Goal: Task Accomplishment & Management: Complete application form

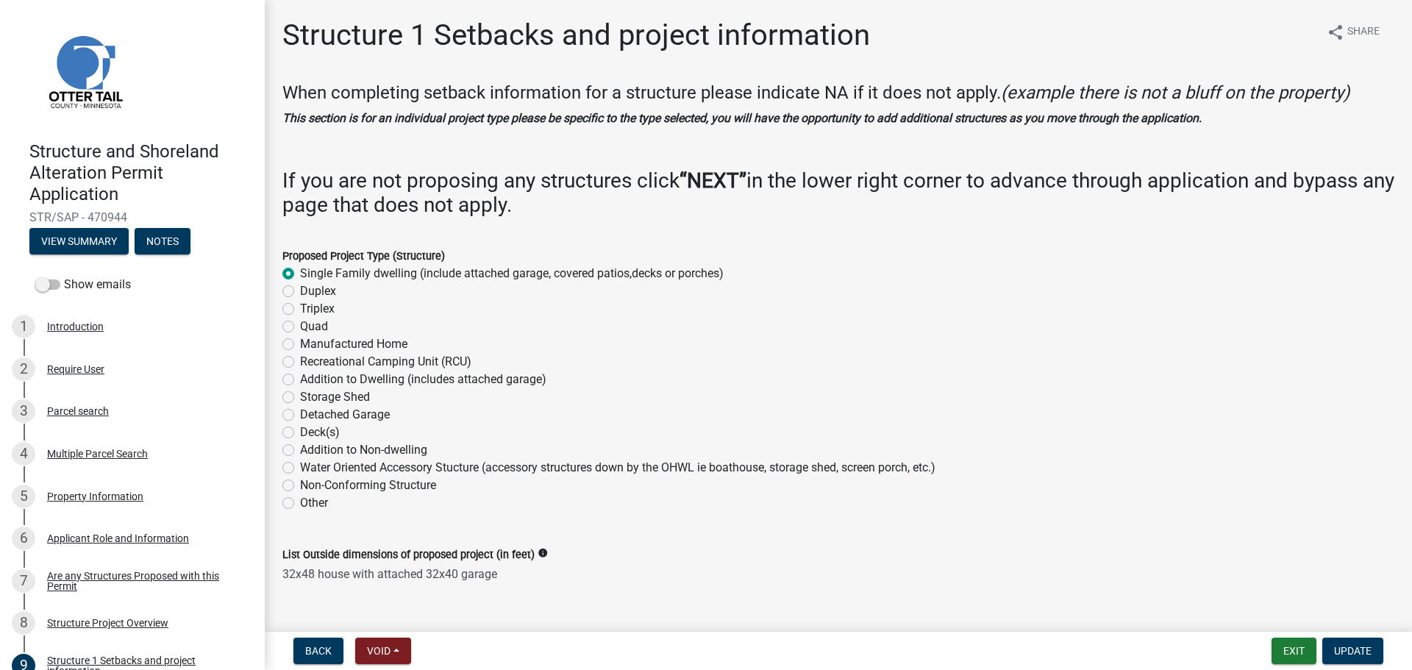
select select "c185e313-3403-4239-bd61-bb563c58a77a"
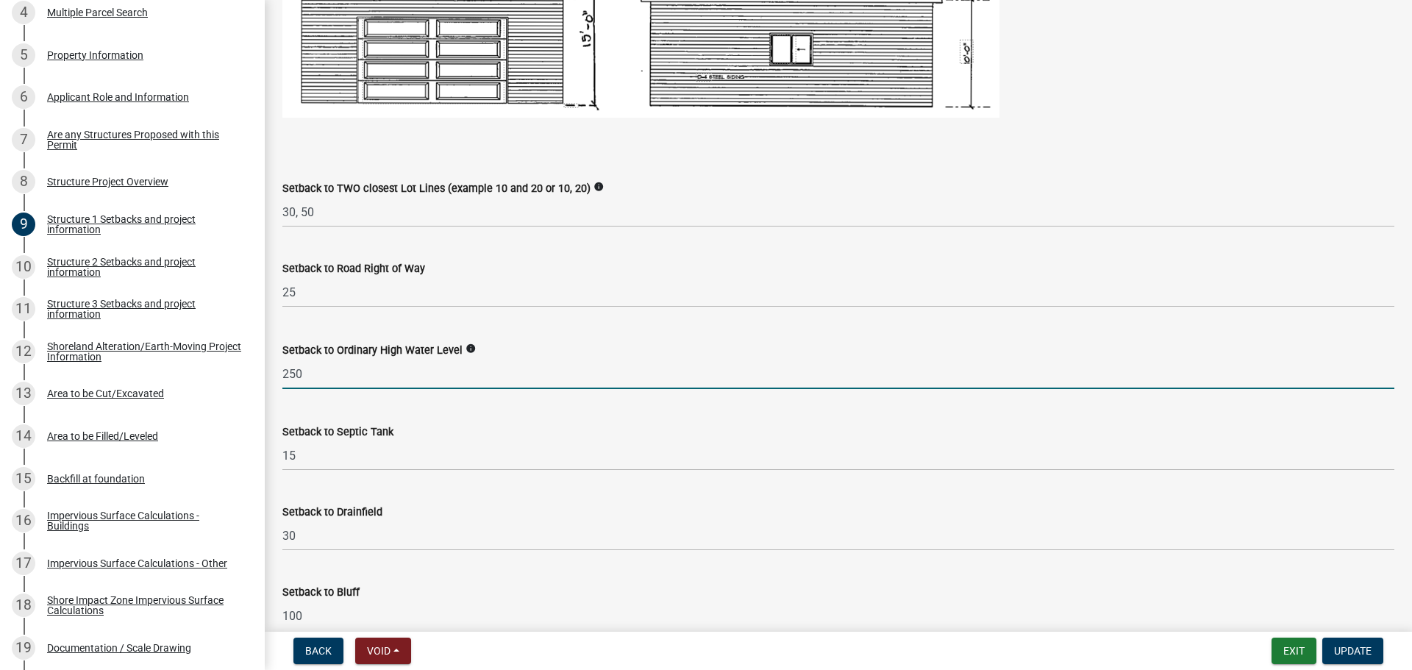
click at [329, 368] on input "250" at bounding box center [838, 374] width 1112 height 30
type input "200"
click at [916, 339] on div "Setback to Ordinary High Water Level info 200" at bounding box center [838, 355] width 1112 height 68
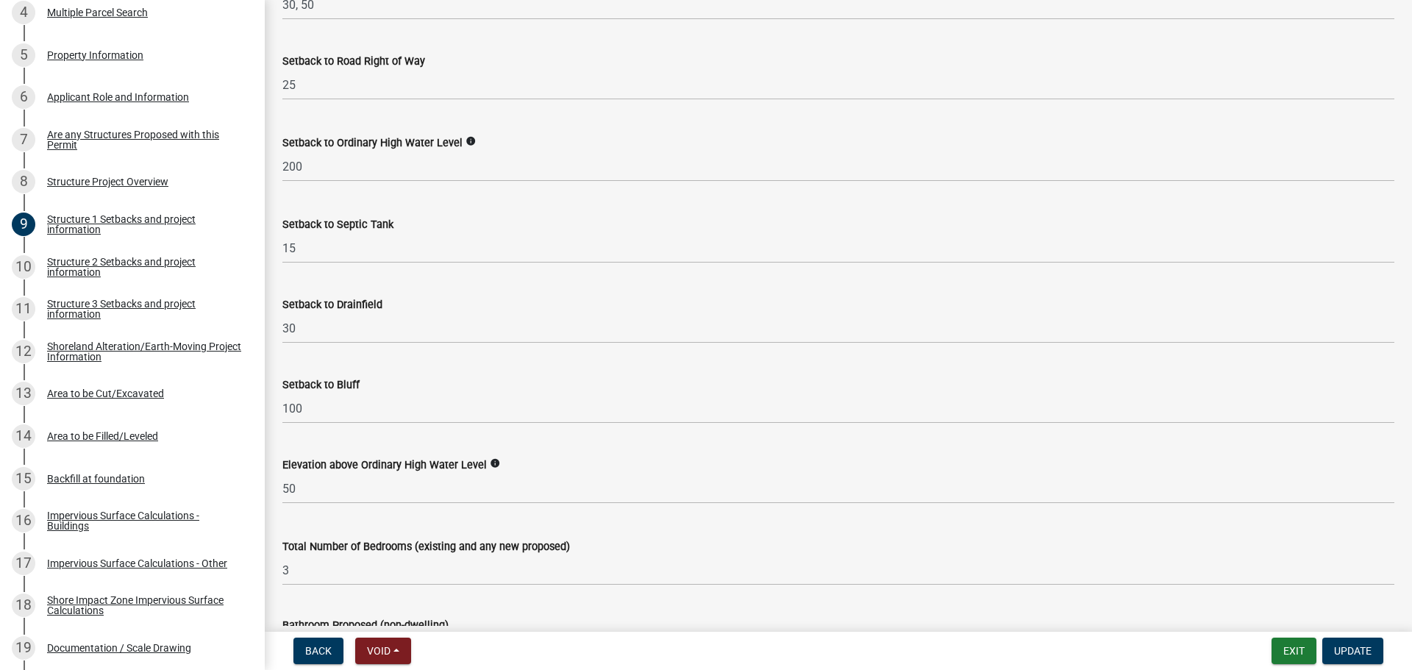
scroll to position [1250, 0]
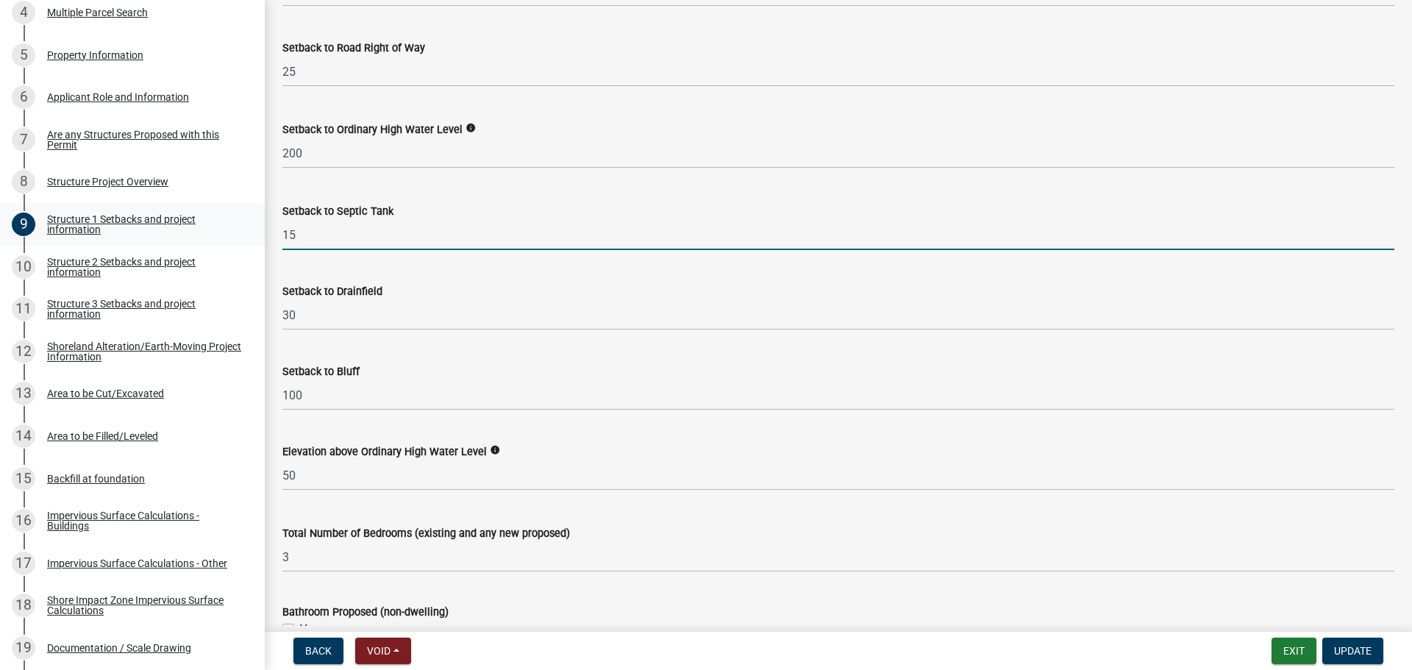
drag, startPoint x: 302, startPoint y: 233, endPoint x: 238, endPoint y: 235, distance: 64.0
click at [238, 235] on div "Structure and Shoreland Alteration Permit Application STR/SAP - 470944 View Sum…" at bounding box center [706, 335] width 1412 height 670
type input "14"
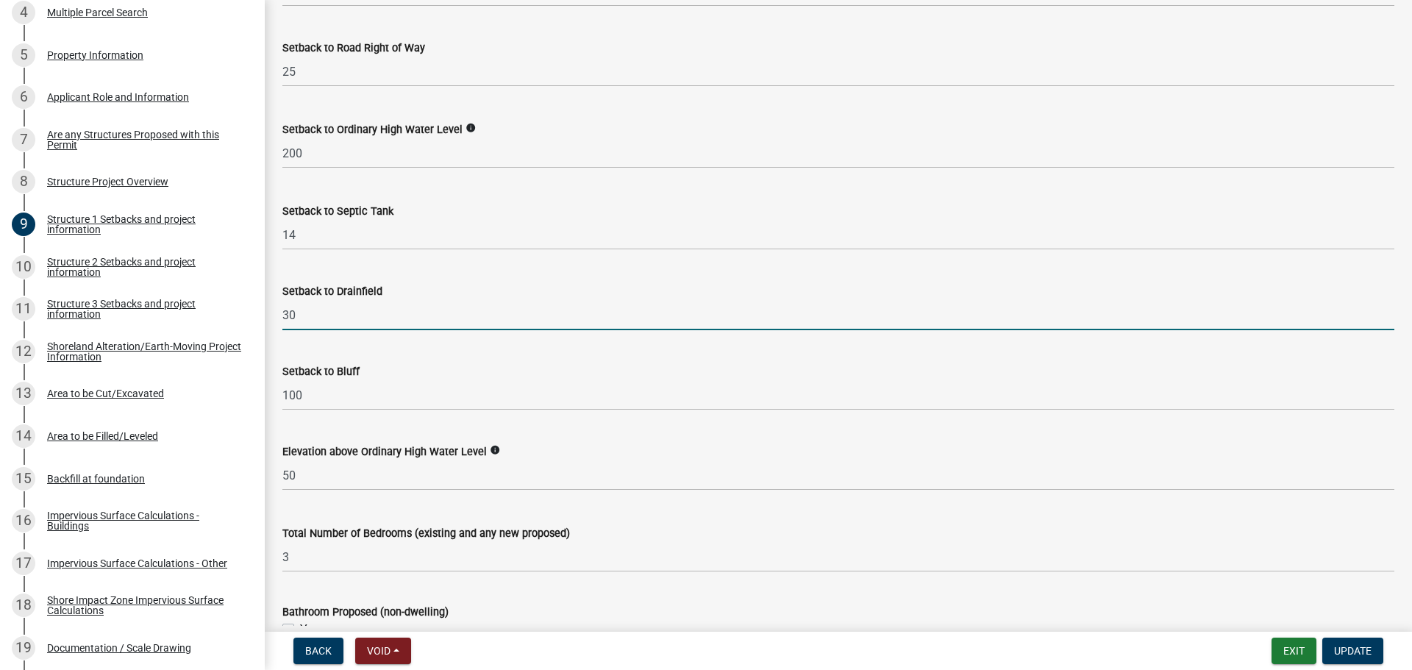
drag, startPoint x: 304, startPoint y: 310, endPoint x: 279, endPoint y: 312, distance: 25.0
click at [279, 311] on div "Setback to Drainfield 30" at bounding box center [838, 296] width 1134 height 68
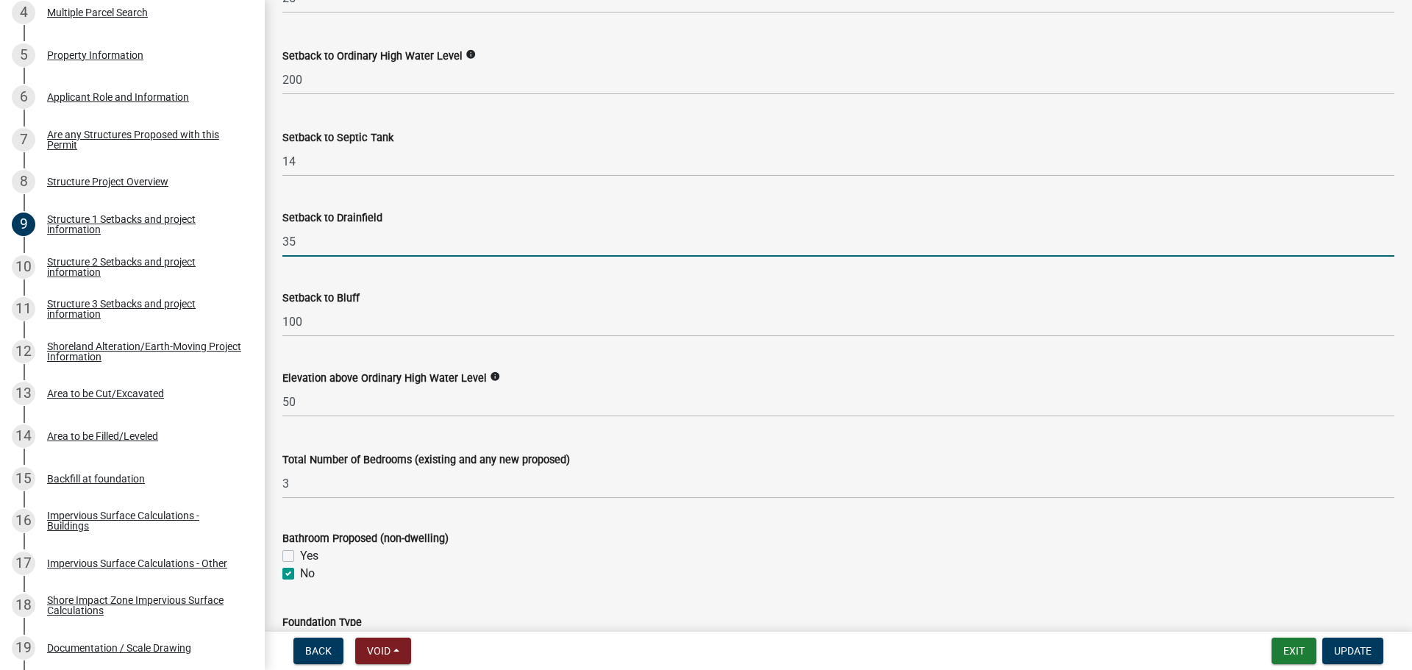
type input "35"
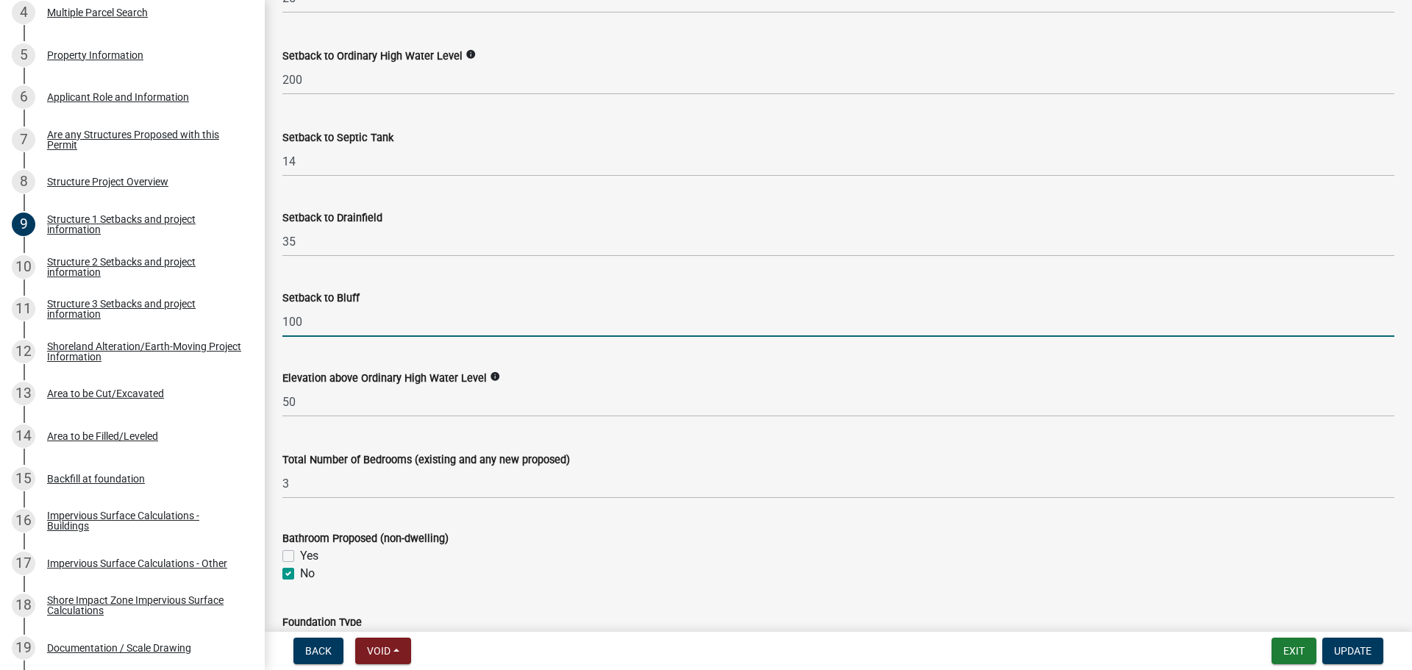
drag, startPoint x: 304, startPoint y: 325, endPoint x: 282, endPoint y: 324, distance: 22.1
click at [282, 324] on input "100" at bounding box center [838, 322] width 1112 height 30
type input "145"
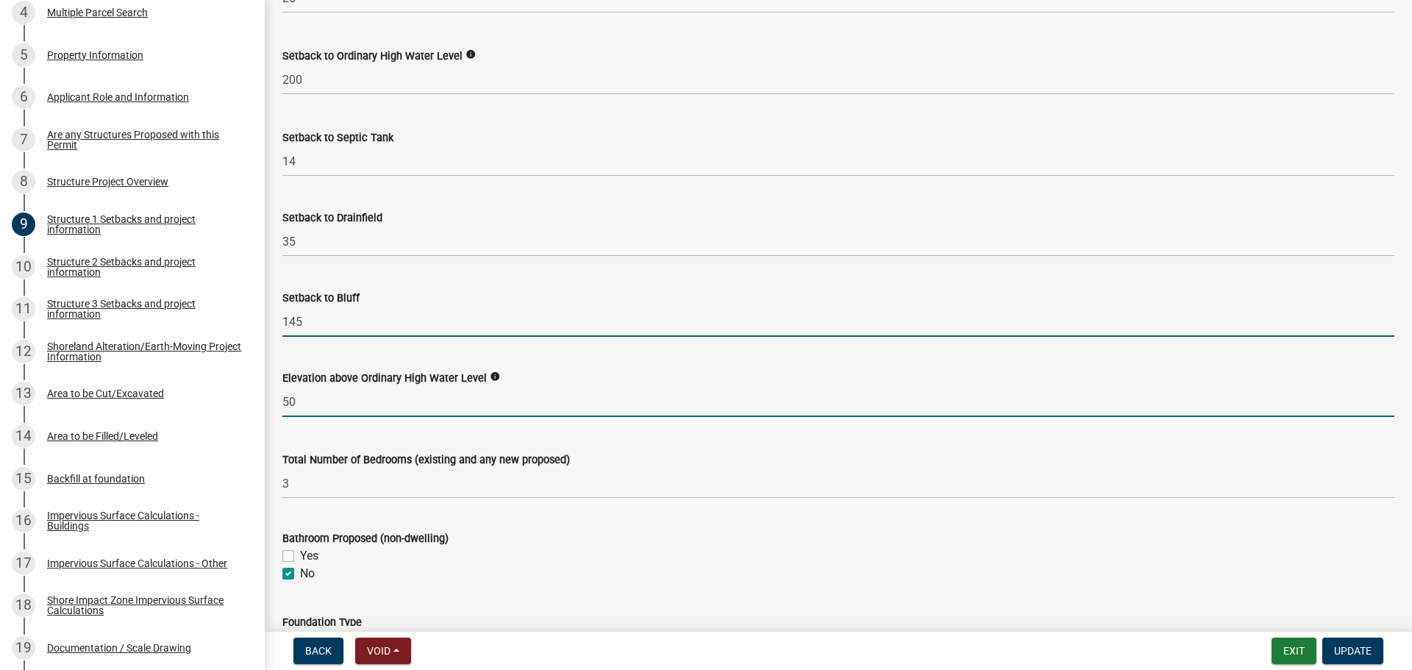
click at [328, 409] on input "50" at bounding box center [838, 402] width 1112 height 30
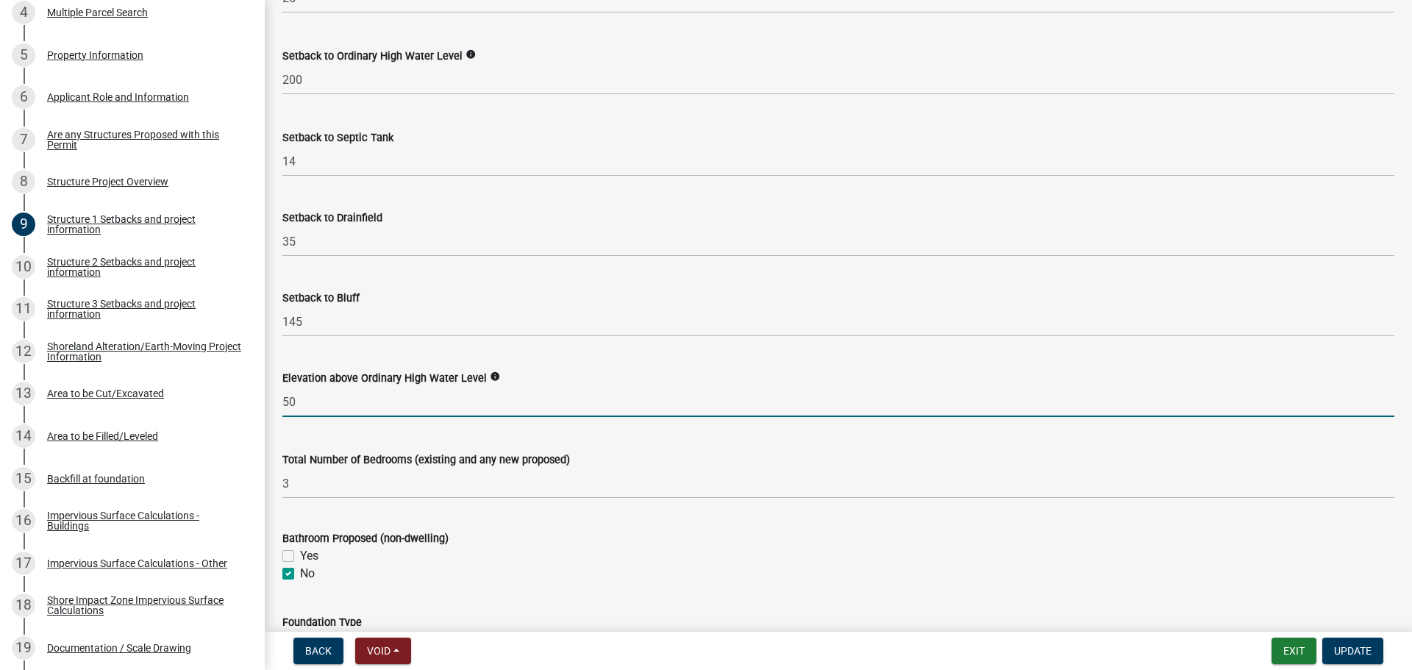
drag, startPoint x: 320, startPoint y: 396, endPoint x: 280, endPoint y: 395, distance: 39.7
click at [280, 395] on div "Elevation above Ordinary High Water Level info 50" at bounding box center [838, 383] width 1134 height 68
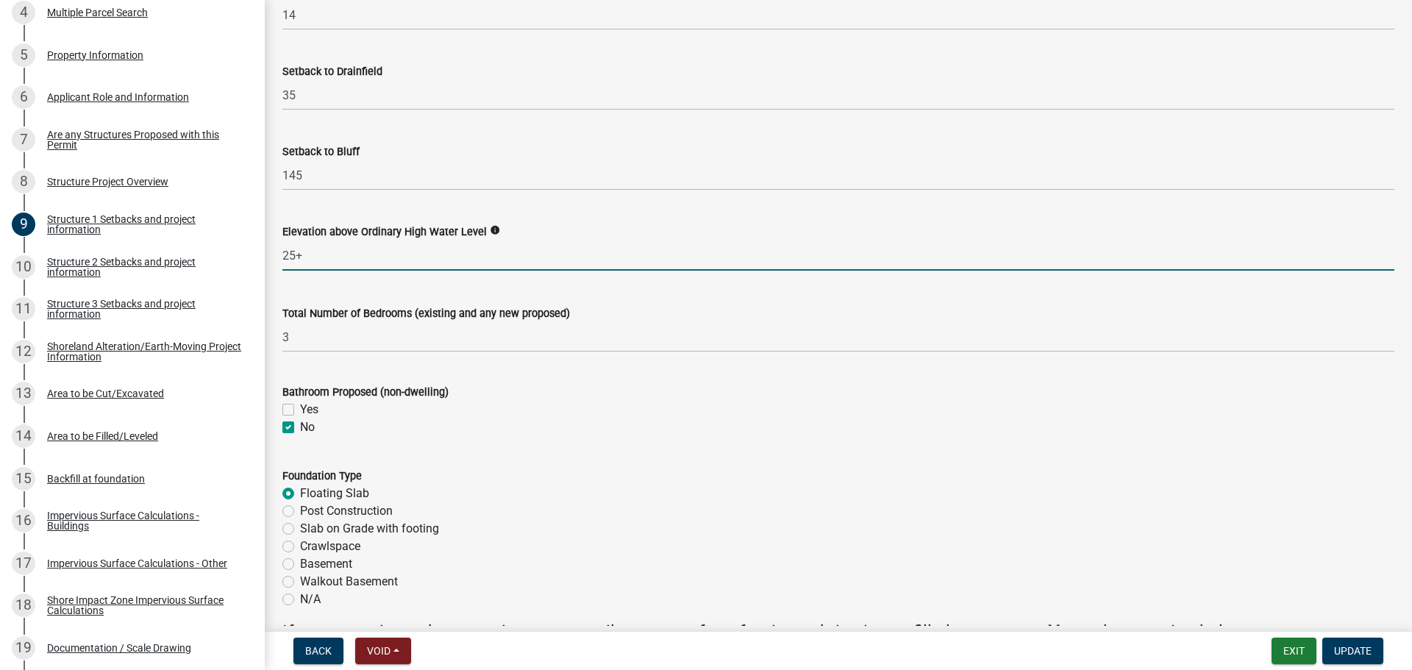
scroll to position [1471, 0]
type input "25"
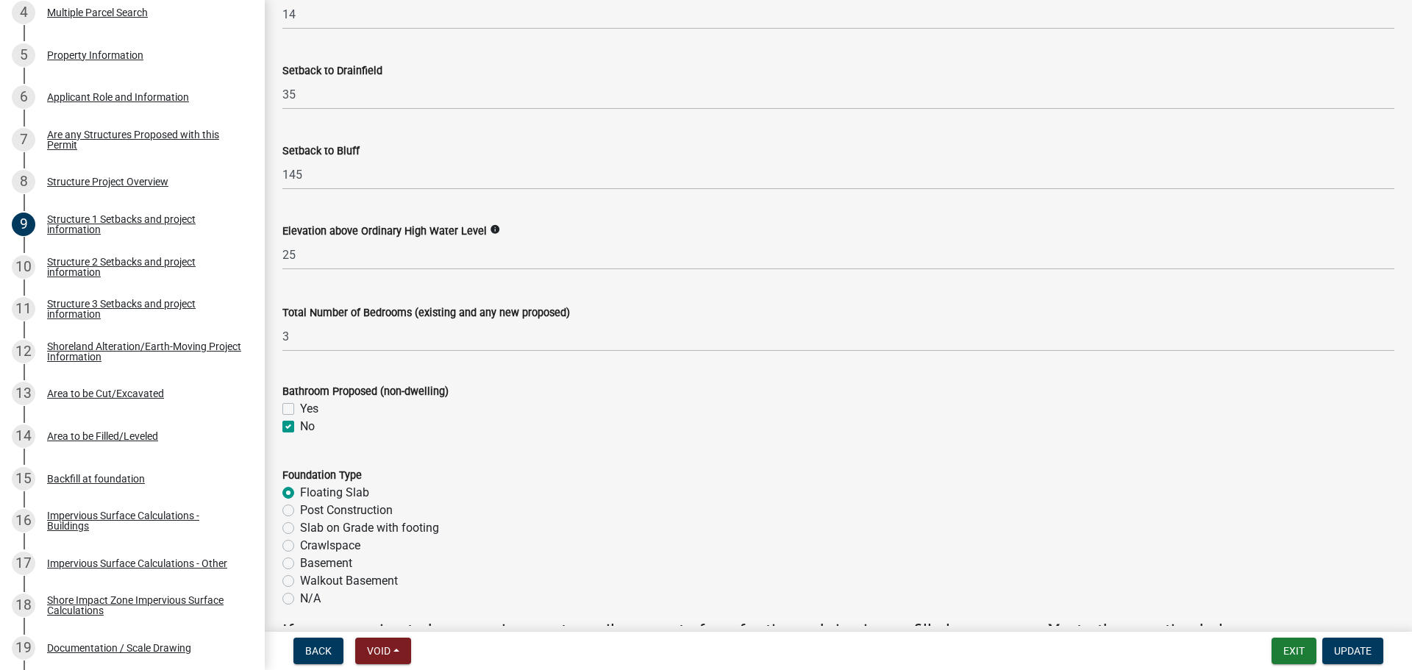
click at [300, 409] on label "Yes" at bounding box center [309, 409] width 18 height 18
click at [300, 409] on input "Yes" at bounding box center [305, 405] width 10 height 10
checkbox input "true"
click at [285, 432] on div "No" at bounding box center [838, 427] width 1112 height 18
click at [300, 424] on label "No" at bounding box center [307, 427] width 15 height 18
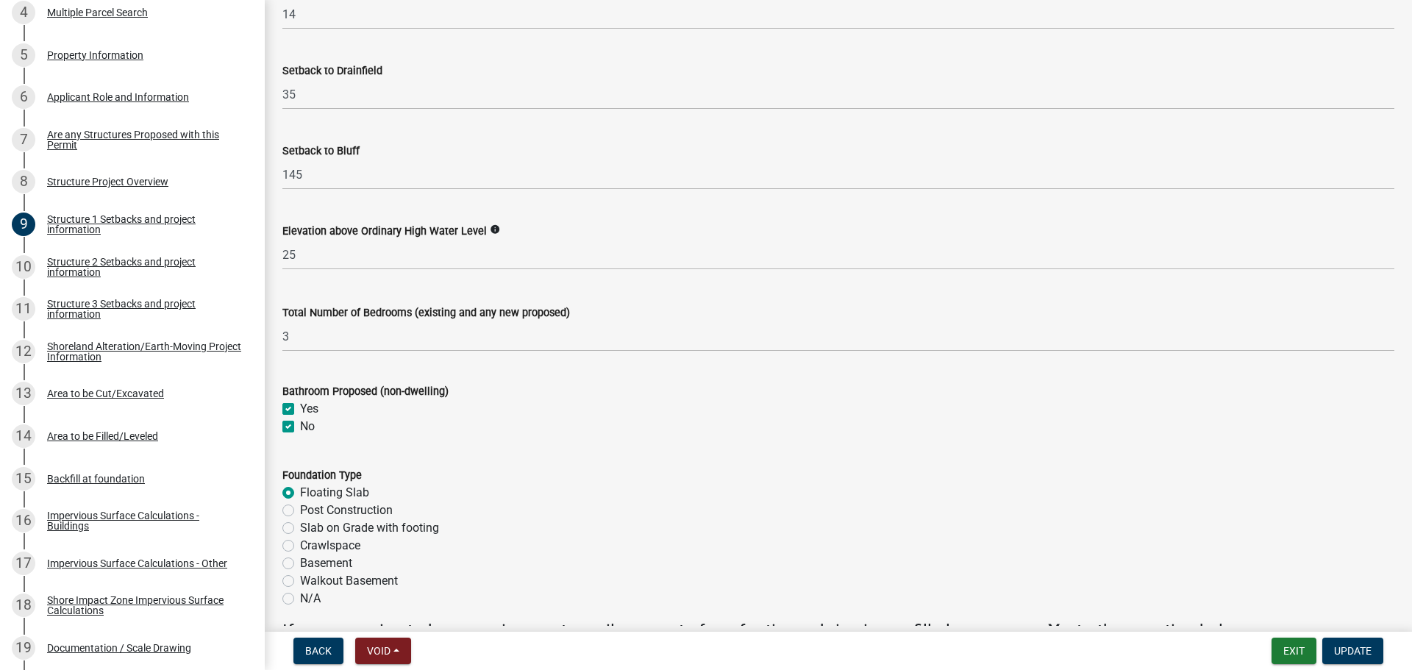
click at [300, 424] on input "No" at bounding box center [305, 423] width 10 height 10
checkbox input "false"
checkbox input "true"
checkbox input "false"
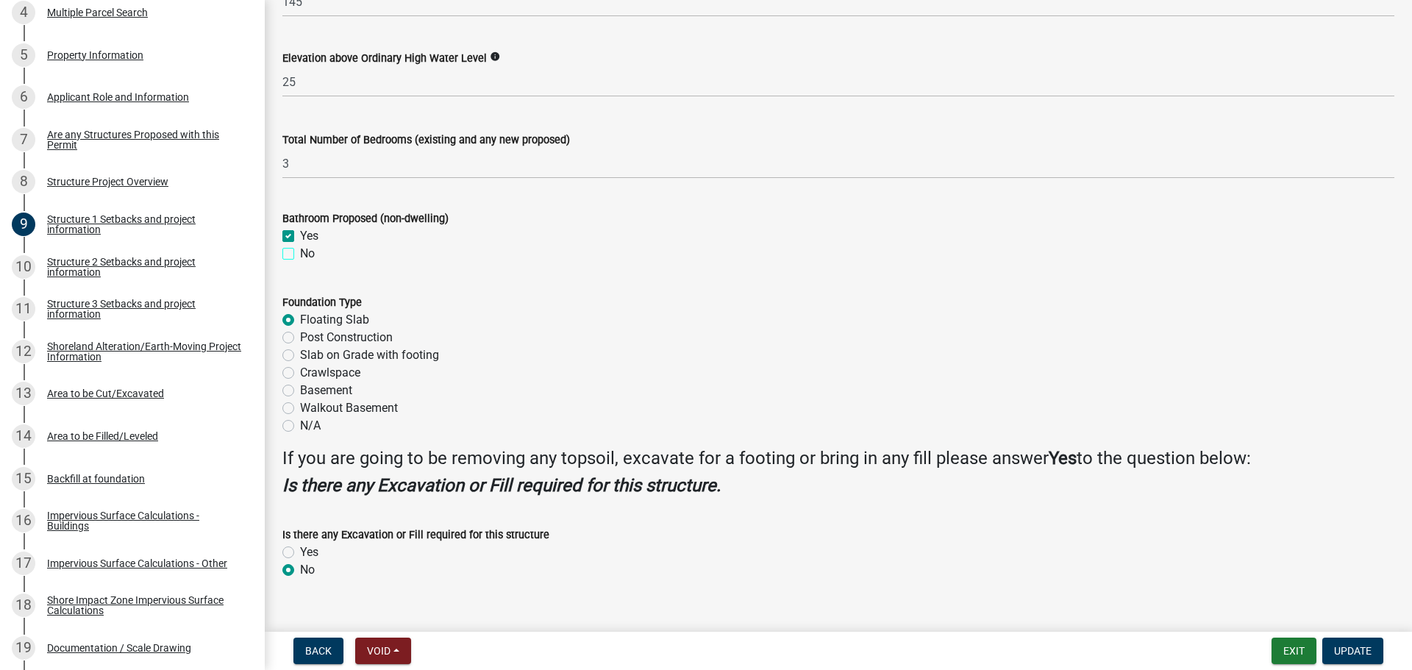
scroll to position [1667, 0]
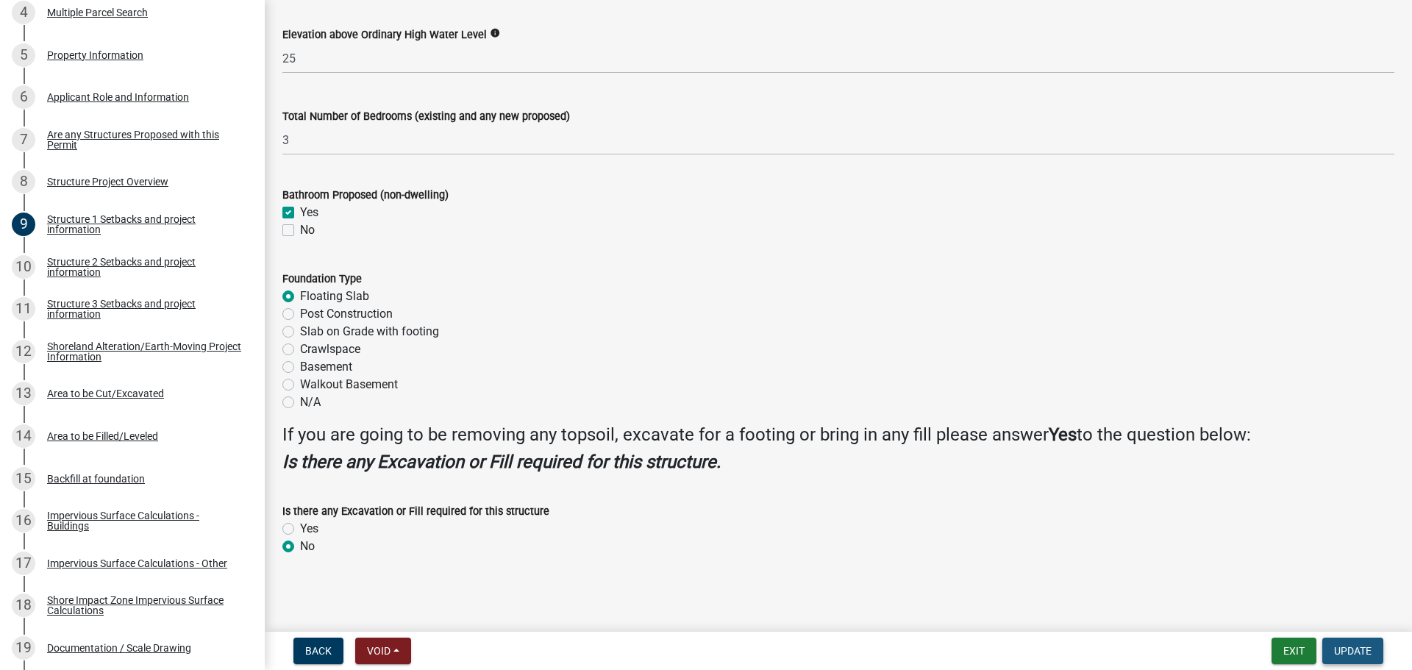
click at [1366, 646] on span "Update" at bounding box center [1353, 651] width 38 height 12
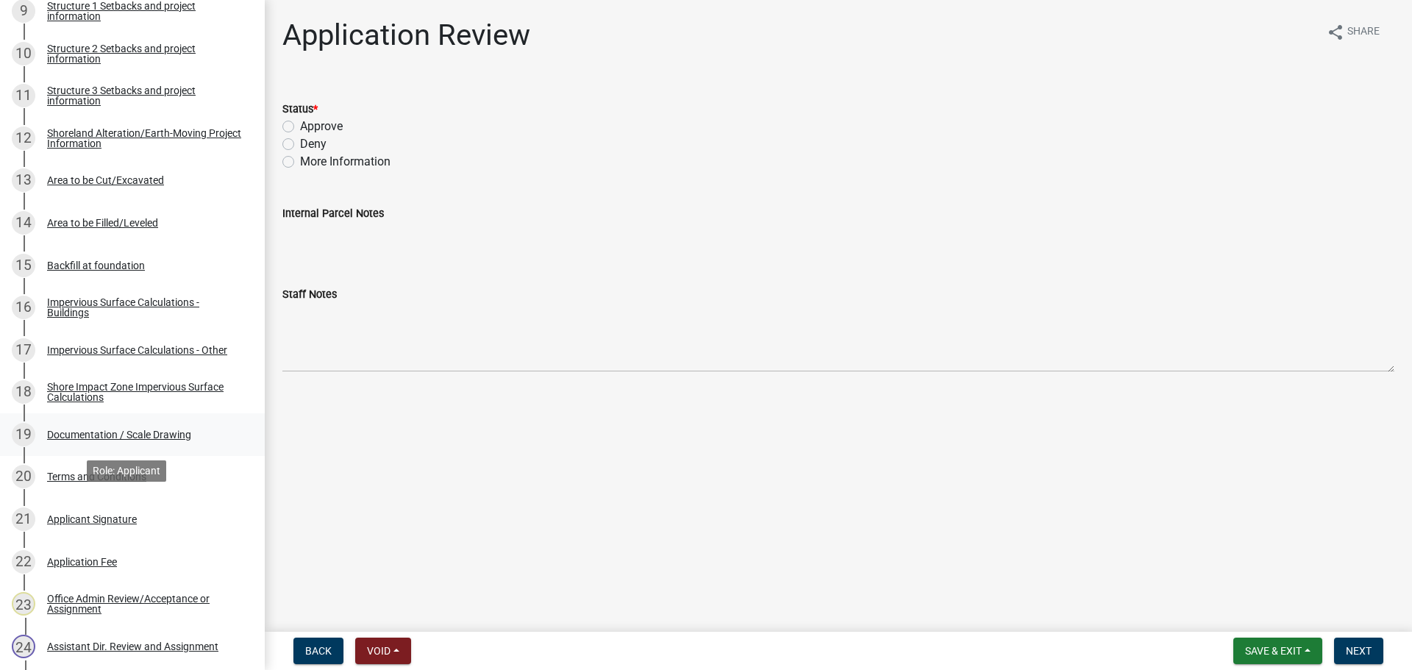
scroll to position [662, 0]
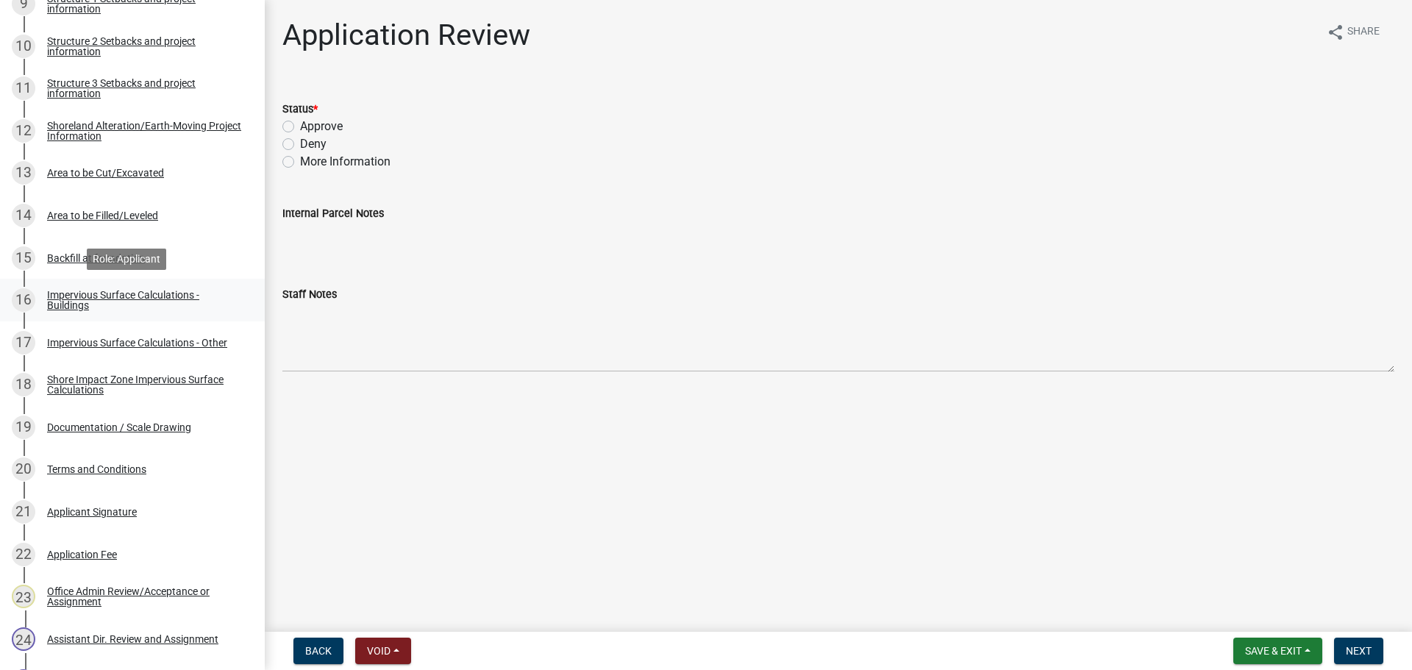
click at [120, 300] on div "Impervious Surface Calculations - Buildings" at bounding box center [144, 300] width 194 height 21
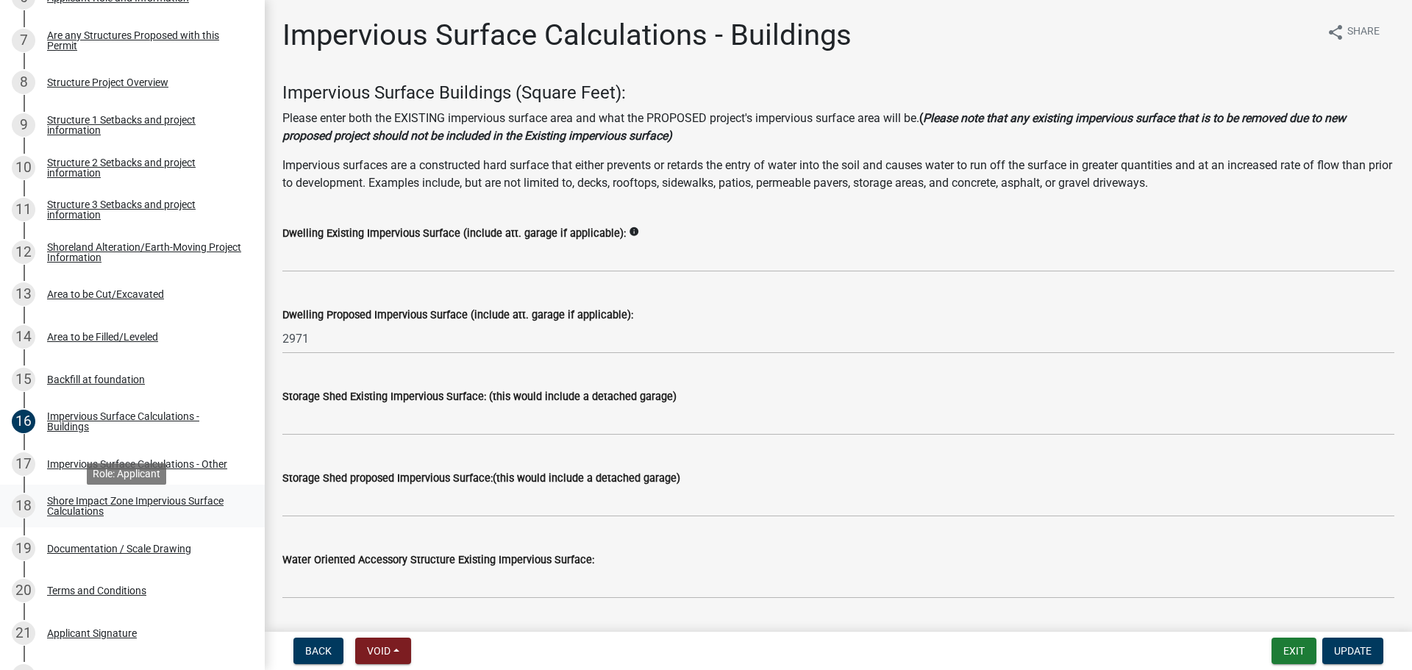
scroll to position [515, 0]
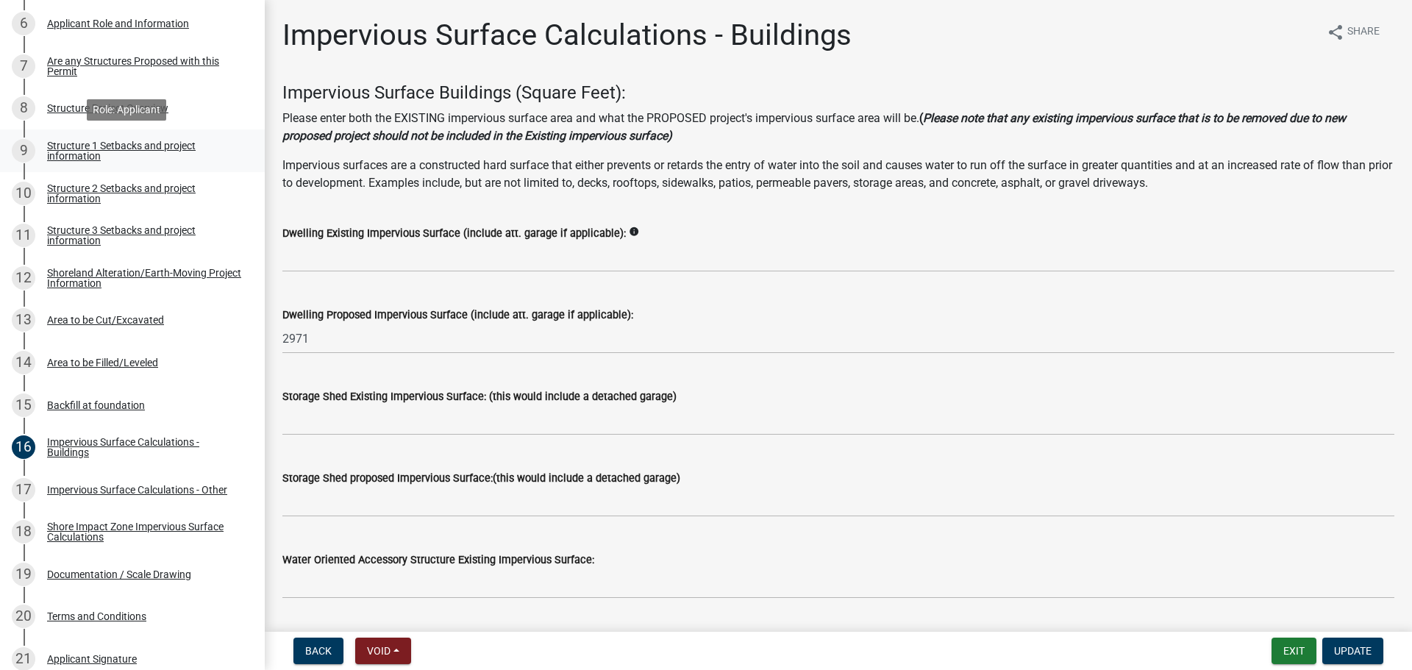
click at [109, 149] on div "Structure 1 Setbacks and project information" at bounding box center [144, 150] width 194 height 21
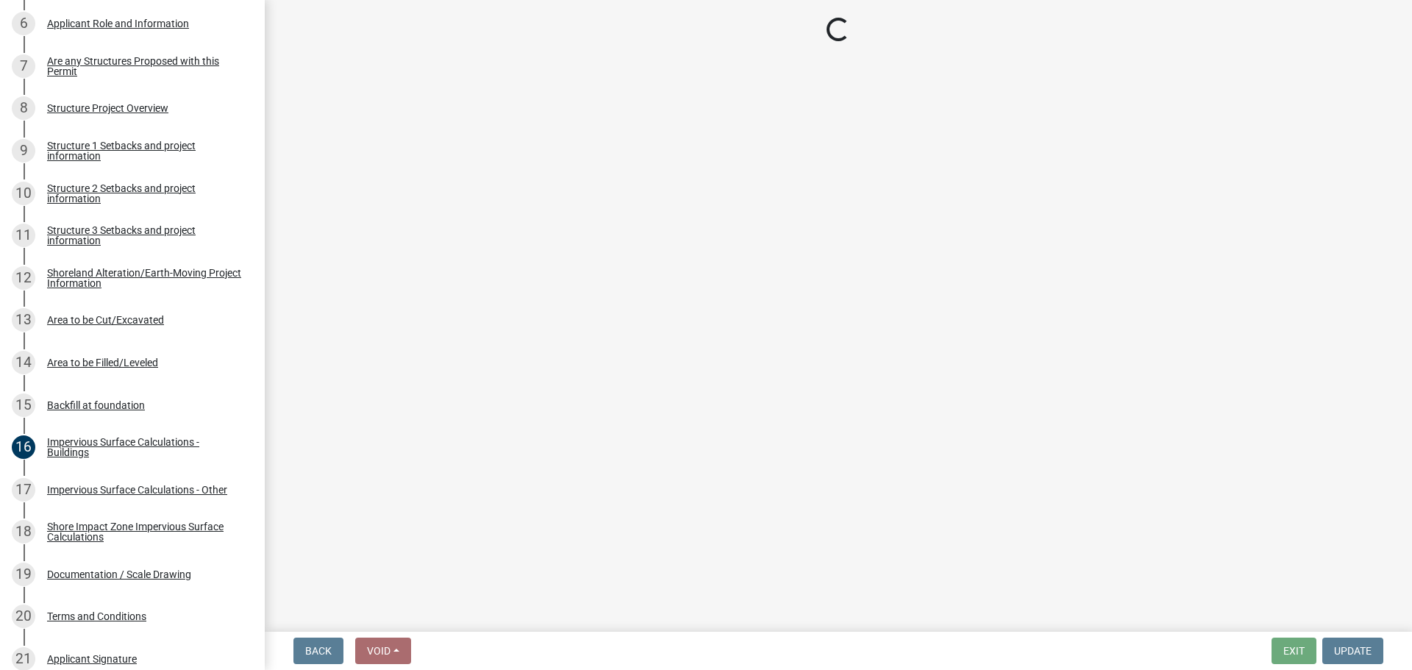
select select "c185e313-3403-4239-bd61-bb563c58a77a"
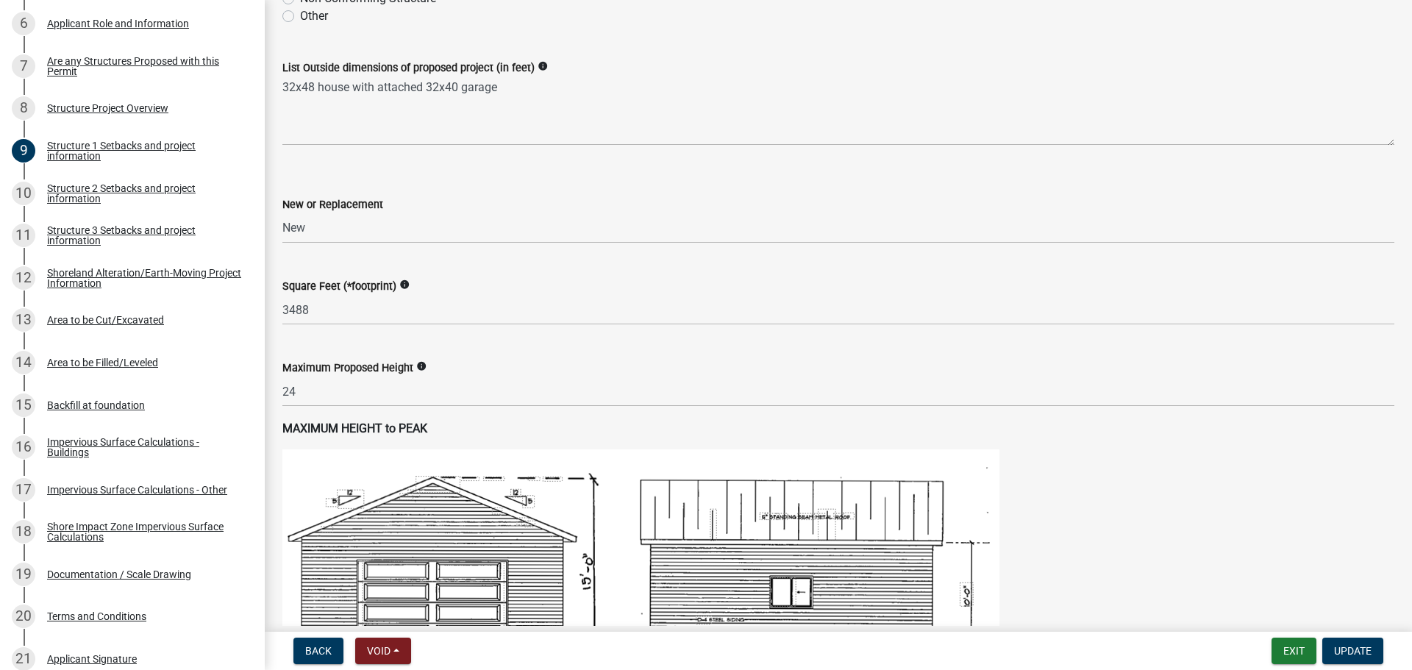
scroll to position [588, 0]
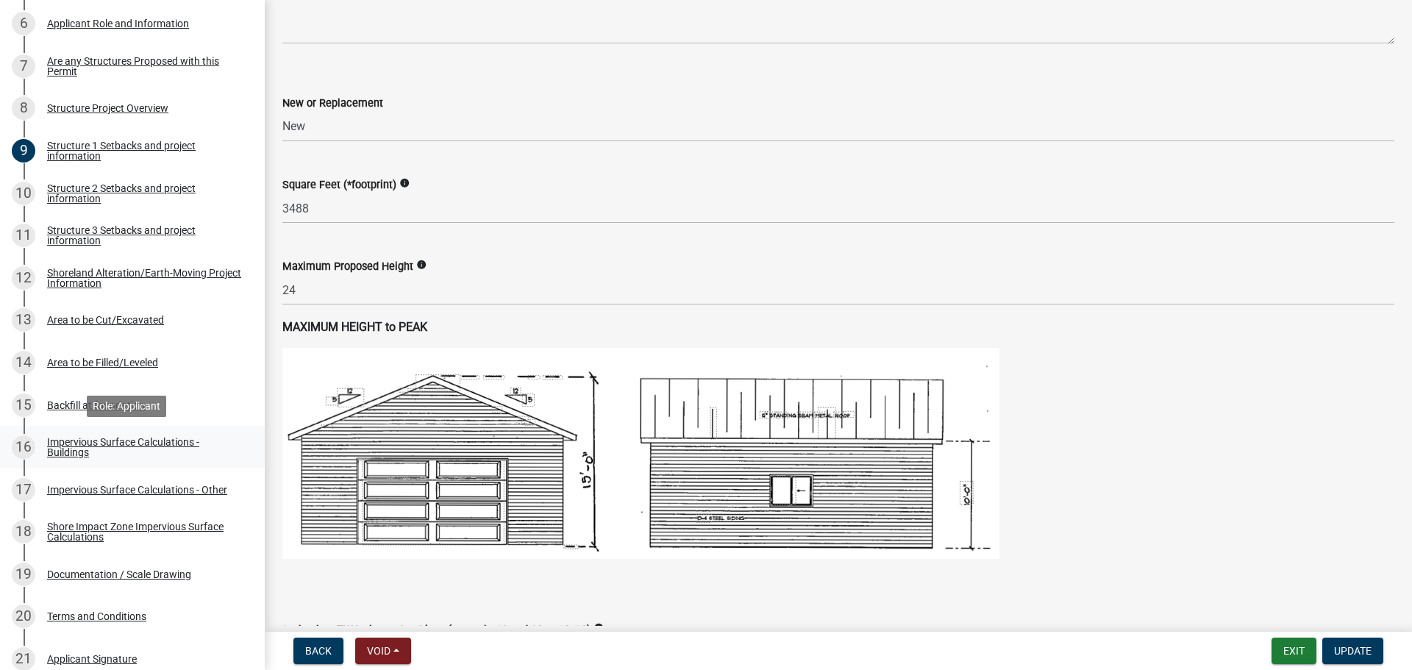
click at [85, 451] on div "Impervious Surface Calculations - Buildings" at bounding box center [144, 447] width 194 height 21
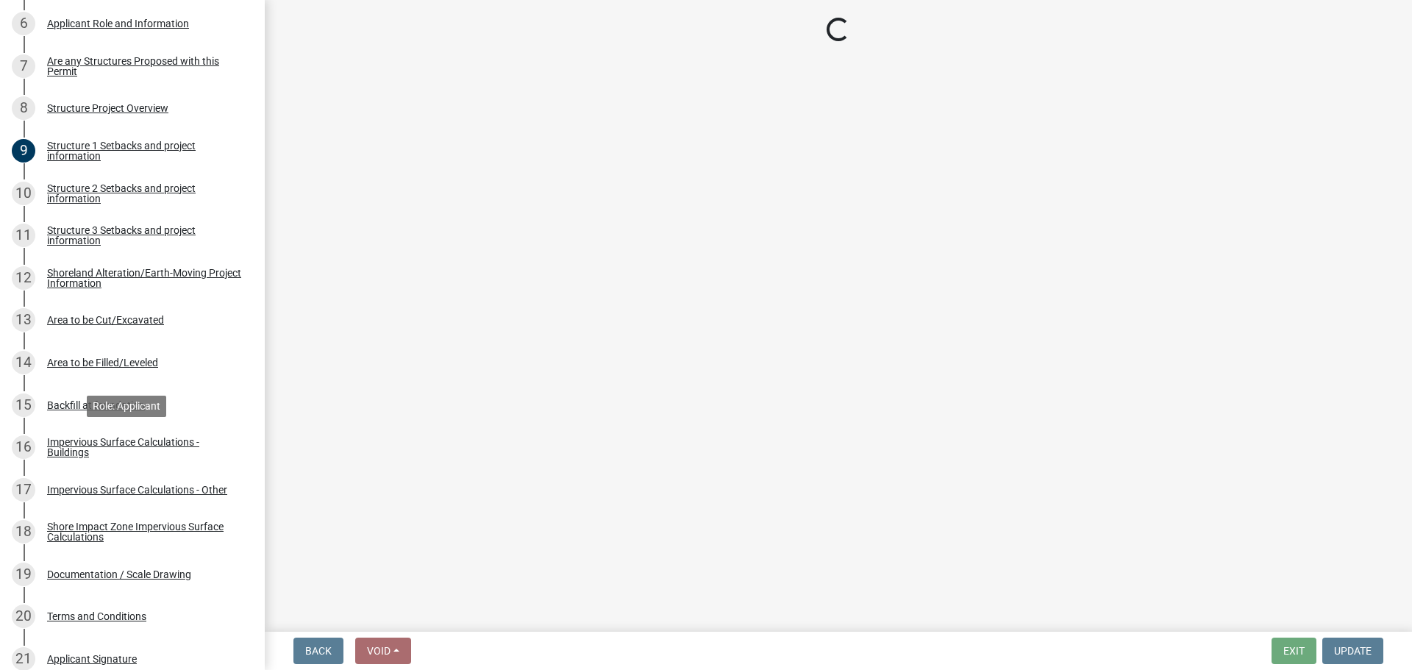
scroll to position [0, 0]
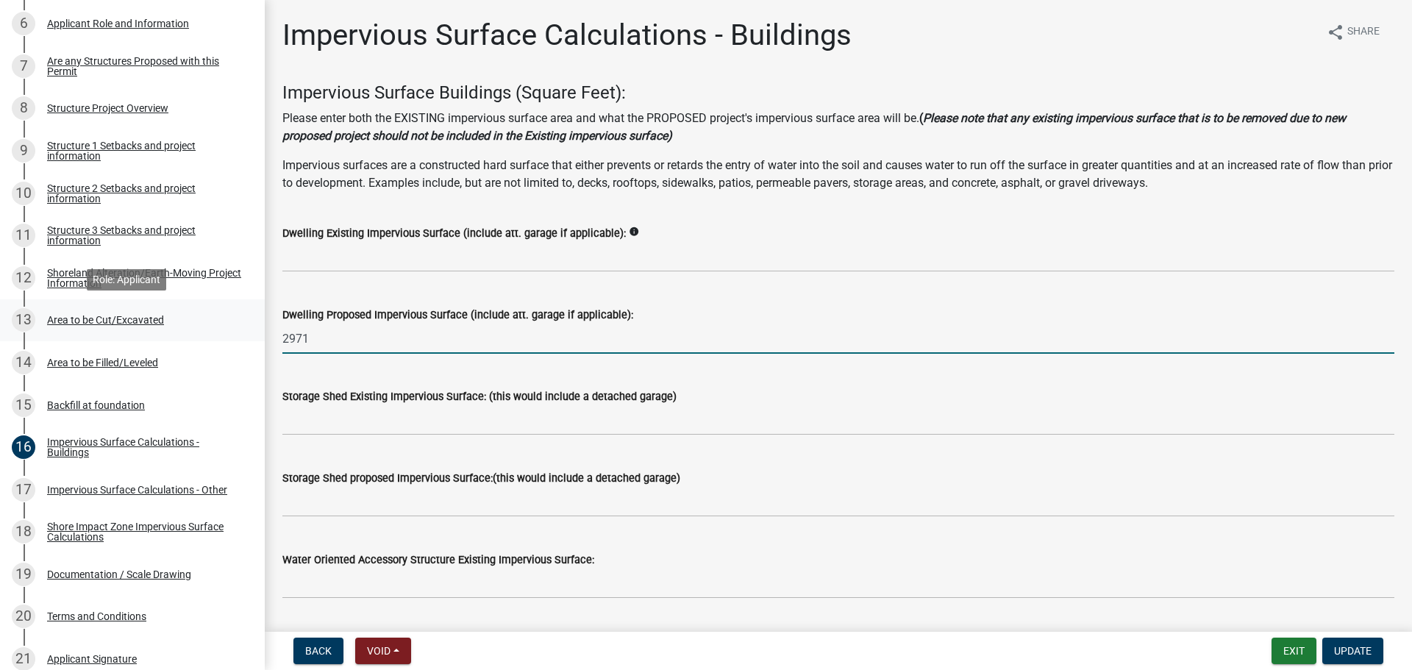
drag, startPoint x: 365, startPoint y: 344, endPoint x: 216, endPoint y: 326, distance: 149.7
click at [216, 326] on div "Structure and Shoreland Alteration Permit Application STR/SAP - 470944 View Sum…" at bounding box center [706, 335] width 1412 height 670
type input "3488"
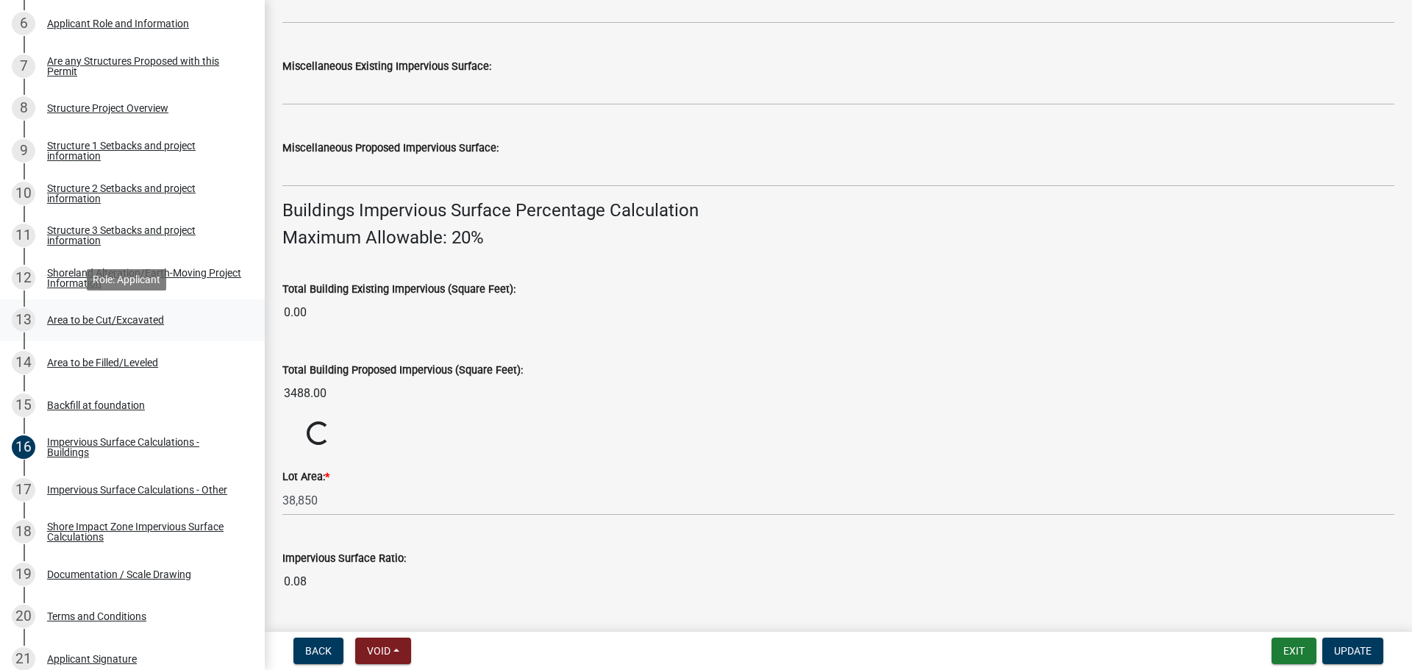
scroll to position [942, 0]
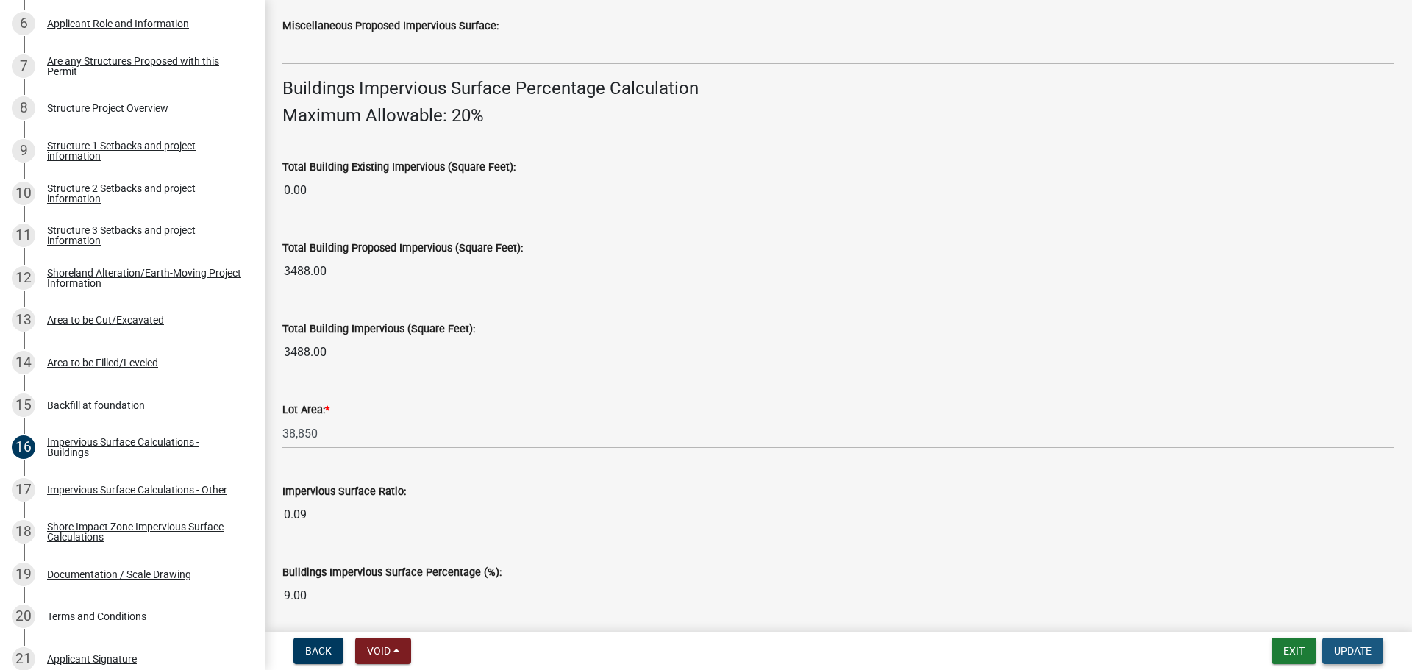
click at [1376, 648] on button "Update" at bounding box center [1352, 651] width 61 height 26
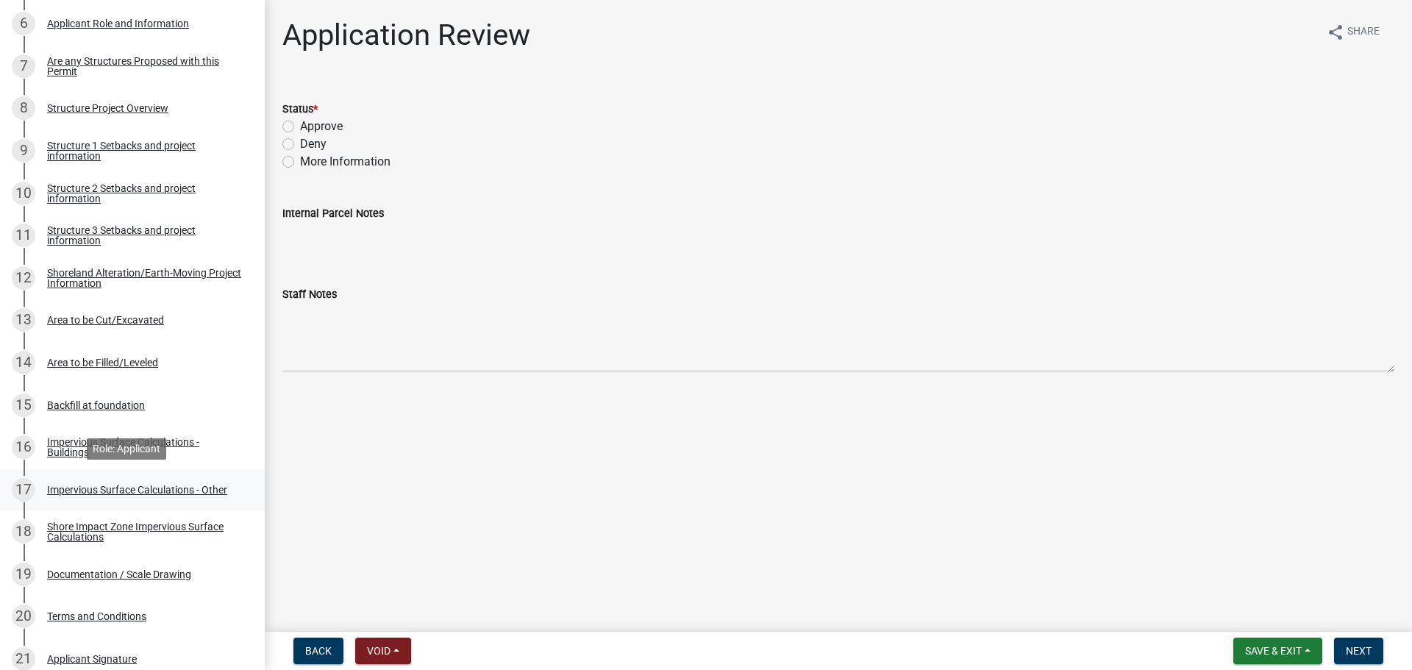
click at [147, 495] on div "Impervious Surface Calculations - Other" at bounding box center [137, 490] width 180 height 10
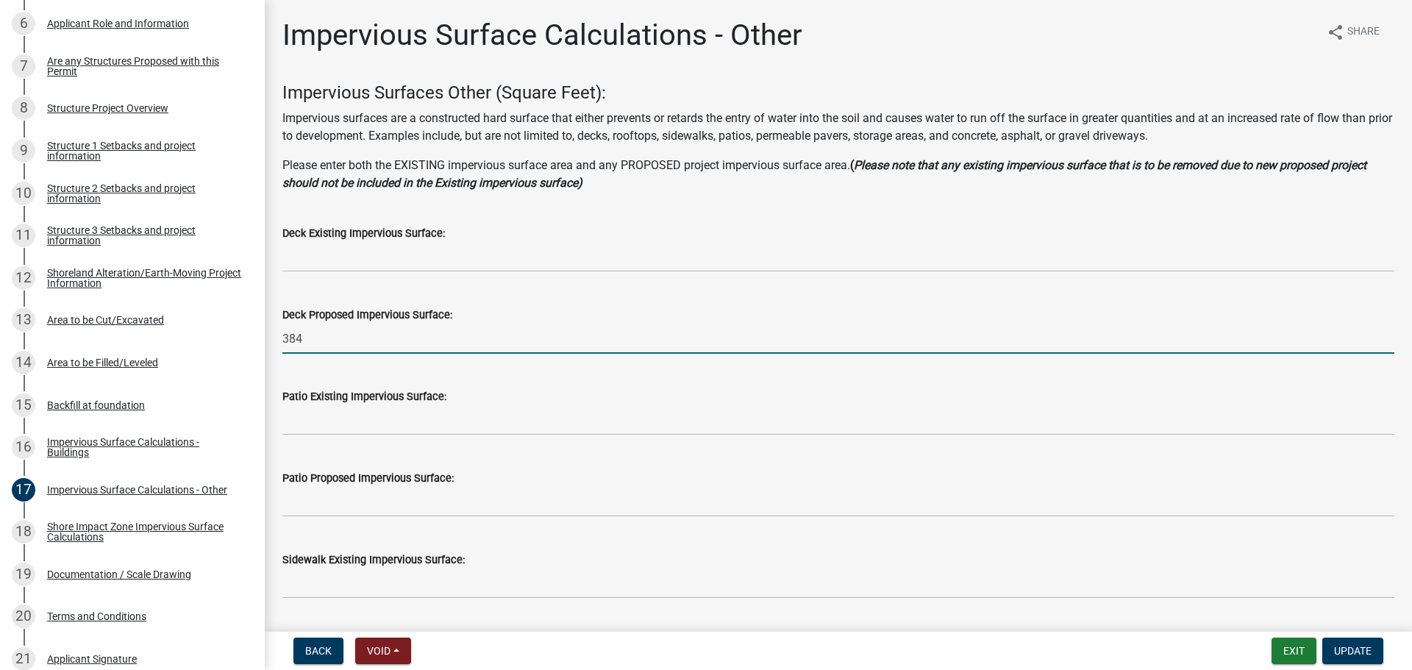
drag, startPoint x: 357, startPoint y: 332, endPoint x: 268, endPoint y: 336, distance: 88.3
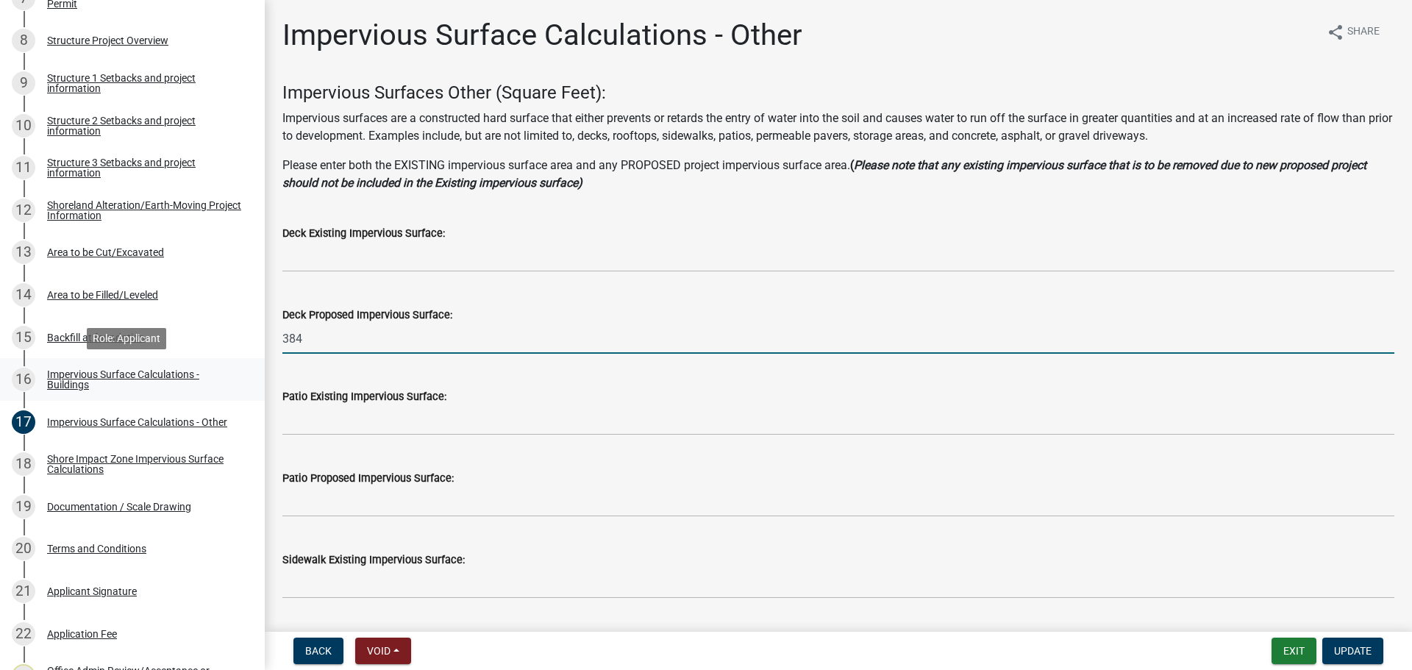
scroll to position [662, 0]
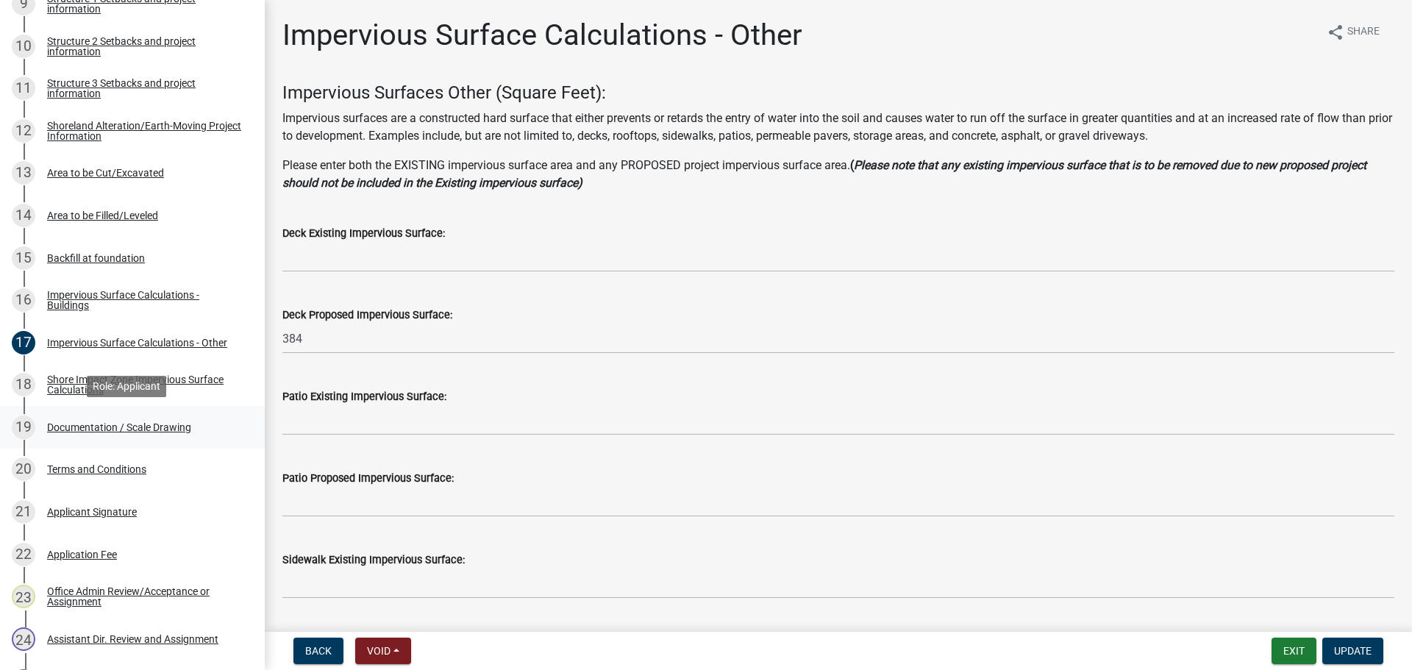
click at [96, 432] on div "Documentation / Scale Drawing" at bounding box center [119, 427] width 144 height 10
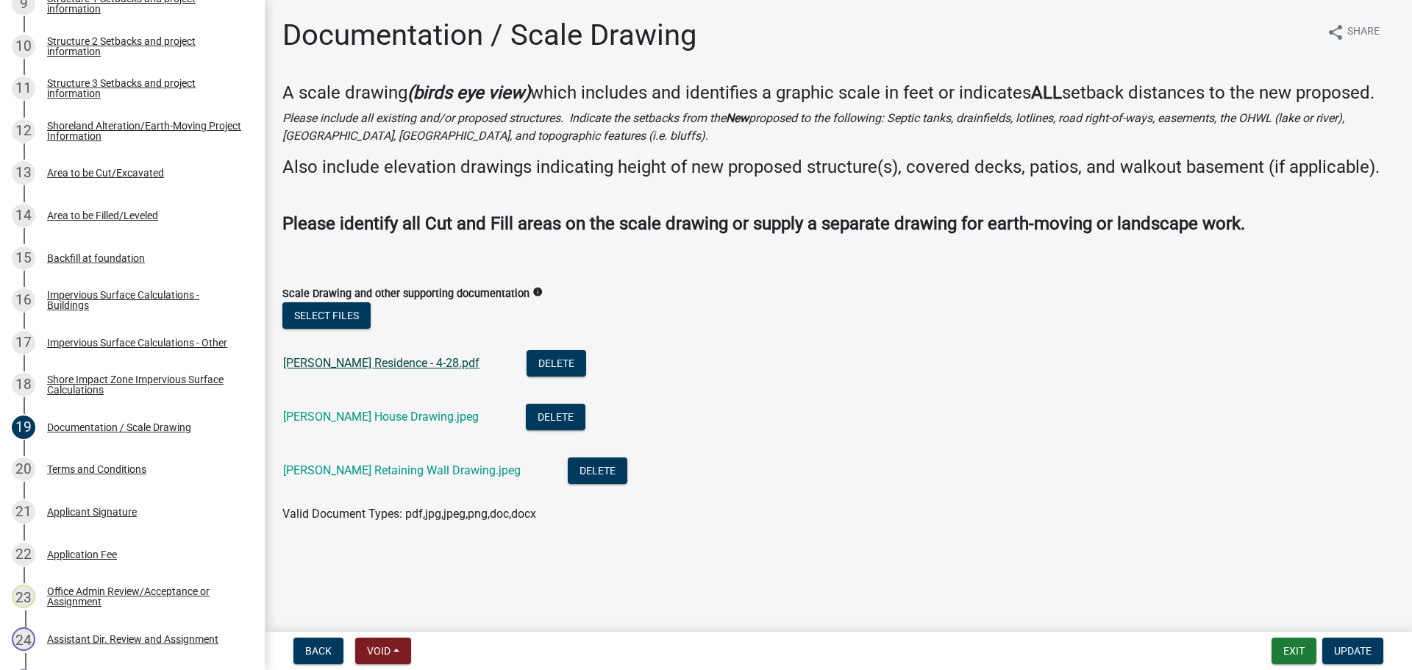
click at [352, 363] on link "[PERSON_NAME] Residence - 4-28.pdf" at bounding box center [381, 363] width 196 height 14
click at [140, 290] on div "Impervious Surface Calculations - Buildings" at bounding box center [144, 300] width 194 height 21
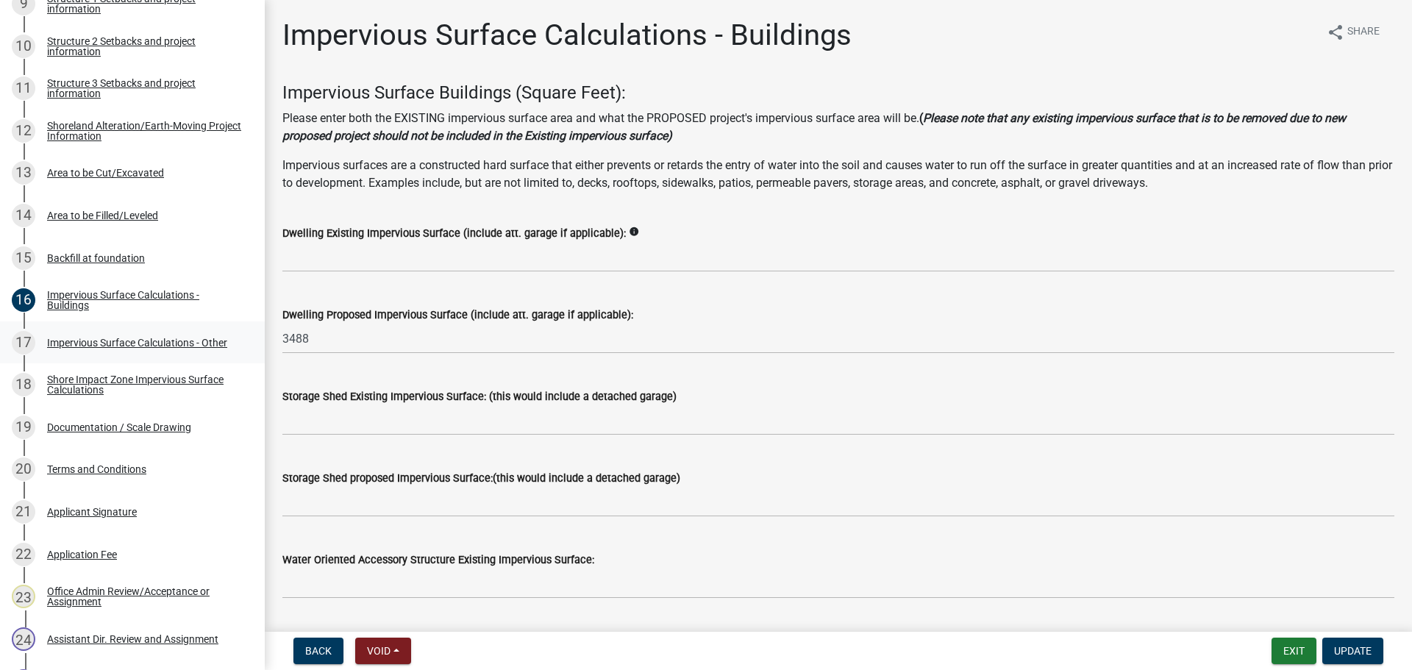
drag, startPoint x: 149, startPoint y: 357, endPoint x: 126, endPoint y: 349, distance: 24.2
click at [126, 349] on div "17 Impervious Surface Calculations - Other" at bounding box center [126, 343] width 229 height 24
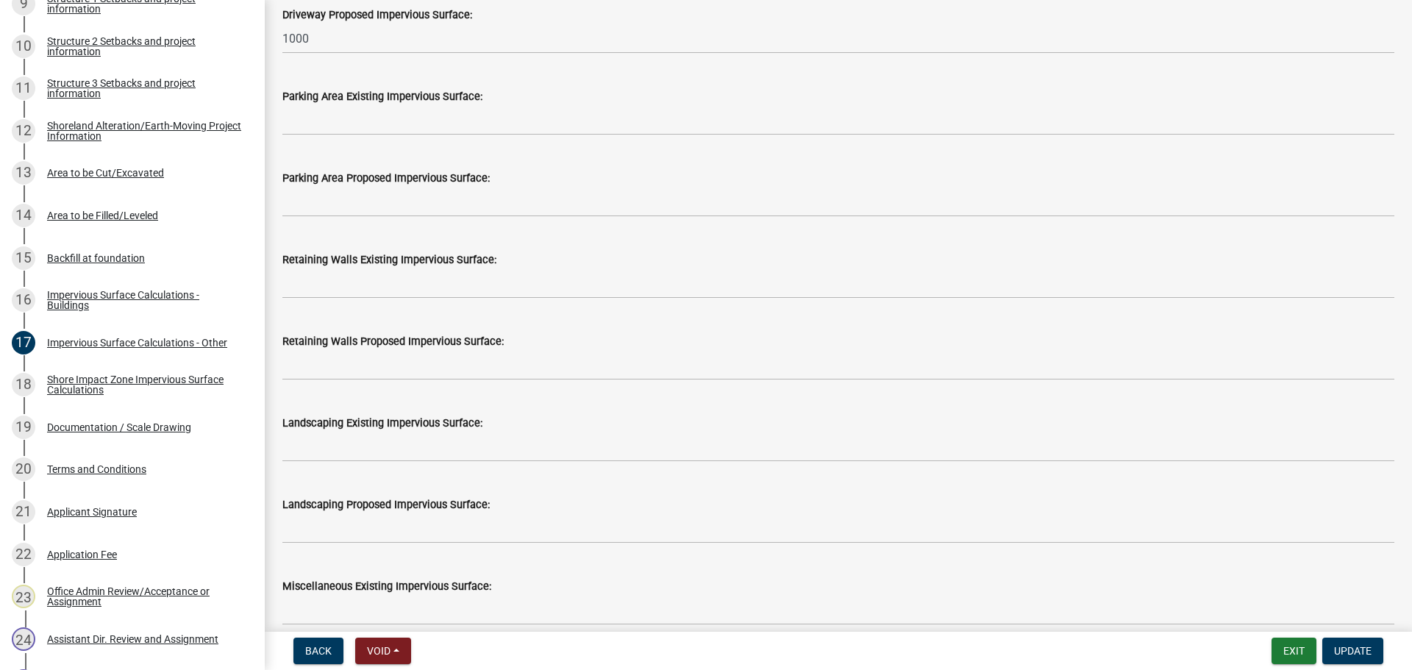
scroll to position [956, 0]
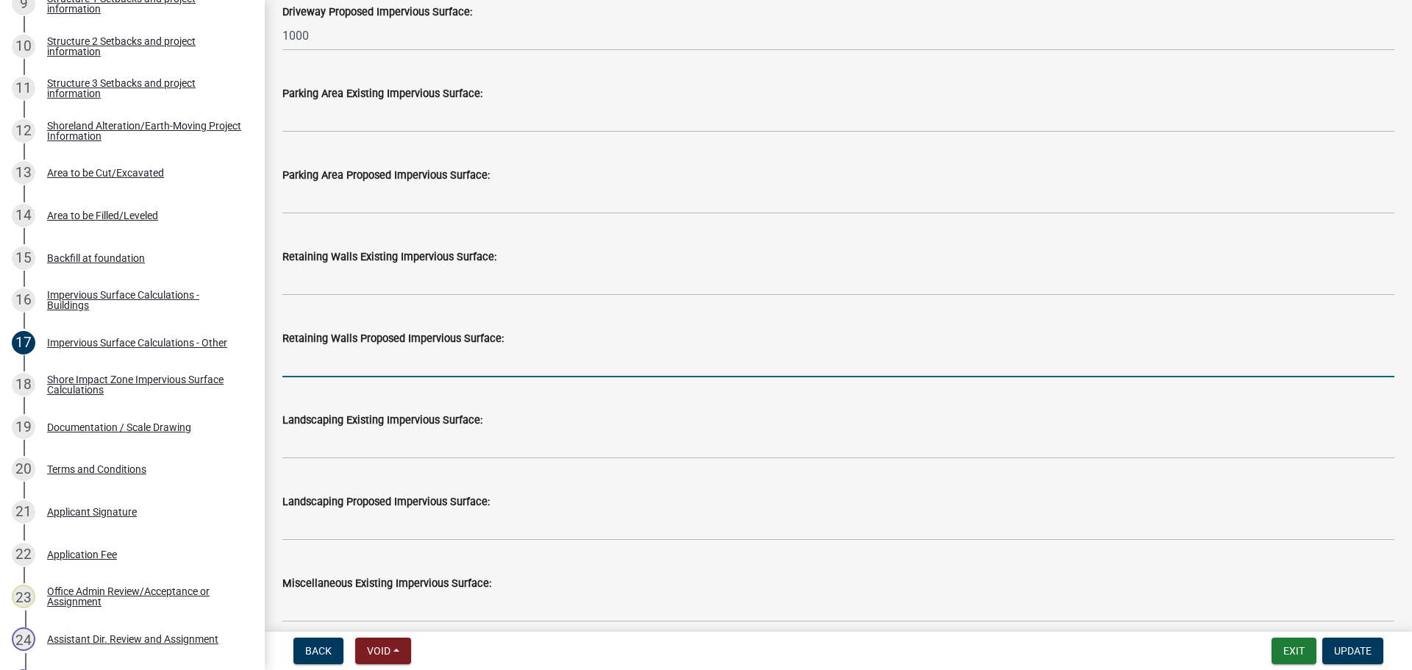
click at [343, 371] on input "text" at bounding box center [838, 362] width 1112 height 30
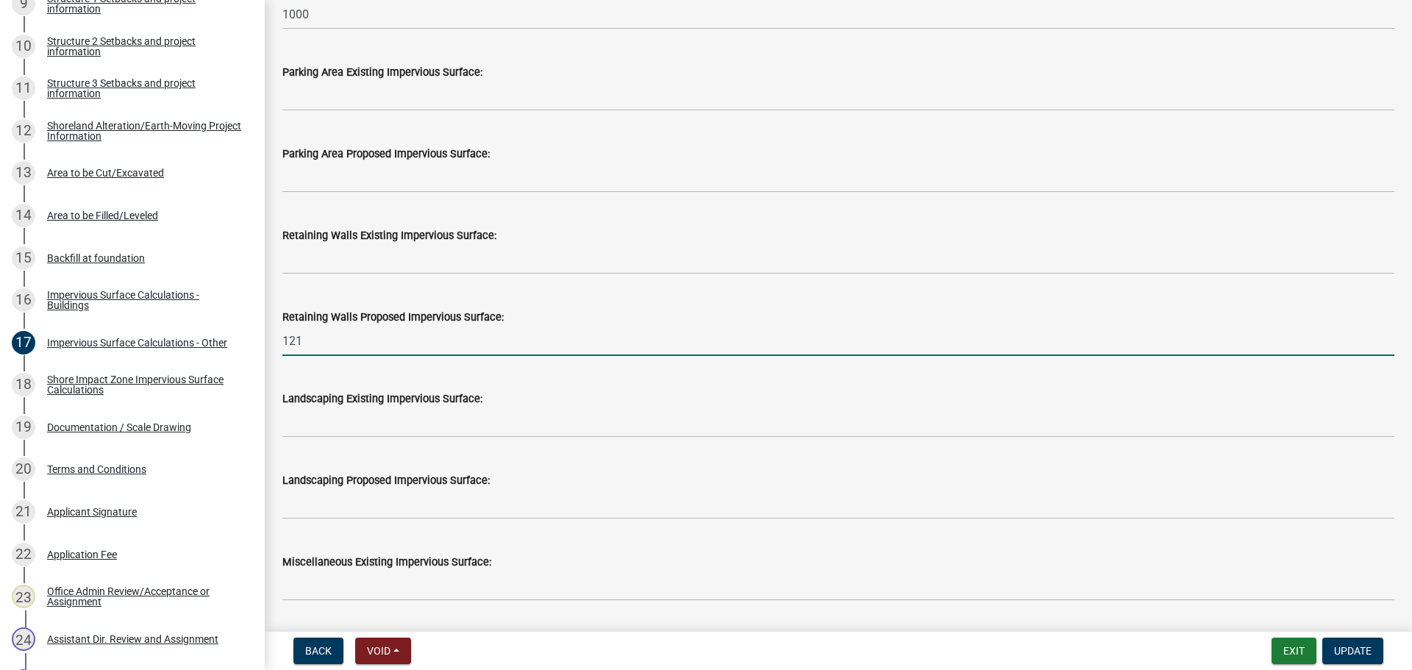
scroll to position [929, 0]
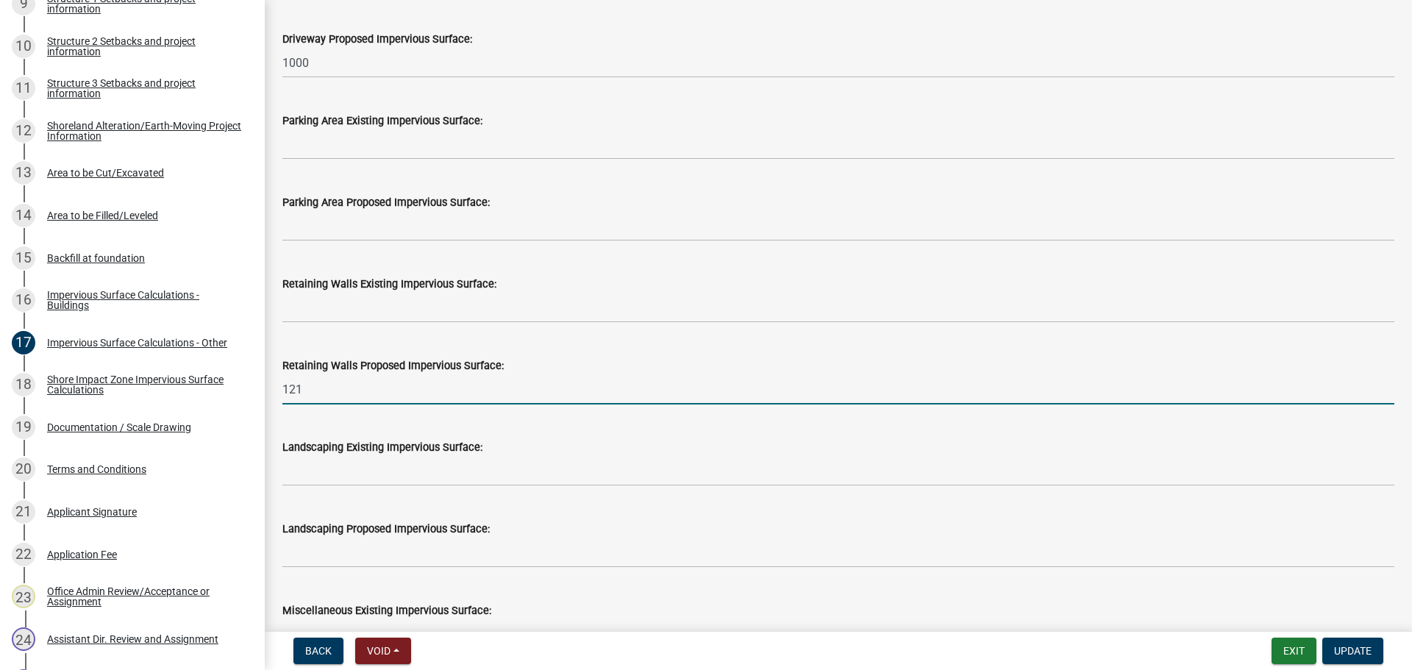
type input "121"
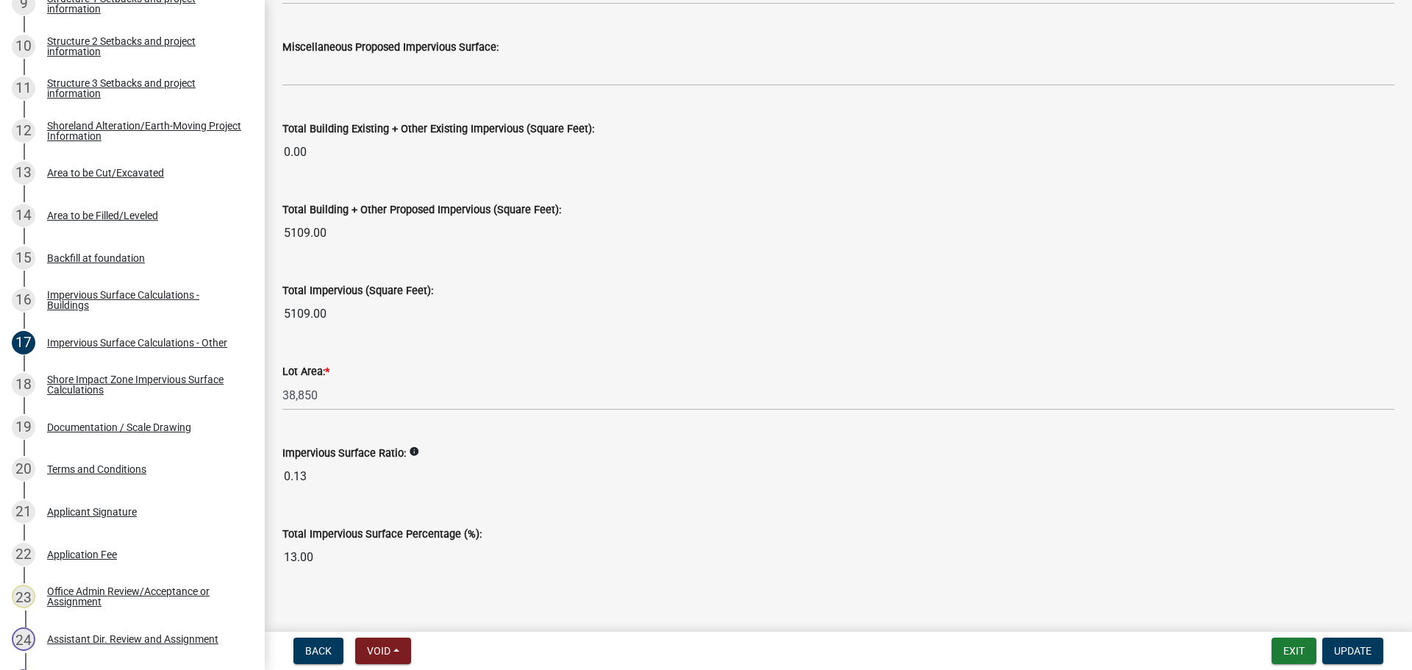
scroll to position [1591, 0]
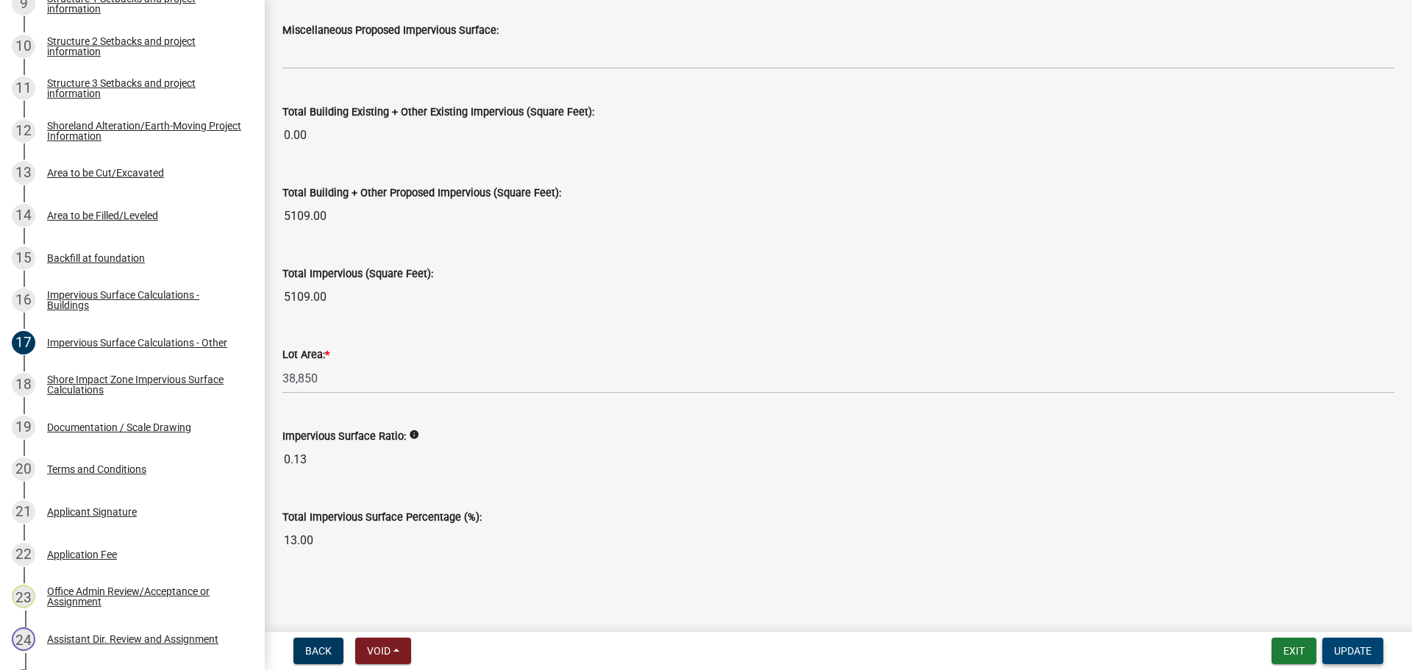
click at [1366, 643] on button "Update" at bounding box center [1352, 651] width 61 height 26
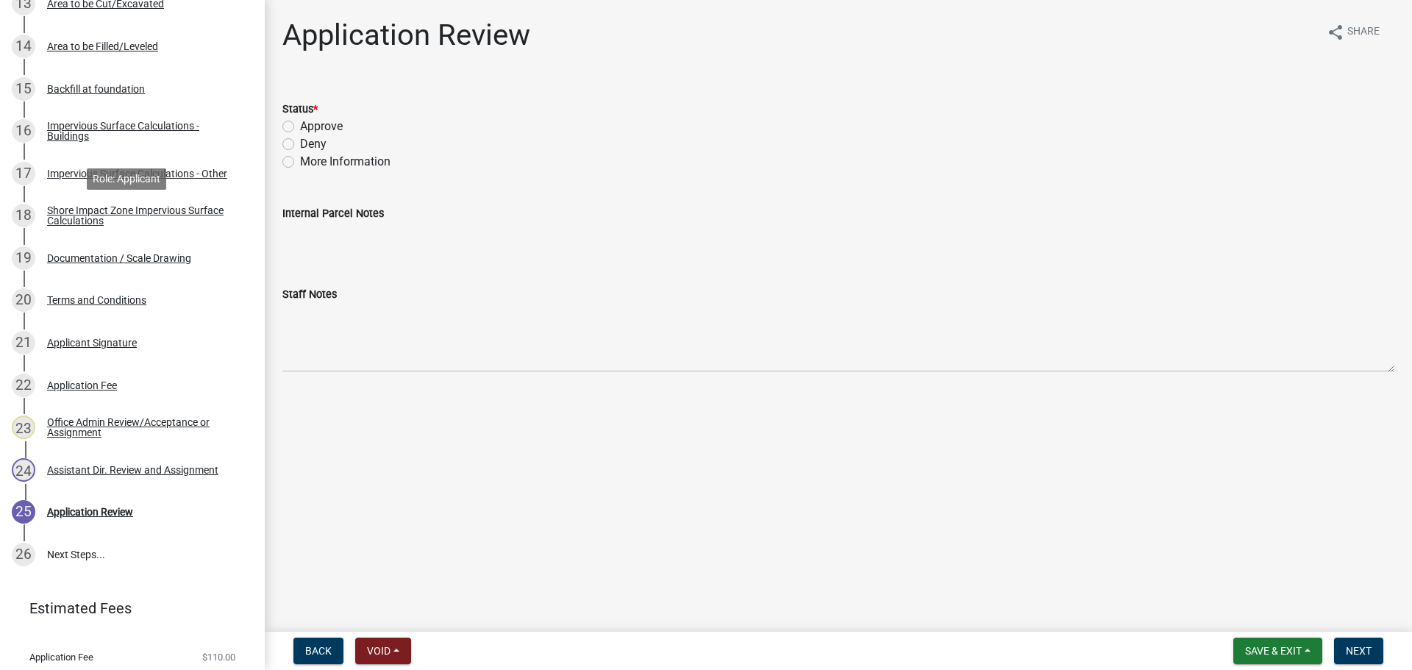
scroll to position [874, 0]
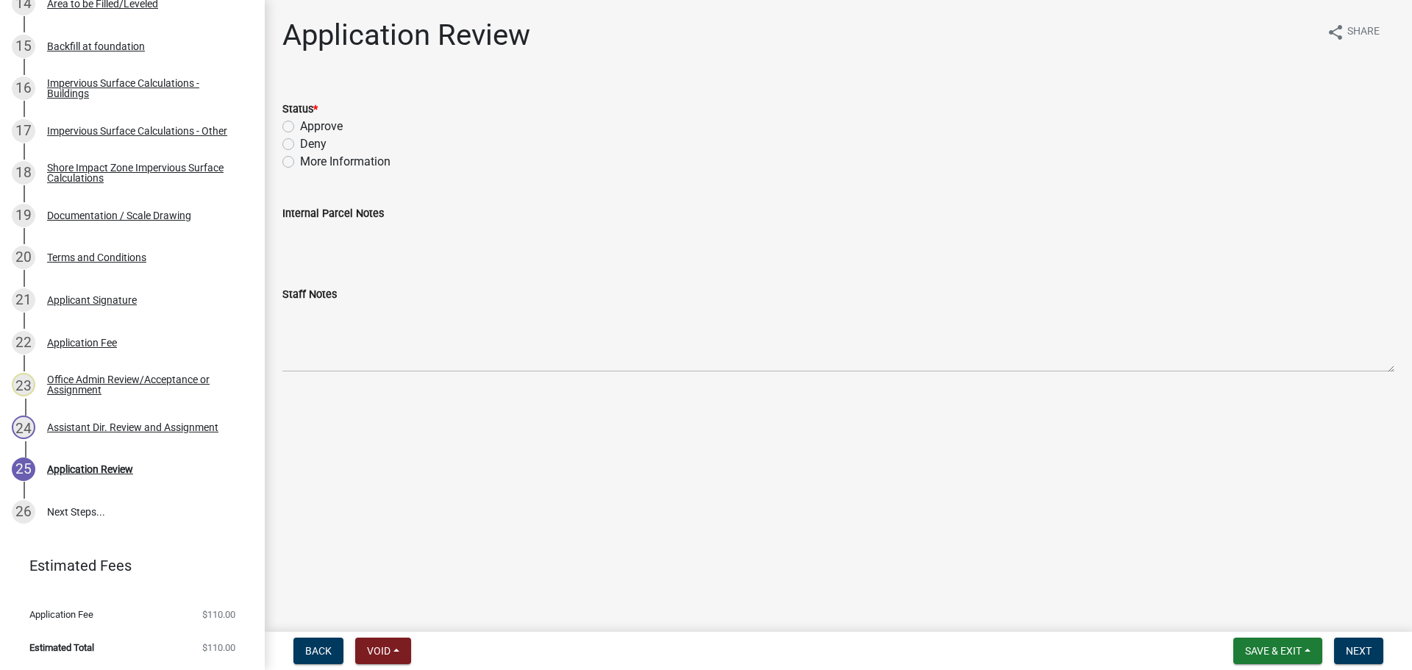
click at [300, 124] on label "Approve" at bounding box center [321, 127] width 43 height 18
click at [300, 124] on input "Approve" at bounding box center [305, 123] width 10 height 10
radio input "true"
click at [1349, 648] on span "Next" at bounding box center [1359, 651] width 26 height 12
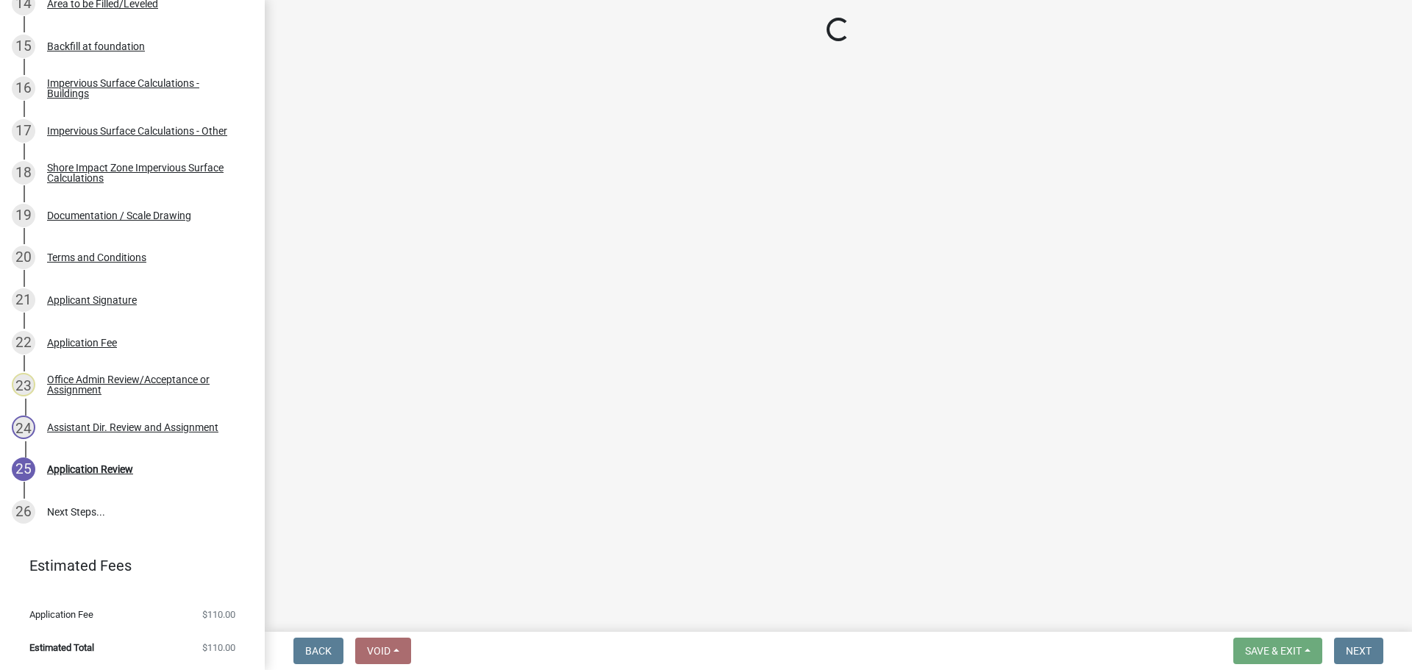
scroll to position [1170, 0]
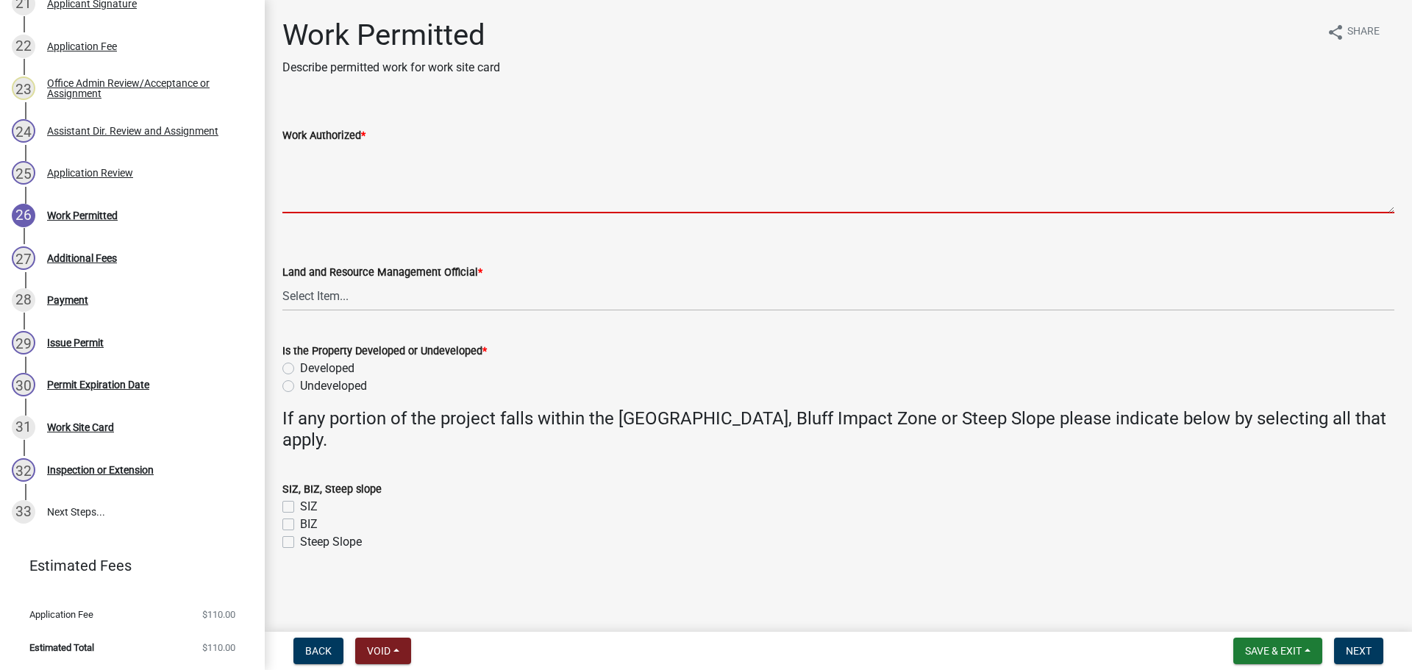
click at [474, 176] on textarea "Work Authorized *" at bounding box center [838, 178] width 1112 height 69
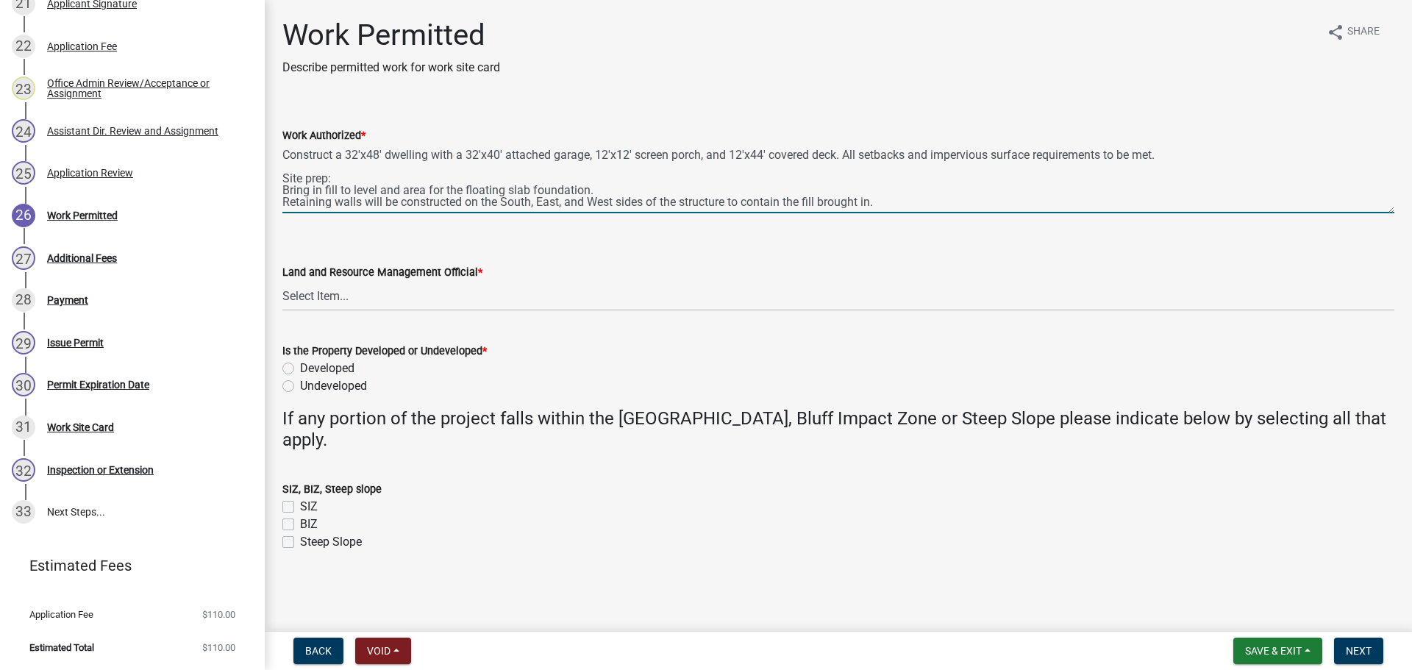
click at [920, 206] on textarea "Construct a 32'x48' dwelling with a 32'x40' attached garage, 12'x12' screen por…" at bounding box center [838, 178] width 1112 height 69
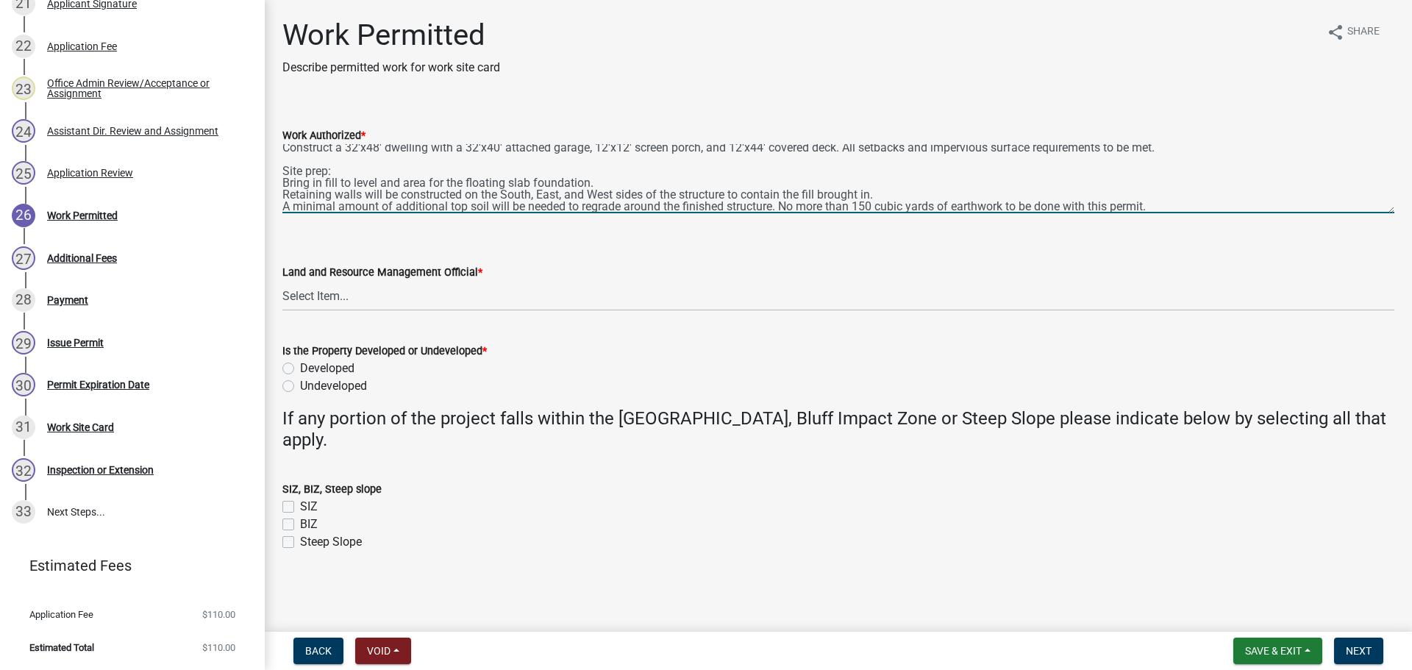
scroll to position [0, 0]
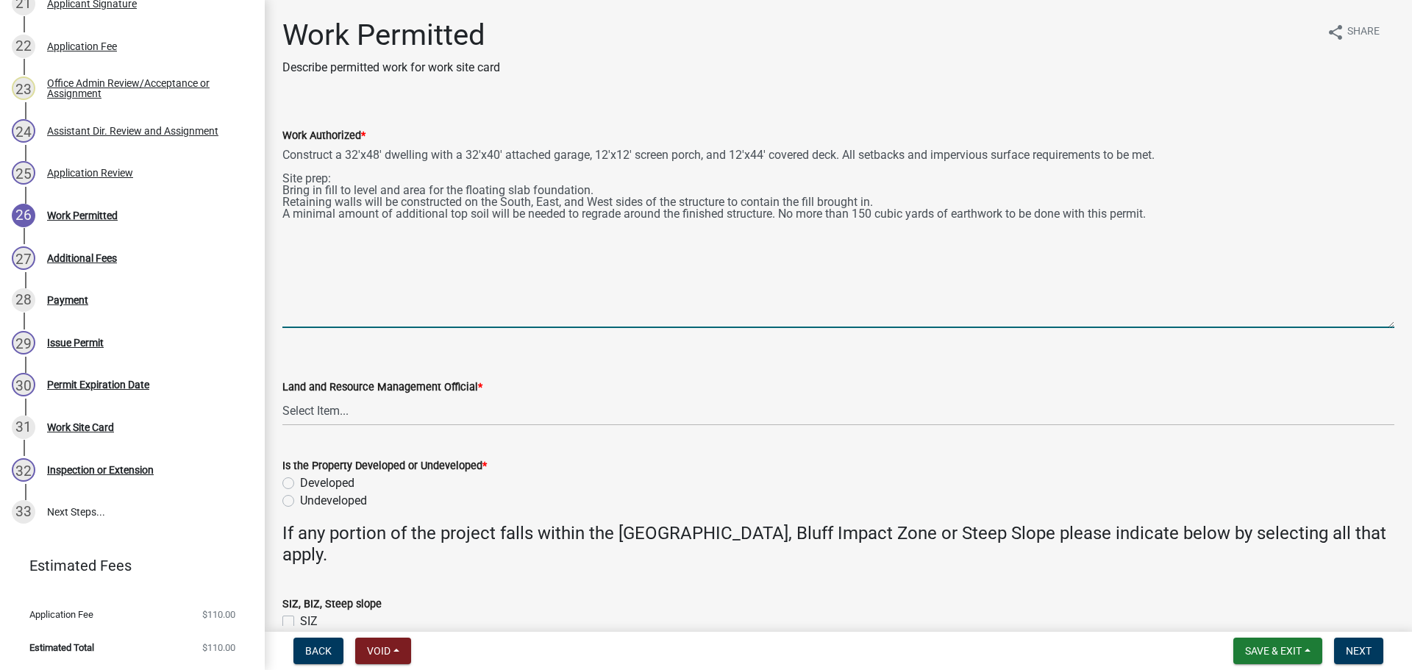
drag, startPoint x: 1391, startPoint y: 211, endPoint x: 1396, endPoint y: 327, distance: 115.6
click at [1396, 327] on div "Work Permitted Describe permitted work for work site card share Share Work Auth…" at bounding box center [838, 355] width 1147 height 674
type textarea "Construct a 32'x48' dwelling with a 32'x40' attached garage, 12'x12' screen por…"
click at [396, 416] on select "Select Item... [PERSON_NAME] [PERSON_NAME] [PERSON_NAME] [PERSON_NAME] [PERSON_…" at bounding box center [838, 411] width 1112 height 30
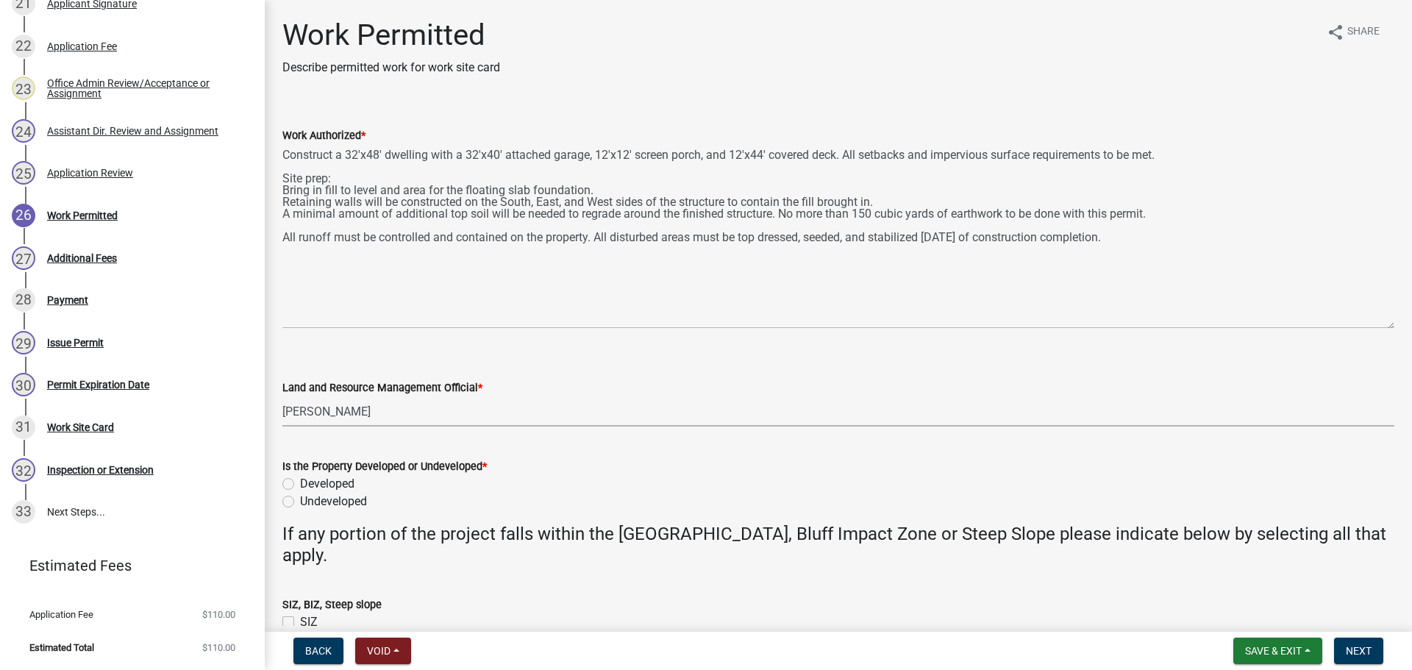
click at [282, 396] on select "Select Item... [PERSON_NAME] [PERSON_NAME] [PERSON_NAME] [PERSON_NAME] [PERSON_…" at bounding box center [838, 411] width 1112 height 30
select select "55b171dc-ec57-498b-8d80-4b55e0b91b84"
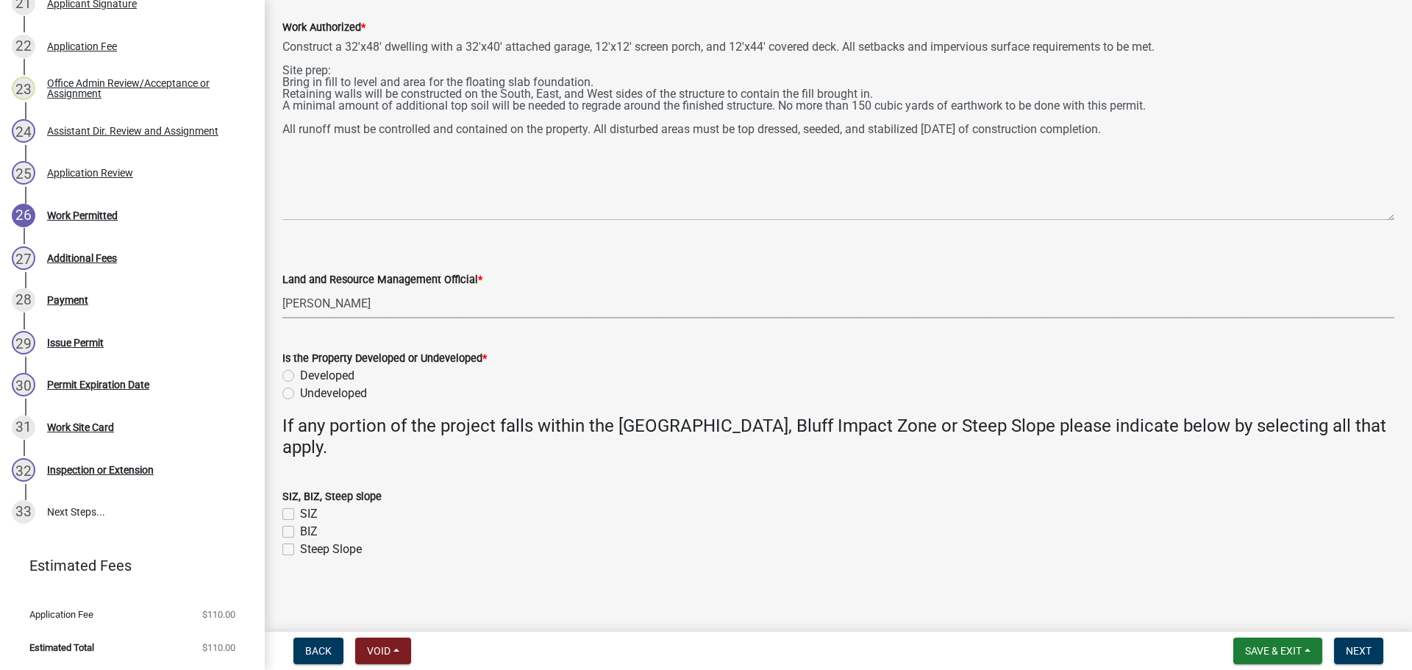
scroll to position [111, 0]
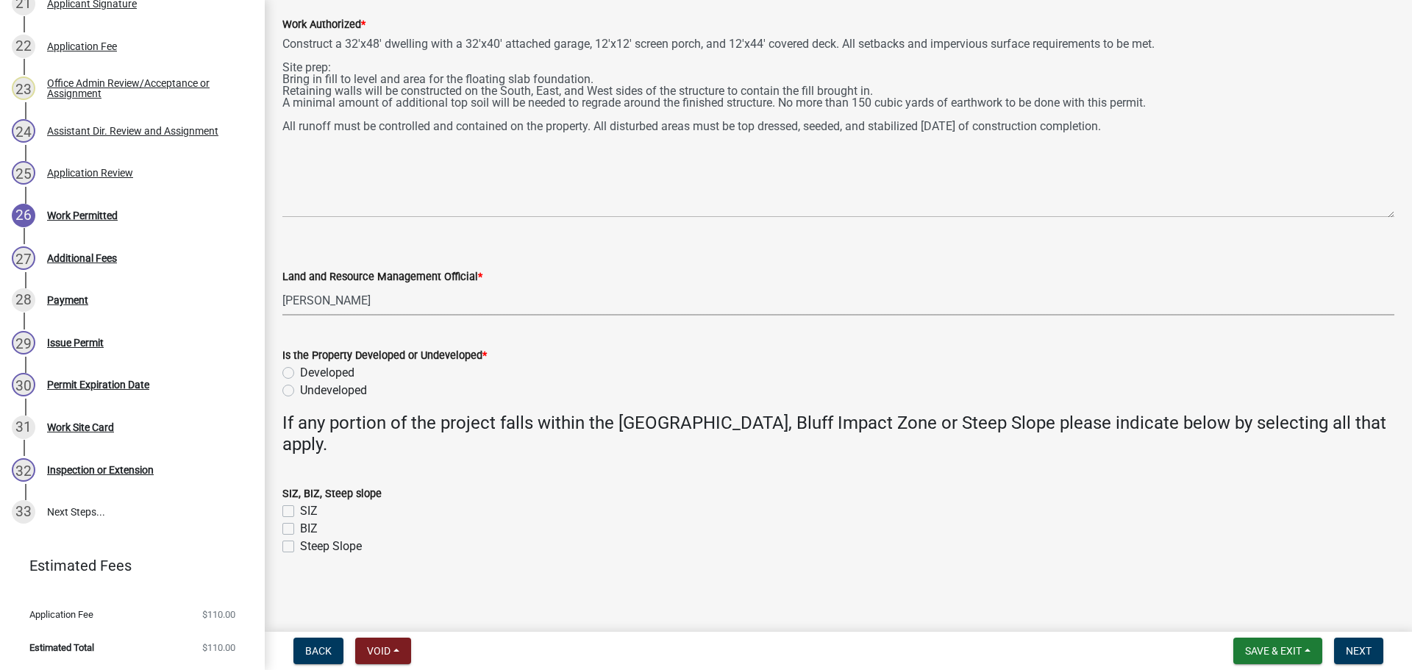
click at [300, 391] on label "Undeveloped" at bounding box center [333, 391] width 67 height 18
click at [300, 391] on input "Undeveloped" at bounding box center [305, 387] width 10 height 10
radio input "true"
click at [1372, 654] on button "Next" at bounding box center [1358, 651] width 49 height 26
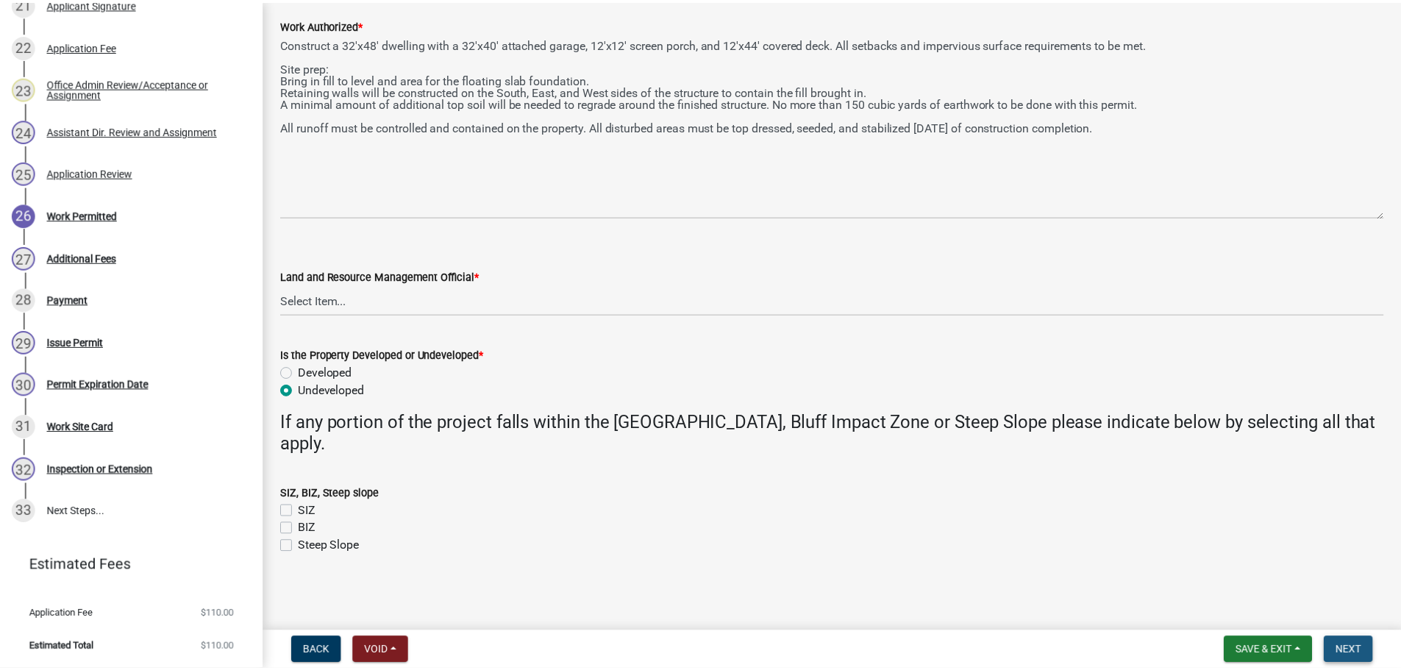
scroll to position [0, 0]
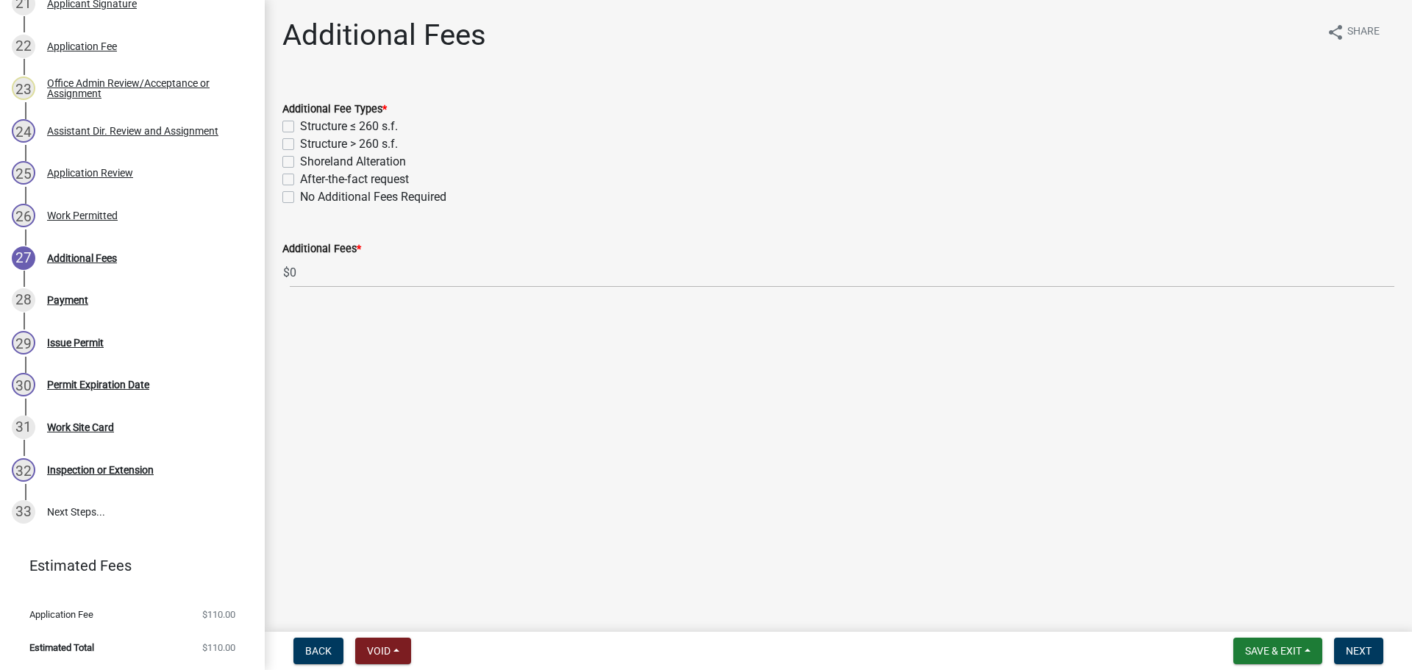
click at [300, 146] on label "Structure > 260 s.f." at bounding box center [349, 144] width 98 height 18
click at [300, 145] on input "Structure > 260 s.f." at bounding box center [305, 140] width 10 height 10
checkbox input "true"
checkbox input "false"
checkbox input "true"
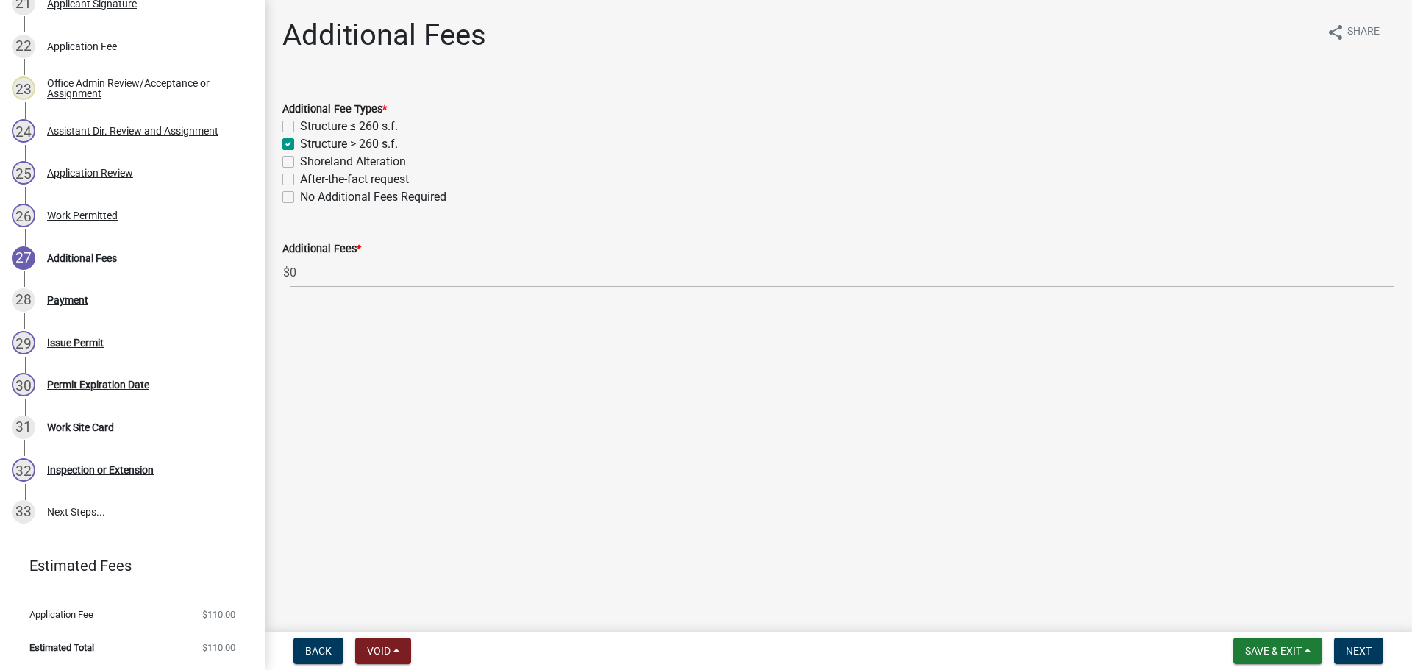
checkbox input "false"
click at [290, 168] on div "Shoreland Alteration" at bounding box center [838, 162] width 1112 height 18
click at [300, 165] on label "Shoreland Alteration" at bounding box center [353, 162] width 106 height 18
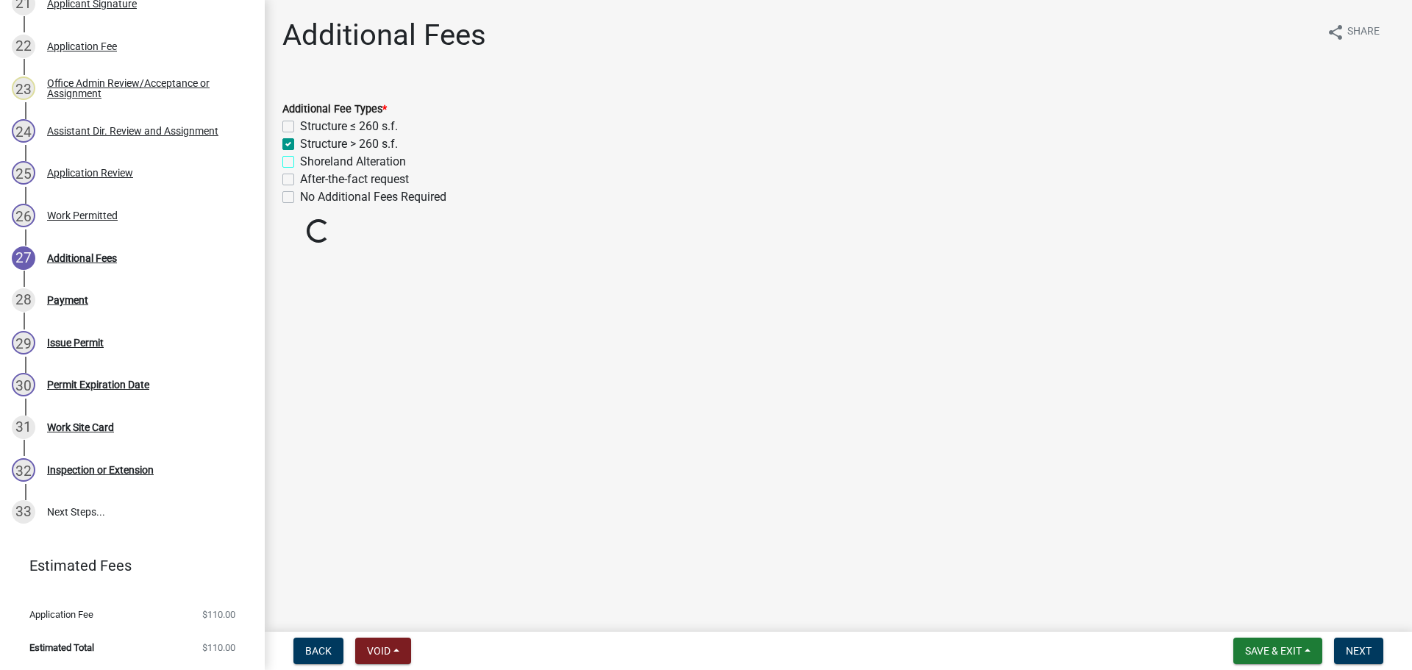
click at [300, 163] on input "Shoreland Alteration" at bounding box center [305, 158] width 10 height 10
checkbox input "true"
checkbox input "false"
checkbox input "true"
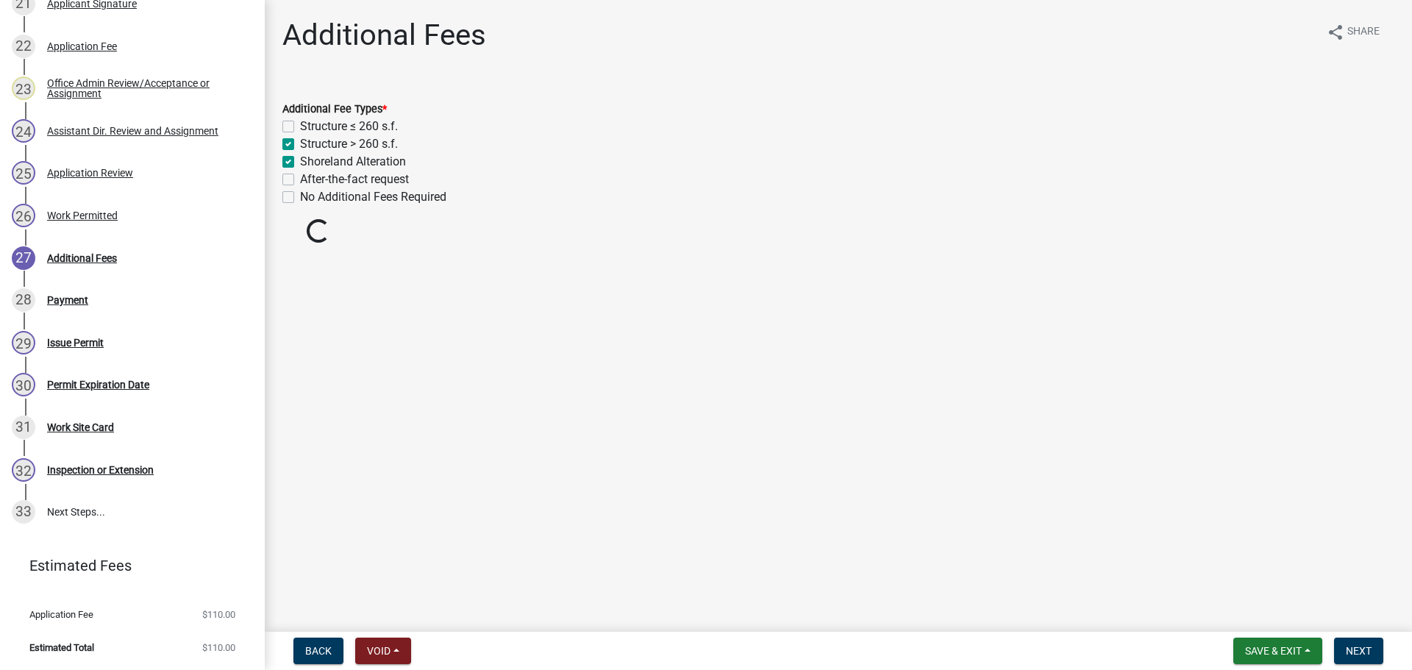
checkbox input "false"
click at [1359, 648] on span "Next" at bounding box center [1359, 651] width 26 height 12
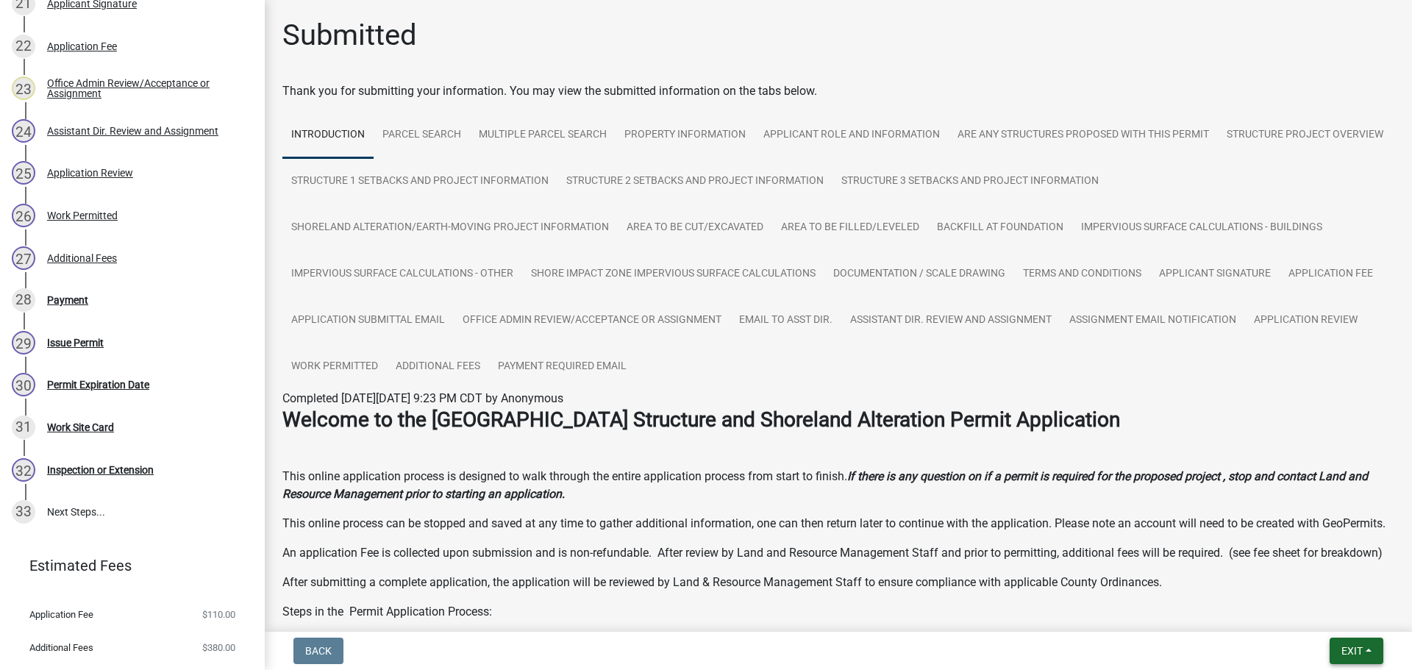
click at [1342, 659] on button "Exit" at bounding box center [1357, 651] width 54 height 26
click at [1328, 630] on div "Save Save & Exit" at bounding box center [1325, 595] width 118 height 82
click at [1326, 621] on button "Save & Exit" at bounding box center [1325, 612] width 118 height 35
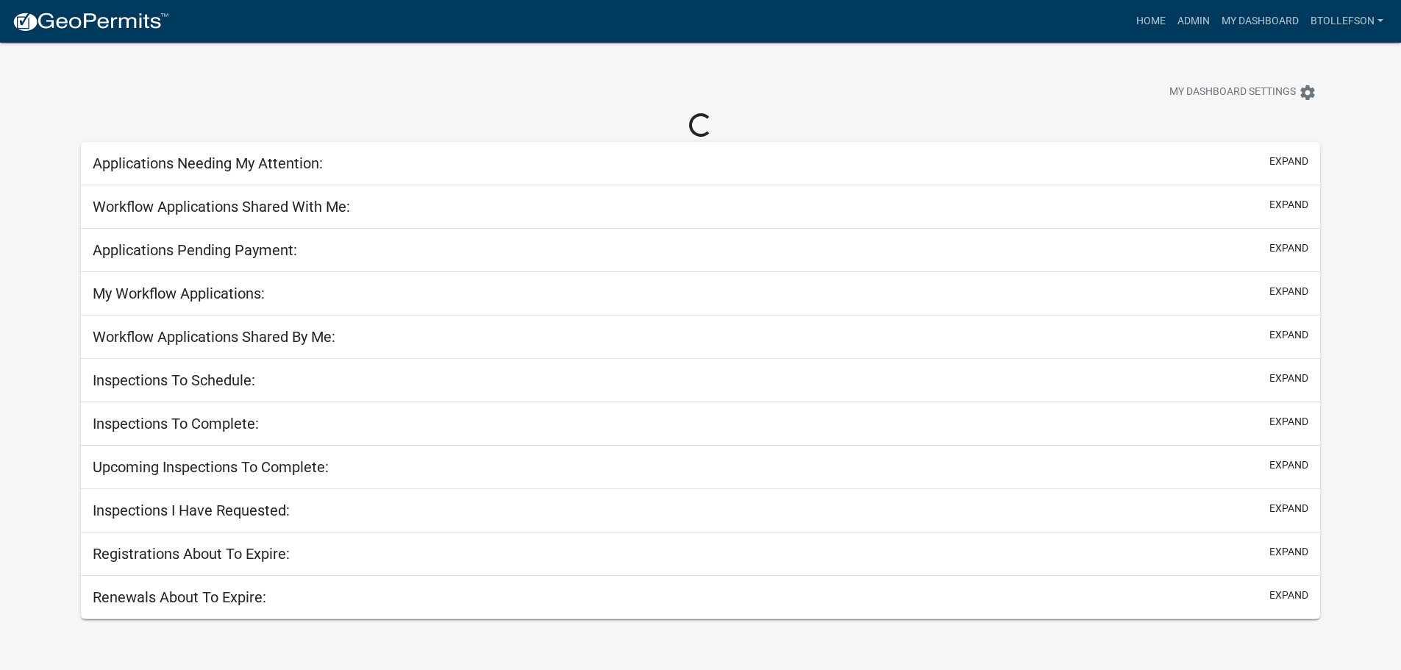
select select "3: 100"
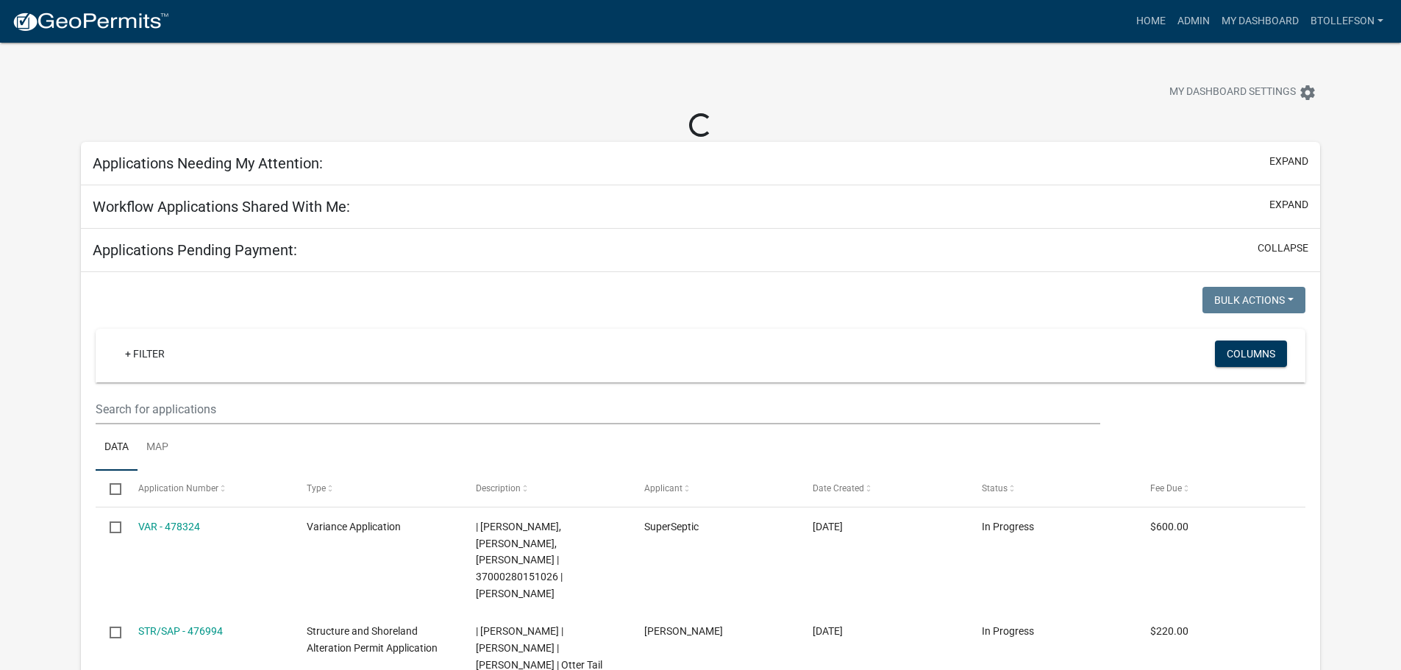
select select "3: 100"
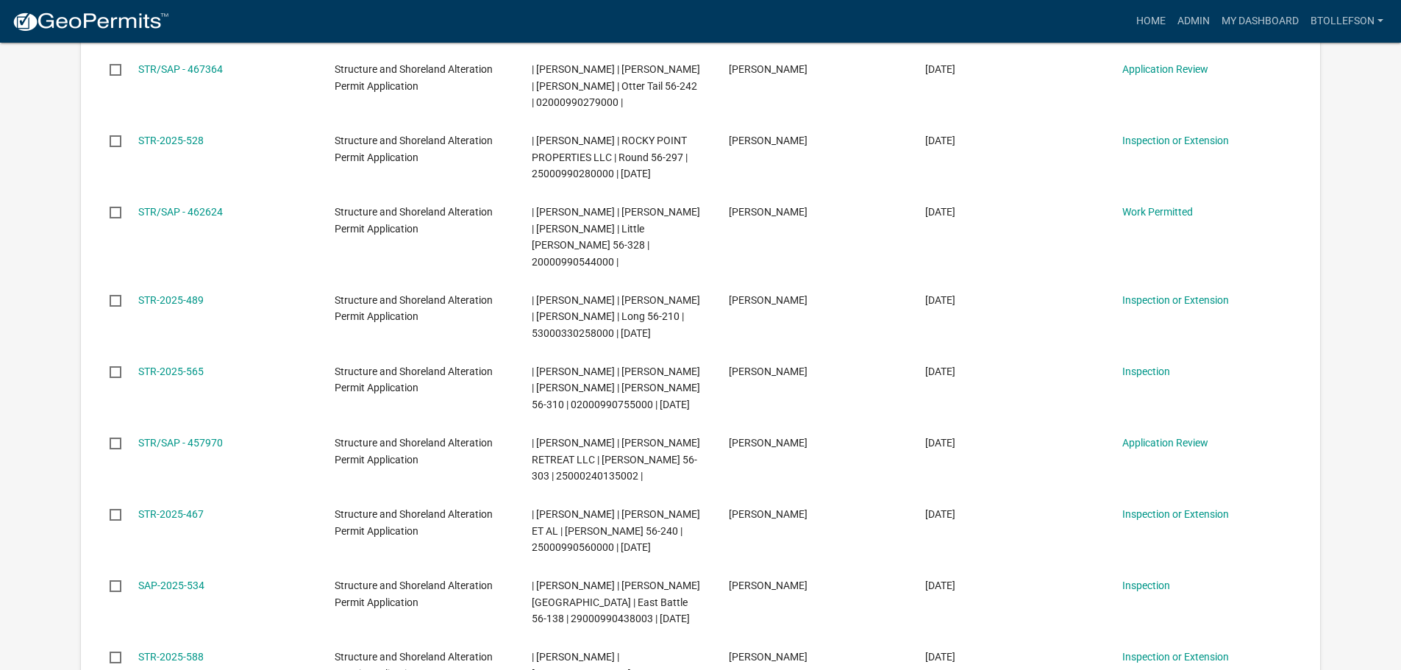
scroll to position [515, 0]
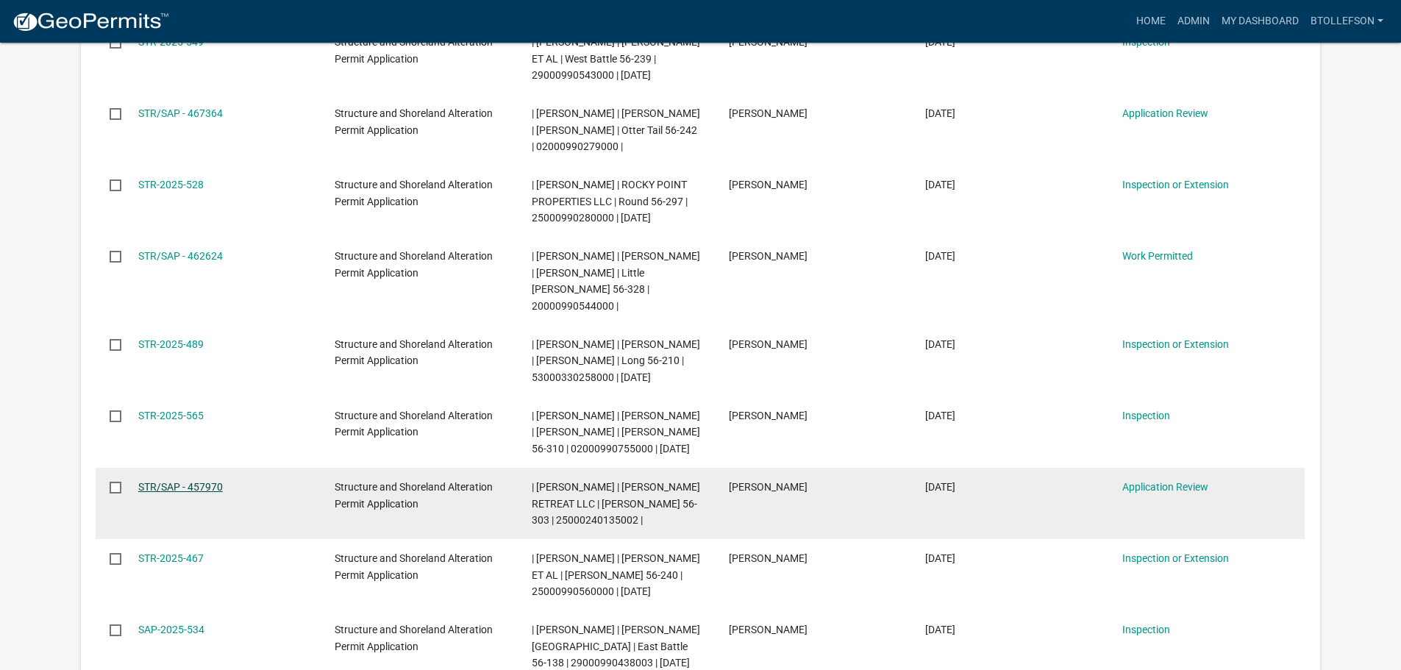
click at [180, 493] on link "STR/SAP - 457970" at bounding box center [180, 487] width 85 height 12
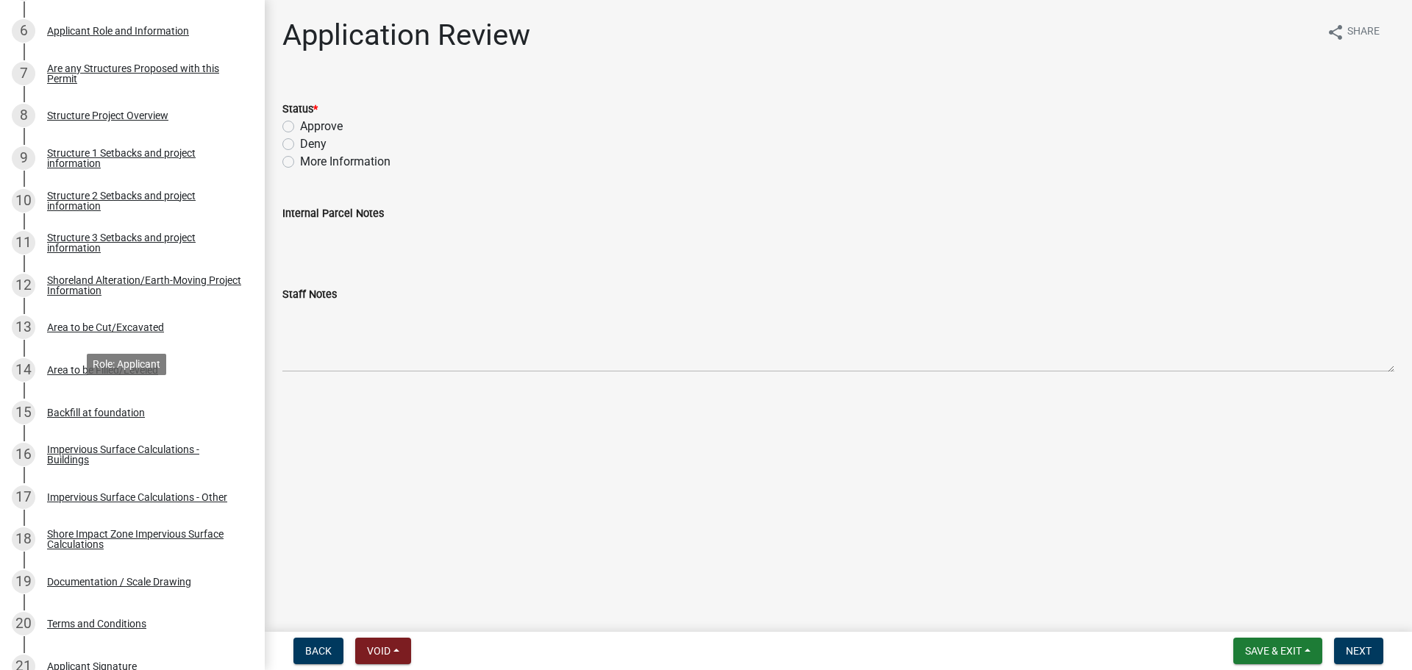
scroll to position [515, 0]
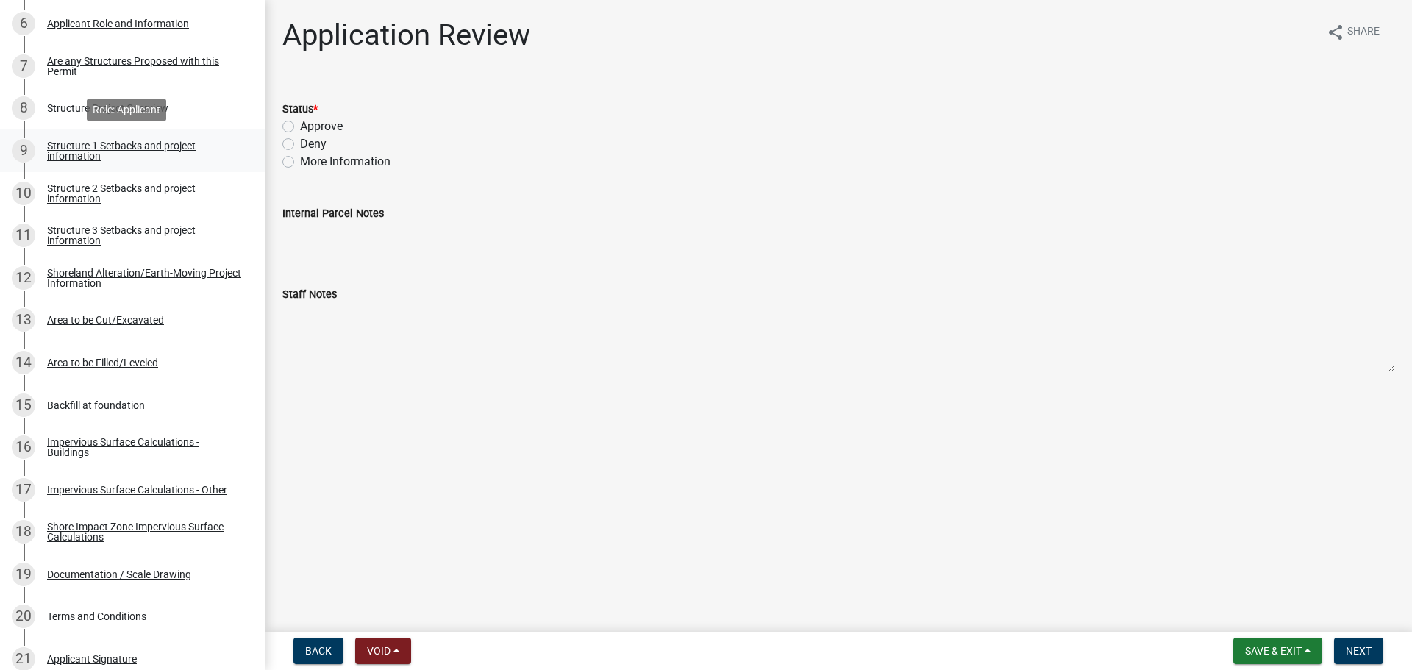
click at [113, 160] on div "Structure 1 Setbacks and project information" at bounding box center [144, 150] width 194 height 21
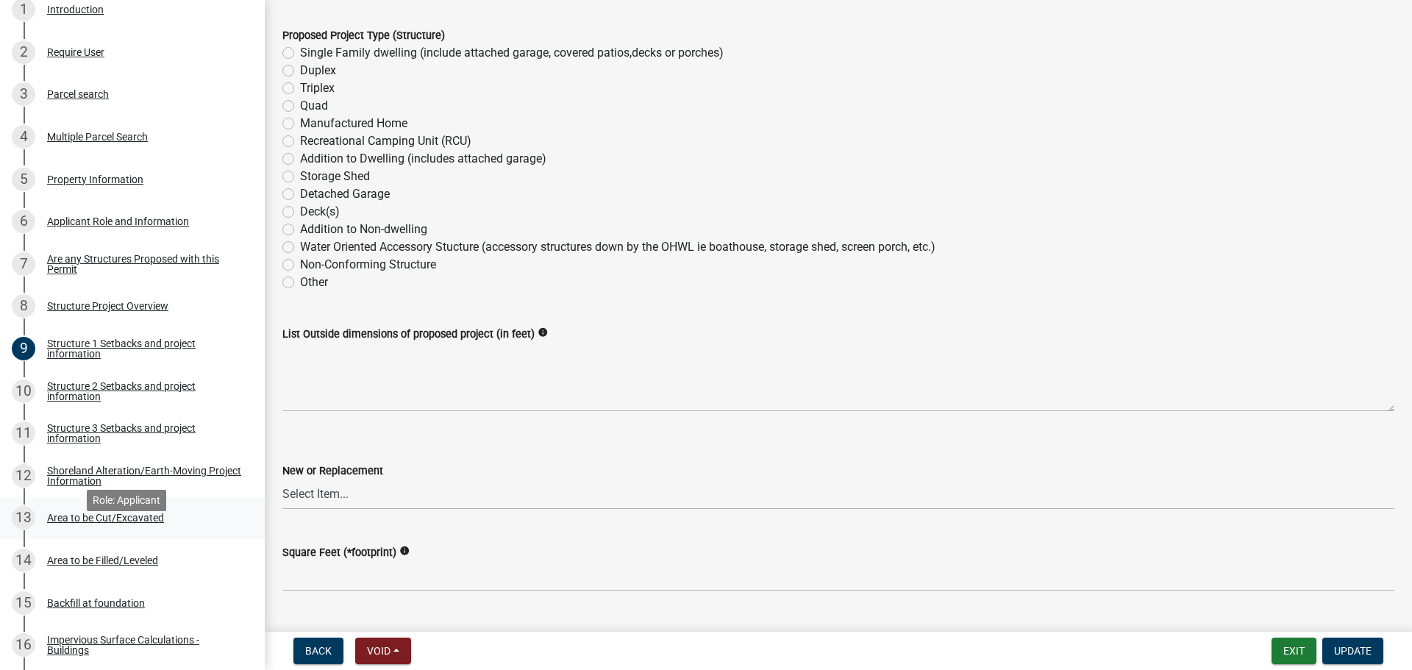
scroll to position [294, 0]
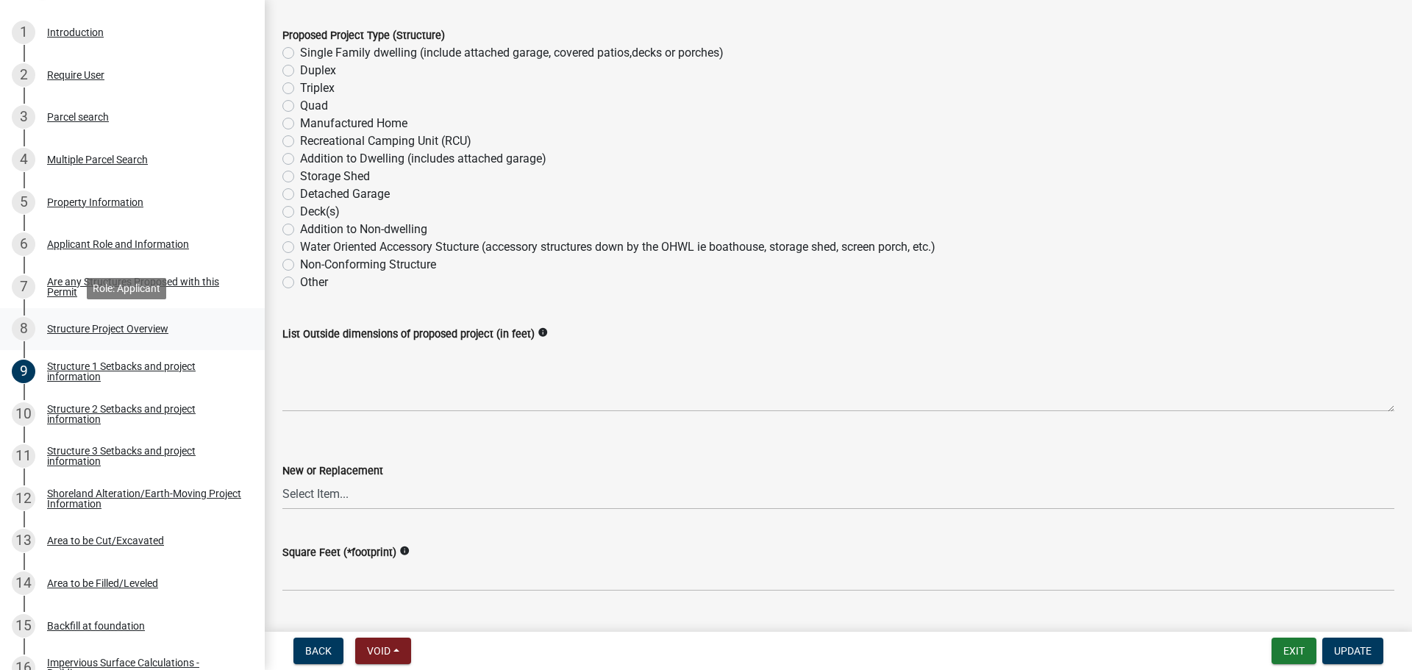
click at [93, 332] on div "Structure Project Overview" at bounding box center [107, 329] width 121 height 10
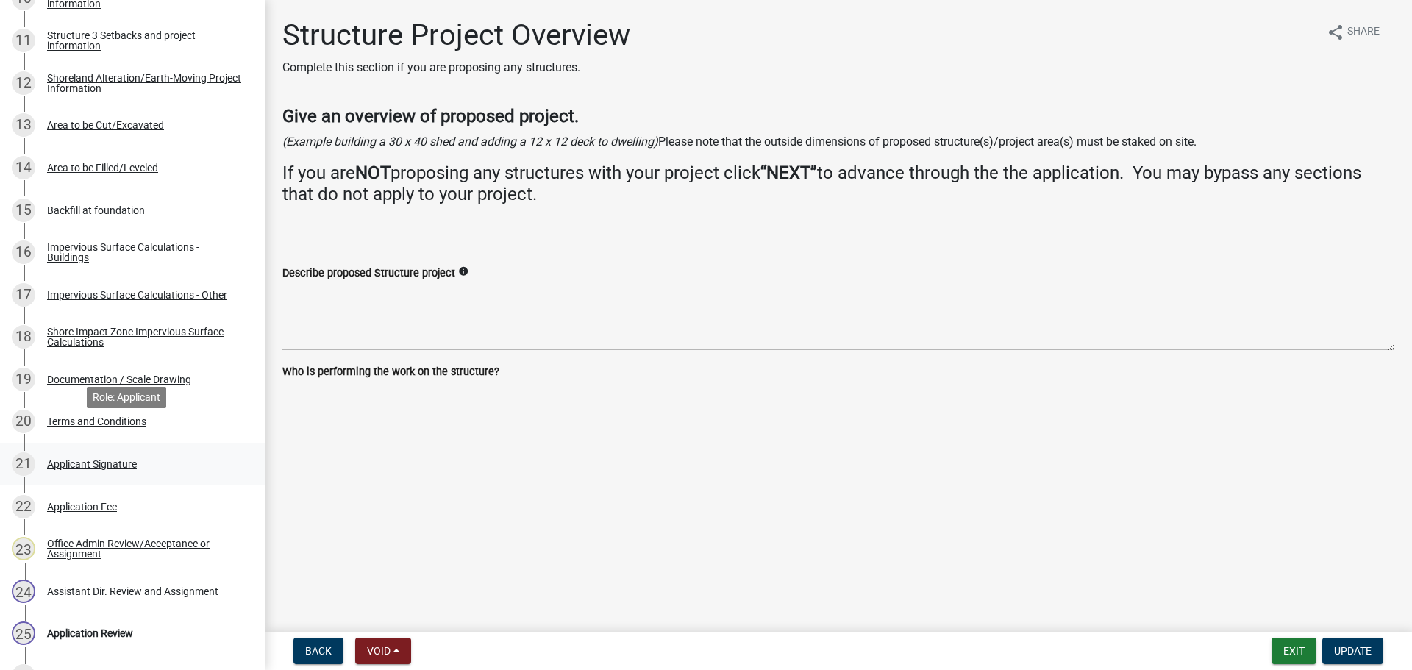
scroll to position [735, 0]
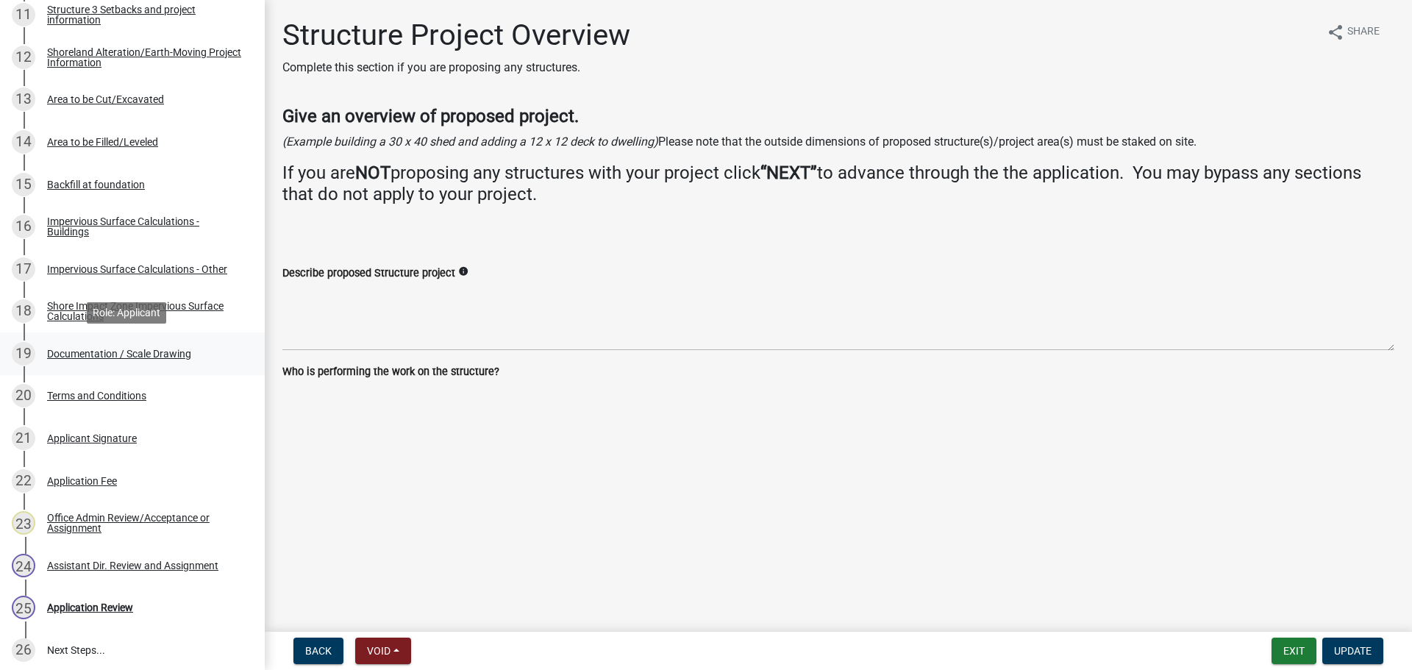
click at [151, 357] on div "Documentation / Scale Drawing" at bounding box center [119, 354] width 144 height 10
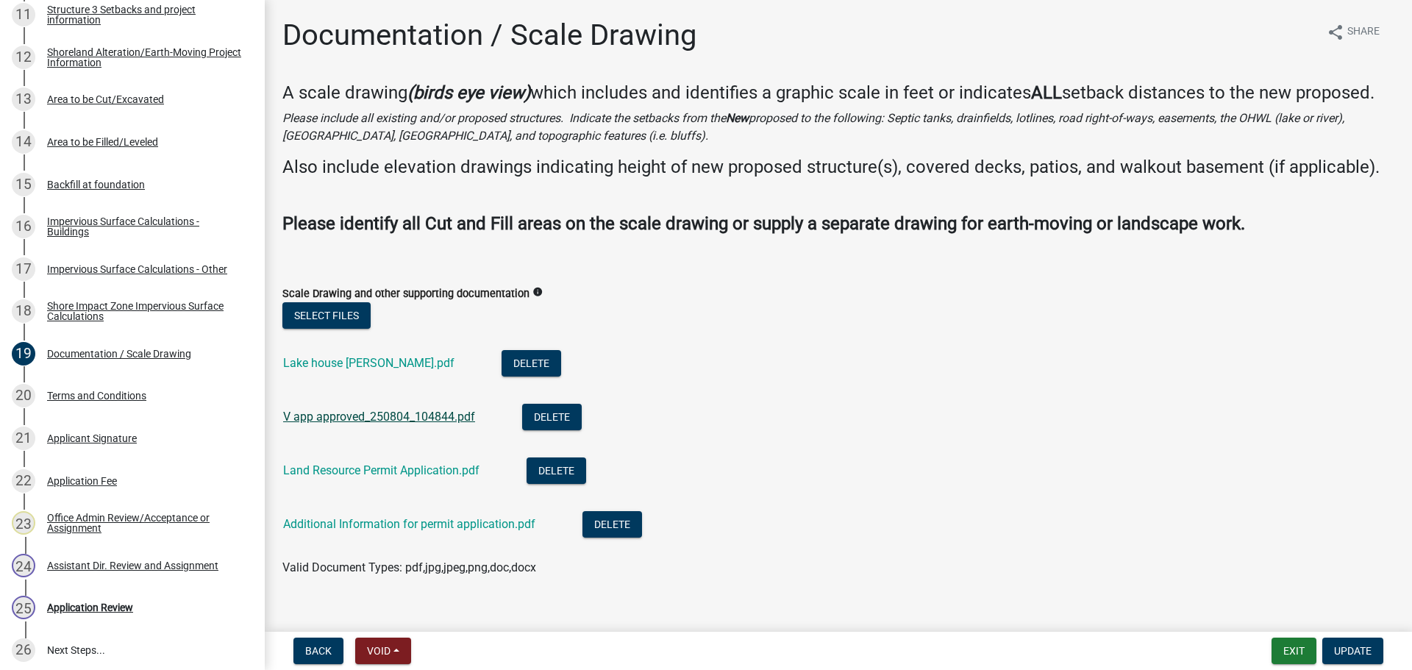
click at [334, 424] on link "V app approved_250804_104844.pdf" at bounding box center [379, 417] width 192 height 14
click at [407, 477] on link "Land Resource Permit Application.pdf" at bounding box center [381, 470] width 196 height 14
click at [334, 477] on link "Land Resource Permit Application.pdf" at bounding box center [381, 470] width 196 height 14
click at [91, 268] on div "Impervious Surface Calculations - Other" at bounding box center [137, 269] width 180 height 10
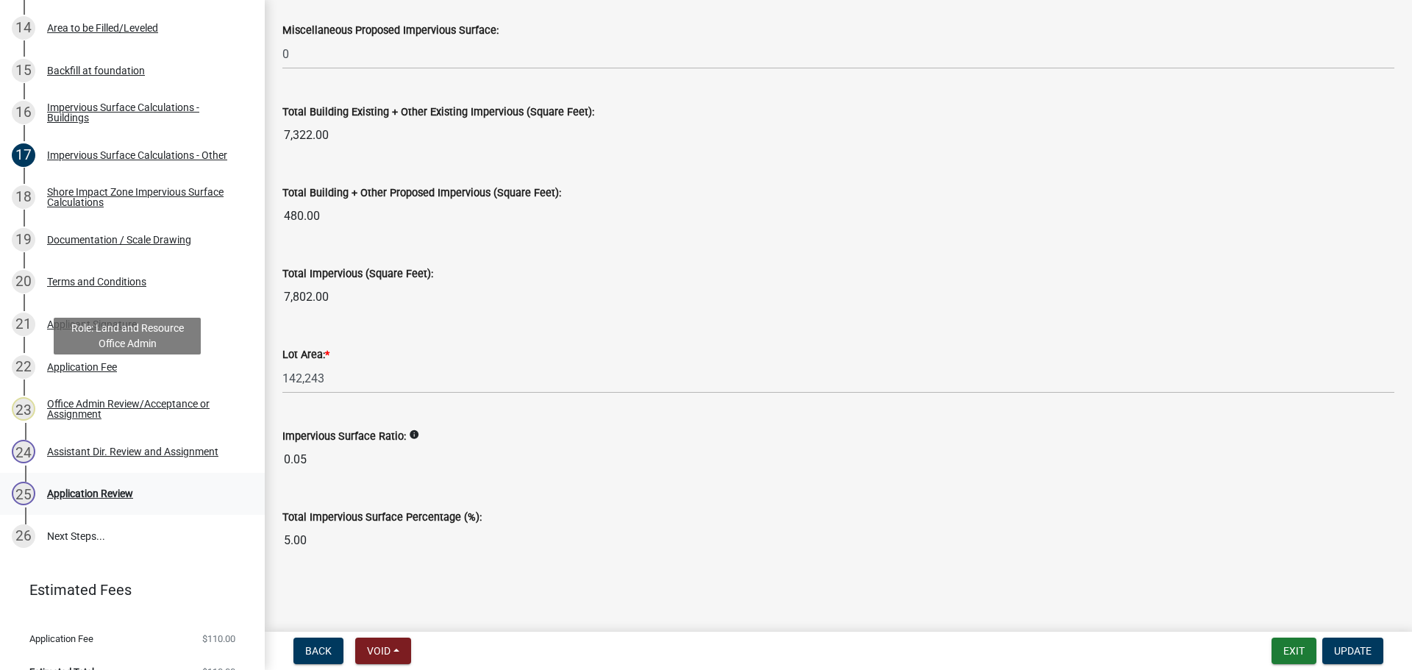
scroll to position [874, 0]
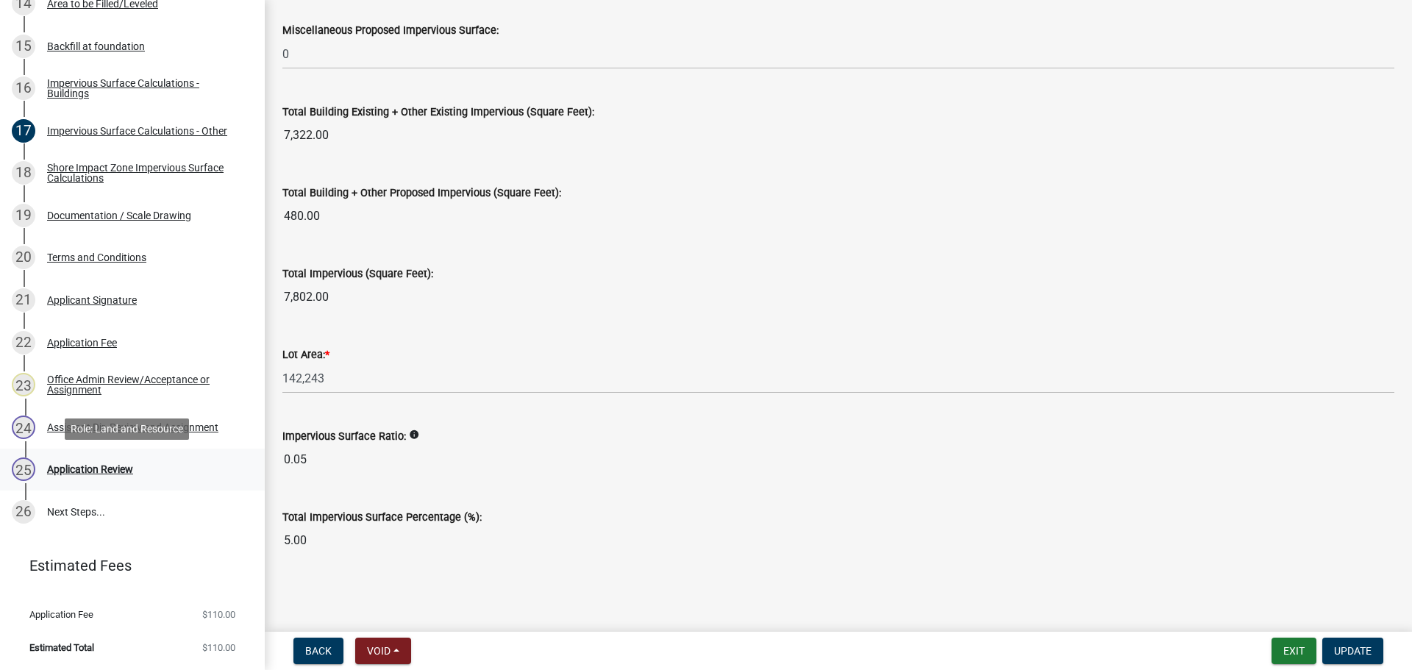
click at [118, 471] on div "Application Review" at bounding box center [90, 469] width 86 height 10
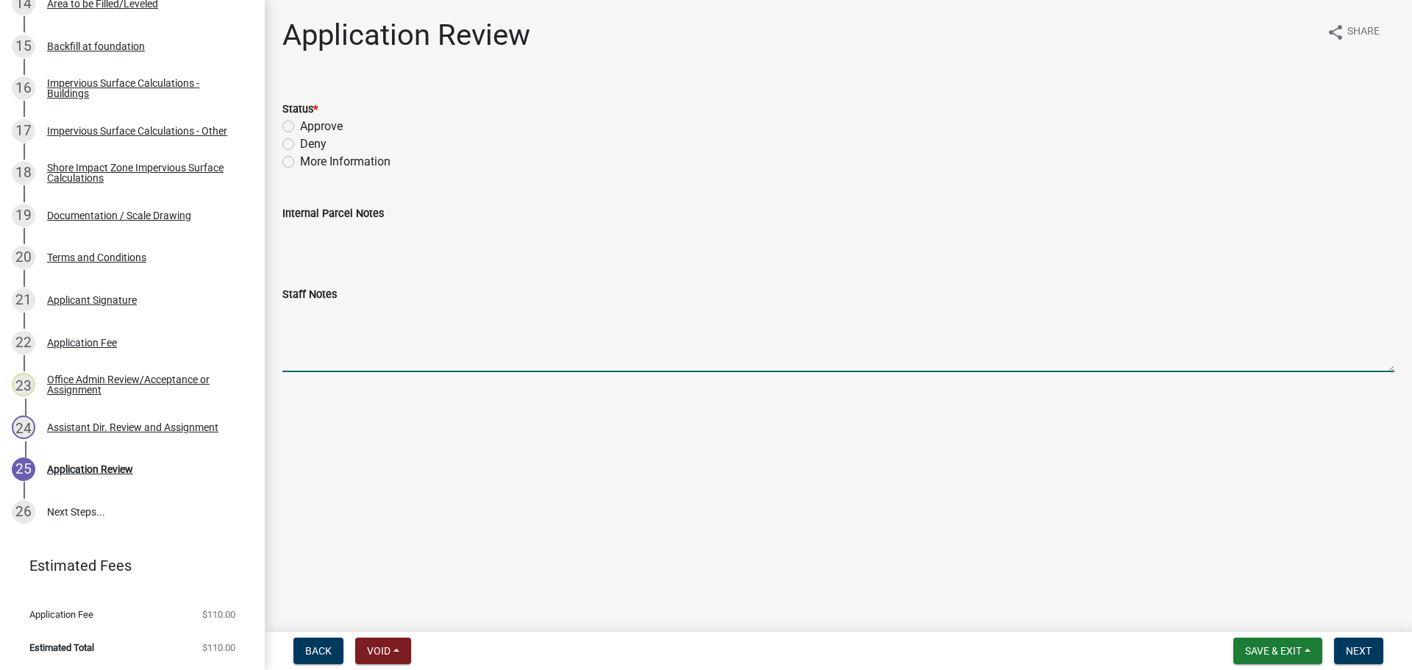
click at [1015, 368] on textarea "Staff Notes" at bounding box center [838, 337] width 1112 height 69
click at [538, 137] on div "Deny" at bounding box center [838, 144] width 1112 height 18
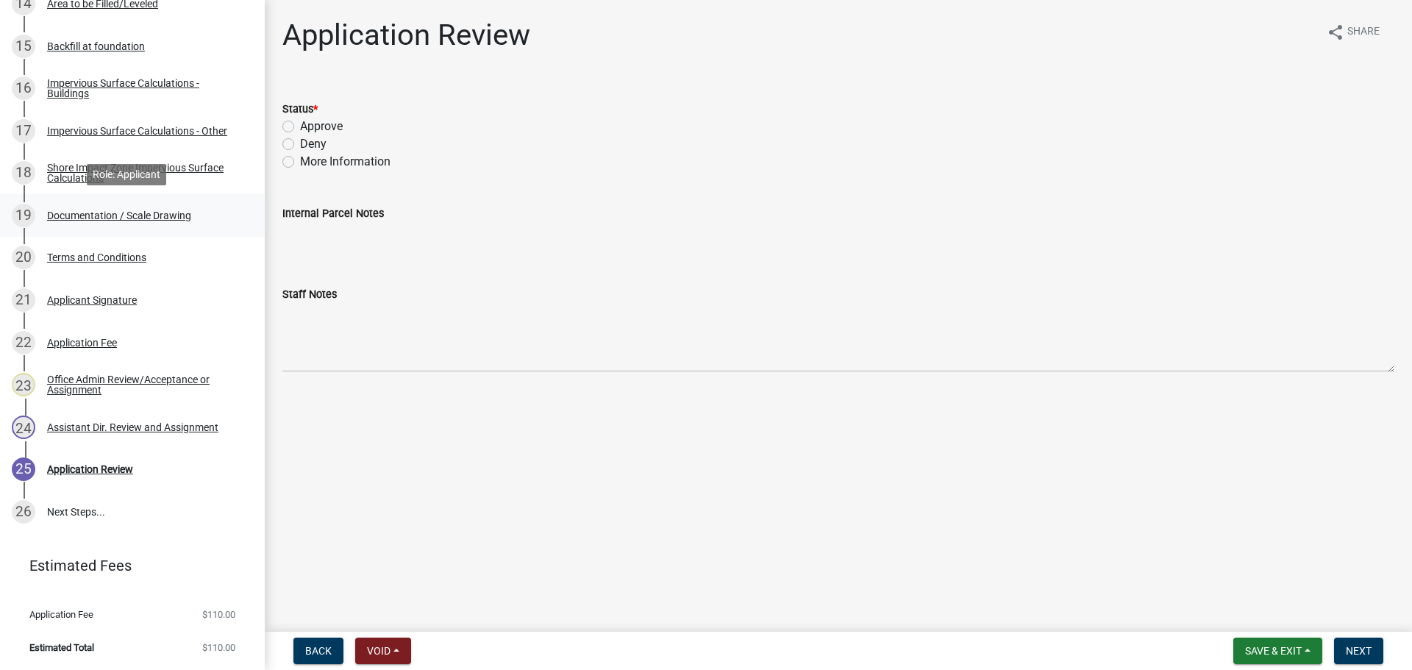
click at [91, 211] on div "Documentation / Scale Drawing" at bounding box center [119, 215] width 144 height 10
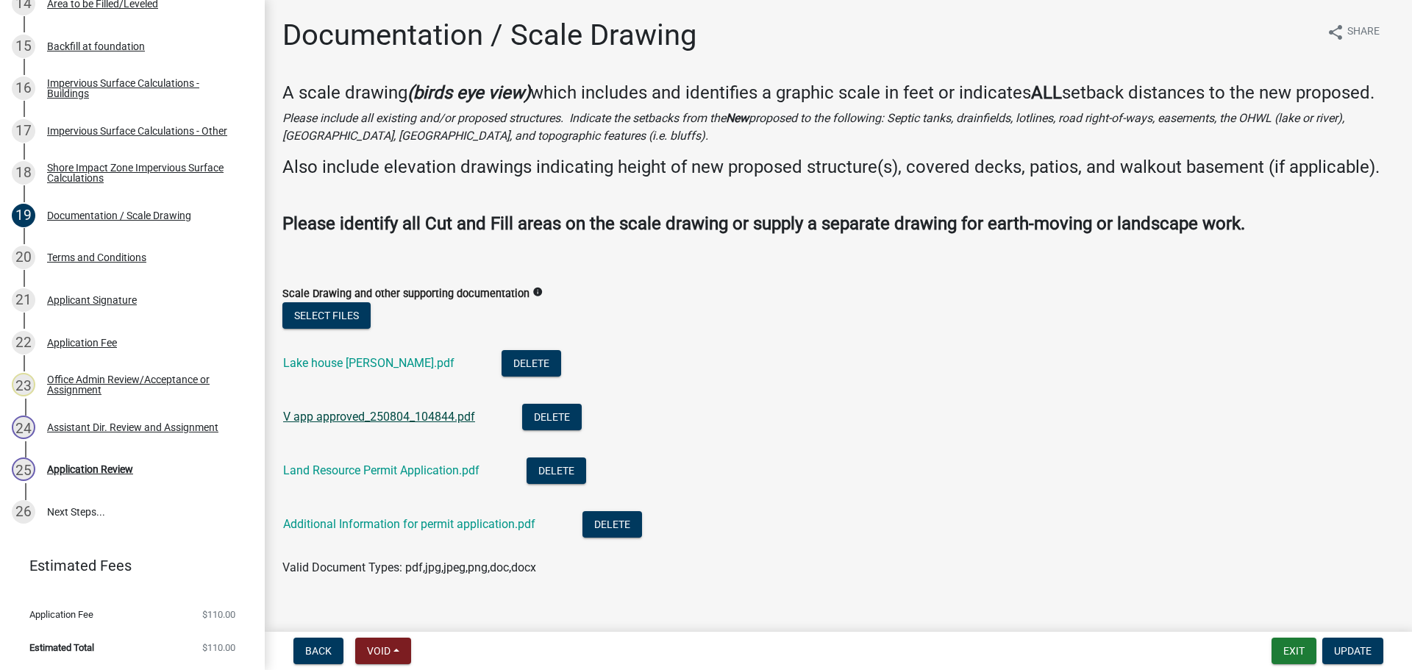
click at [377, 424] on link "V app approved_250804_104844.pdf" at bounding box center [379, 417] width 192 height 14
click at [350, 370] on link "Lake house [PERSON_NAME].pdf" at bounding box center [368, 363] width 171 height 14
click at [112, 464] on div "Application Review" at bounding box center [90, 469] width 86 height 10
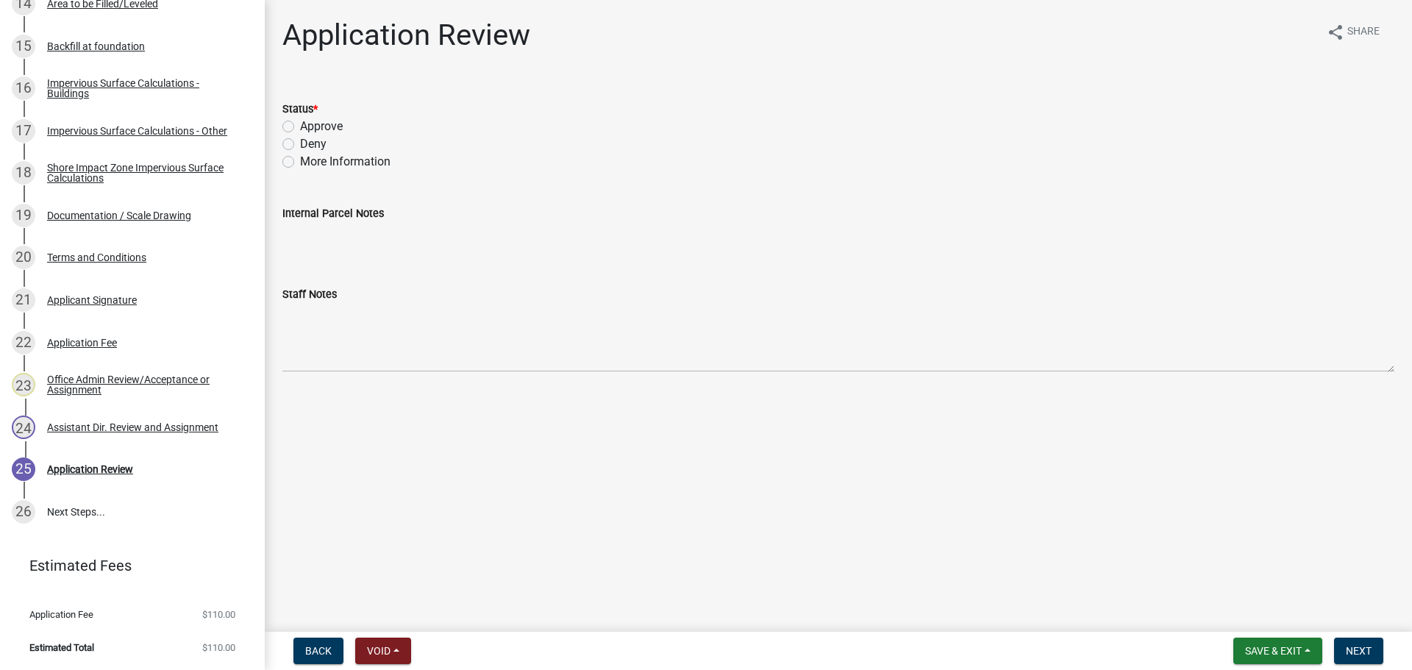
click at [300, 124] on label "Approve" at bounding box center [321, 127] width 43 height 18
click at [300, 124] on input "Approve" at bounding box center [305, 123] width 10 height 10
radio input "true"
click at [1369, 651] on span "Next" at bounding box center [1359, 651] width 26 height 12
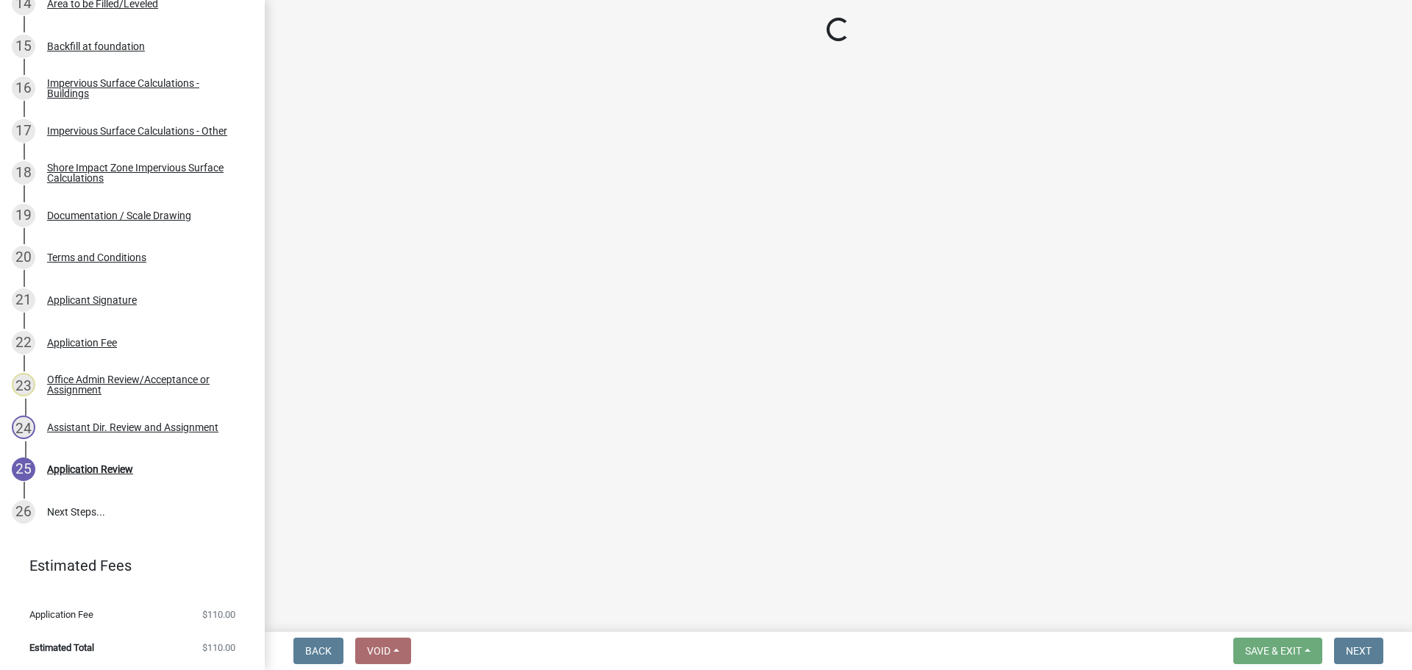
scroll to position [1170, 0]
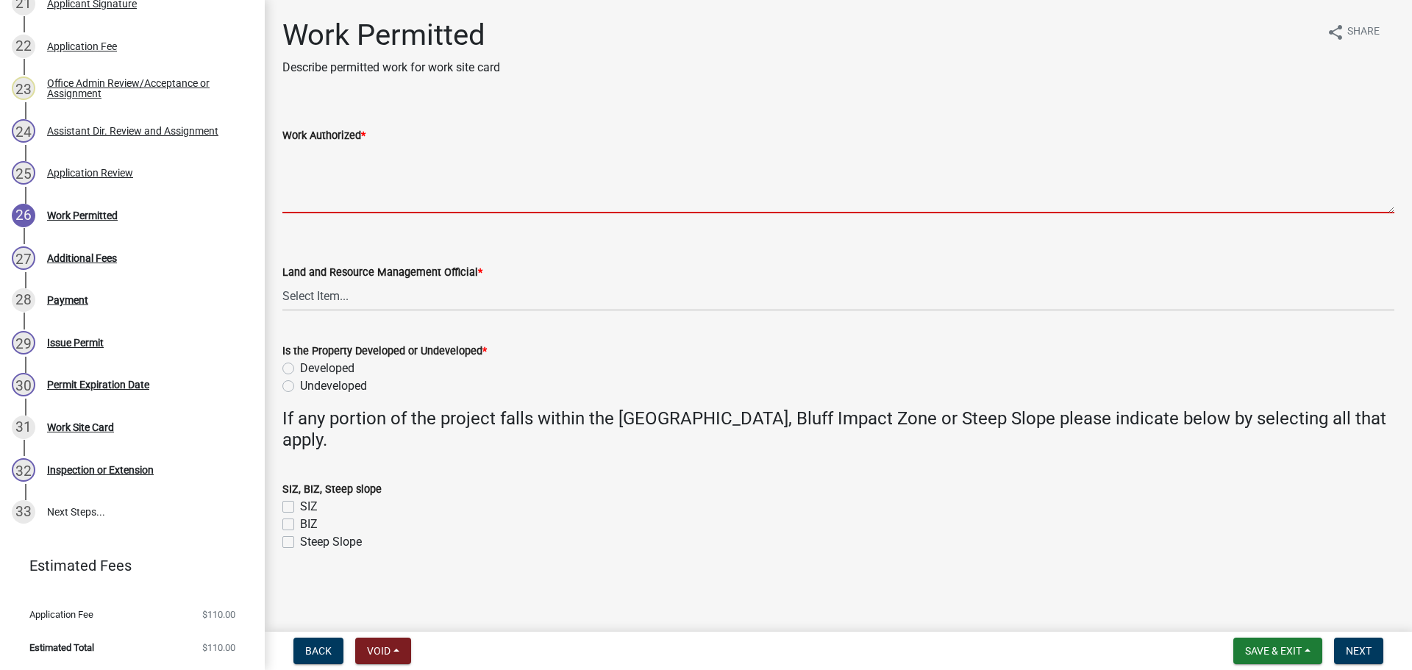
drag, startPoint x: 364, startPoint y: 151, endPoint x: 367, endPoint y: 159, distance: 8.6
click at [364, 151] on textarea "Work Authorized *" at bounding box center [838, 178] width 1112 height 69
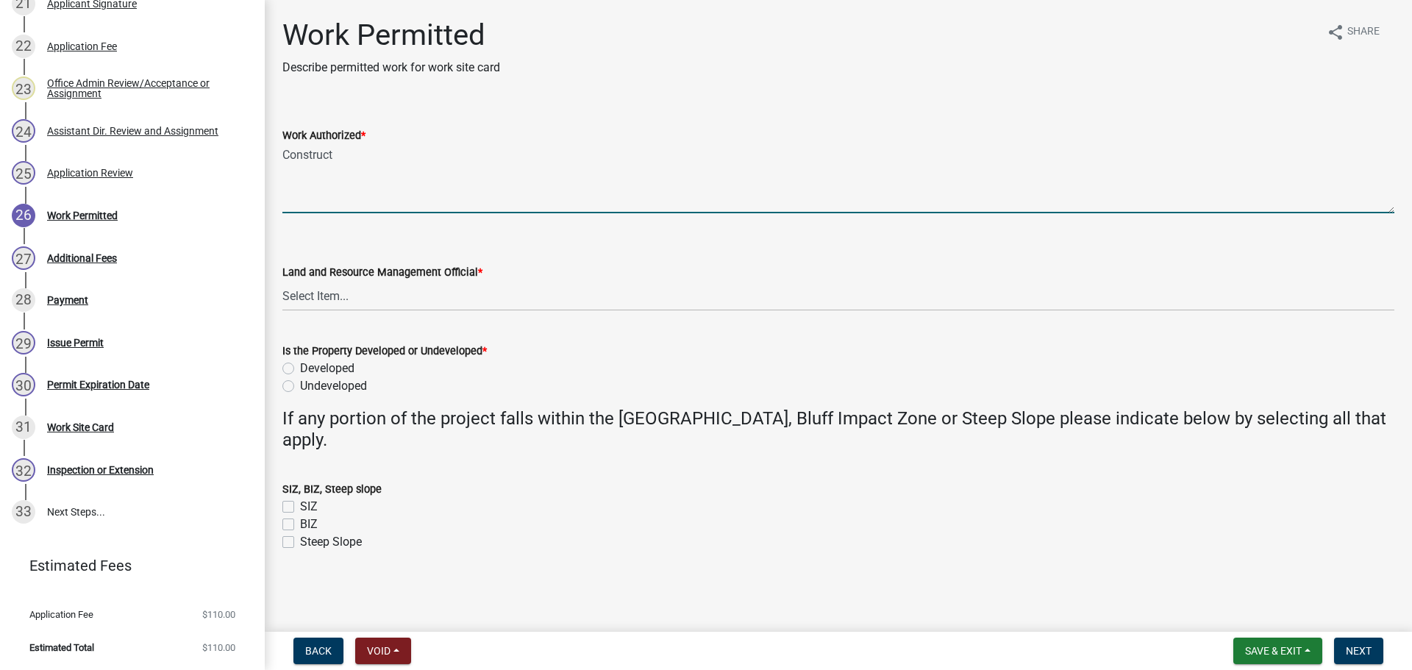
click at [343, 151] on textarea "Construct" at bounding box center [838, 178] width 1112 height 69
type textarea "Construct 10'x25' lakeside patio on the main house"
